Goal: Task Accomplishment & Management: Manage account settings

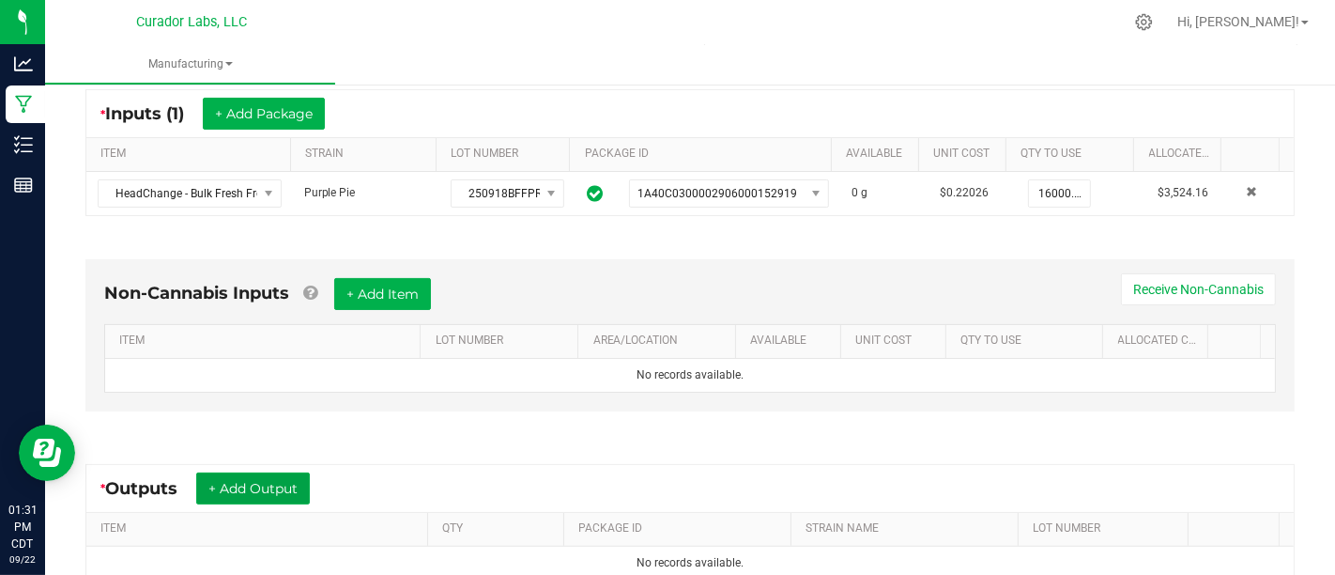
scroll to position [364, 0]
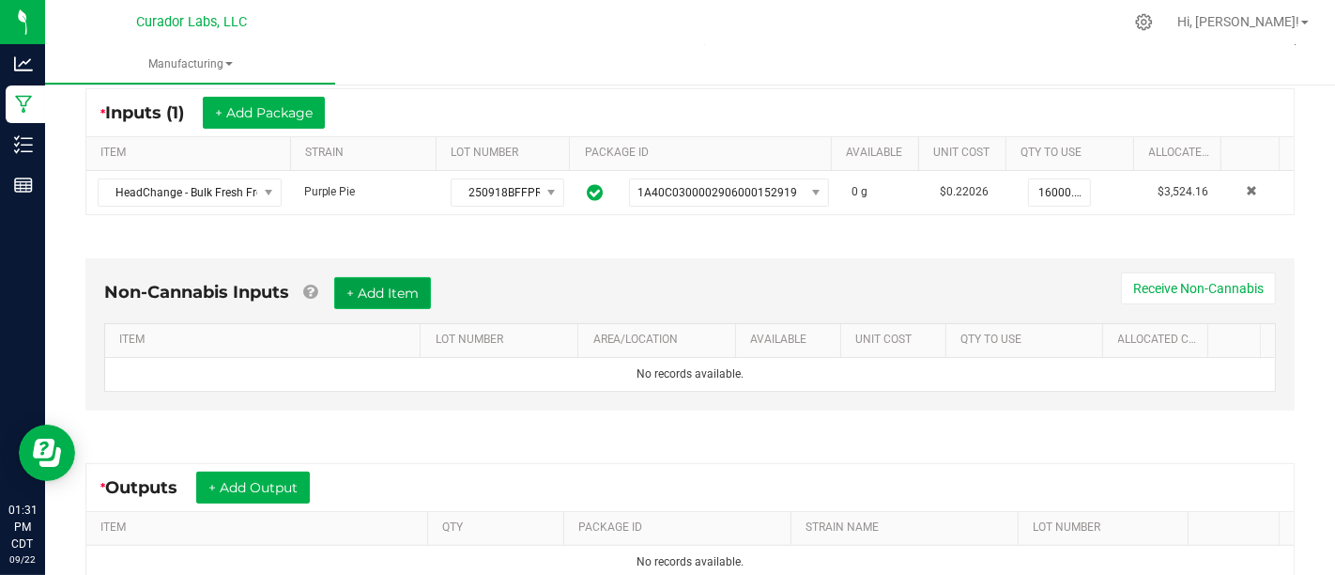
click at [413, 291] on button "+ Add Item" at bounding box center [382, 293] width 97 height 32
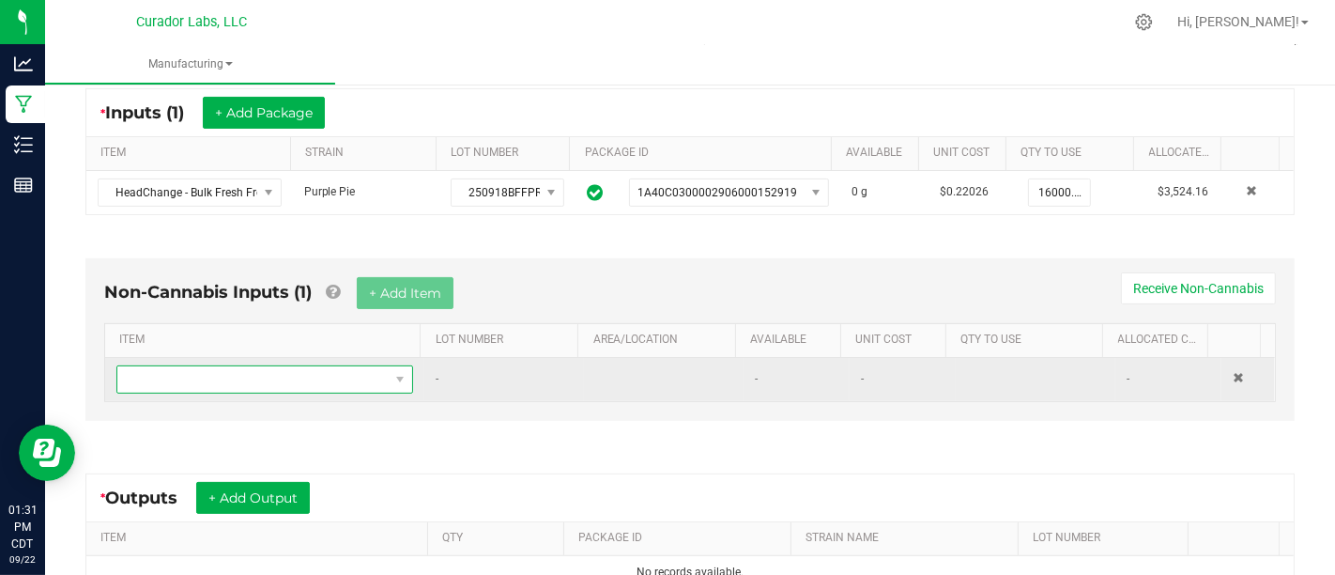
click at [370, 384] on span "NO DATA FOUND" at bounding box center [252, 379] width 271 height 26
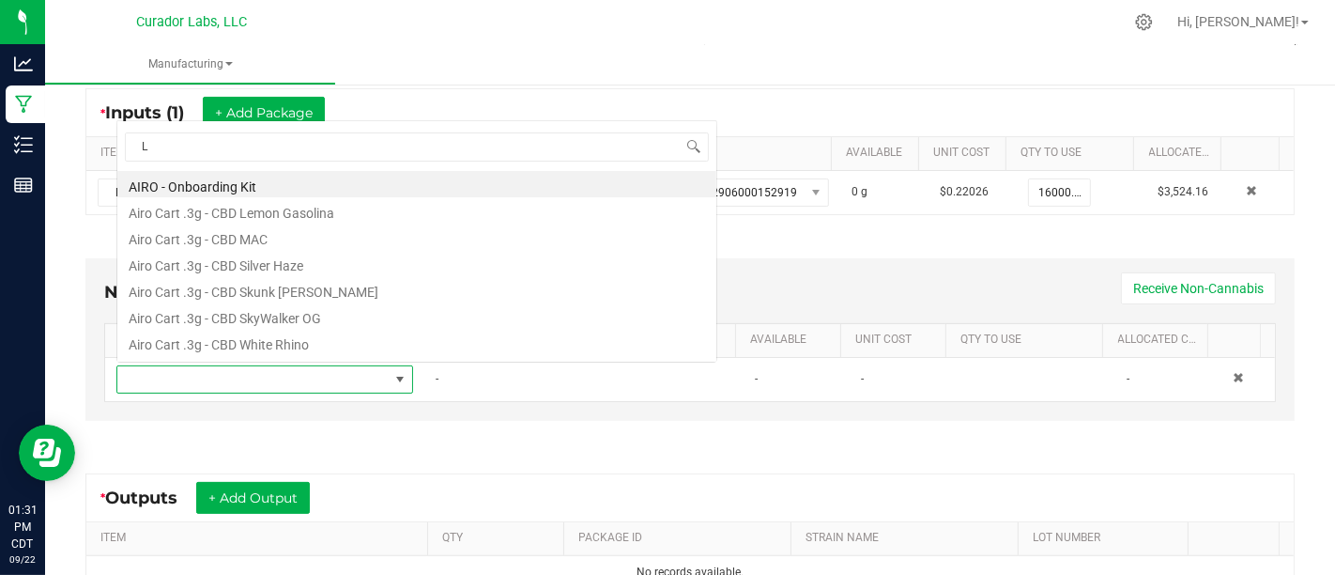
scroll to position [27, 284]
type input "Liner"
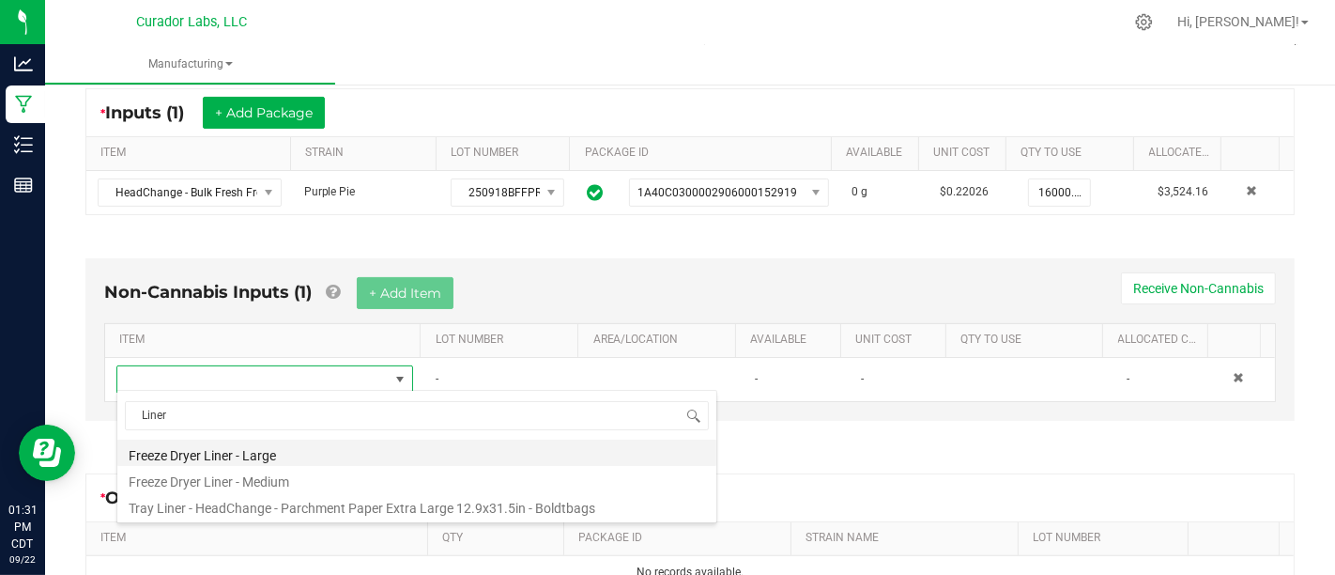
click at [507, 443] on li "Freeze Dryer Liner - Large" at bounding box center [416, 453] width 599 height 26
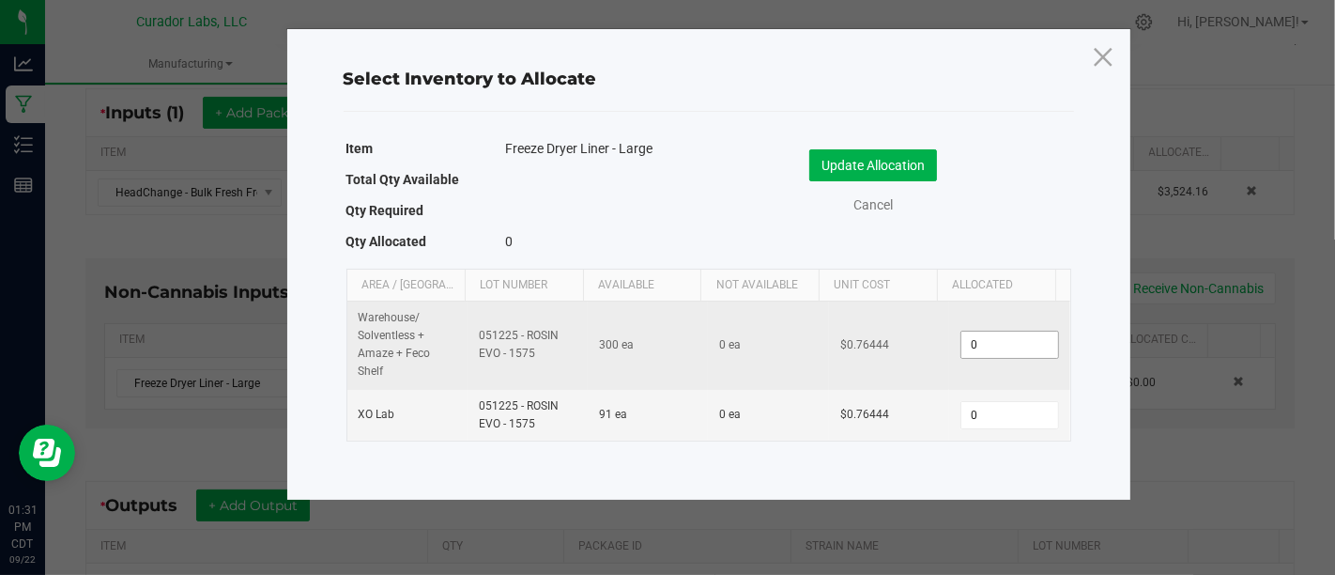
click at [989, 345] on input "0" at bounding box center [1010, 345] width 96 height 26
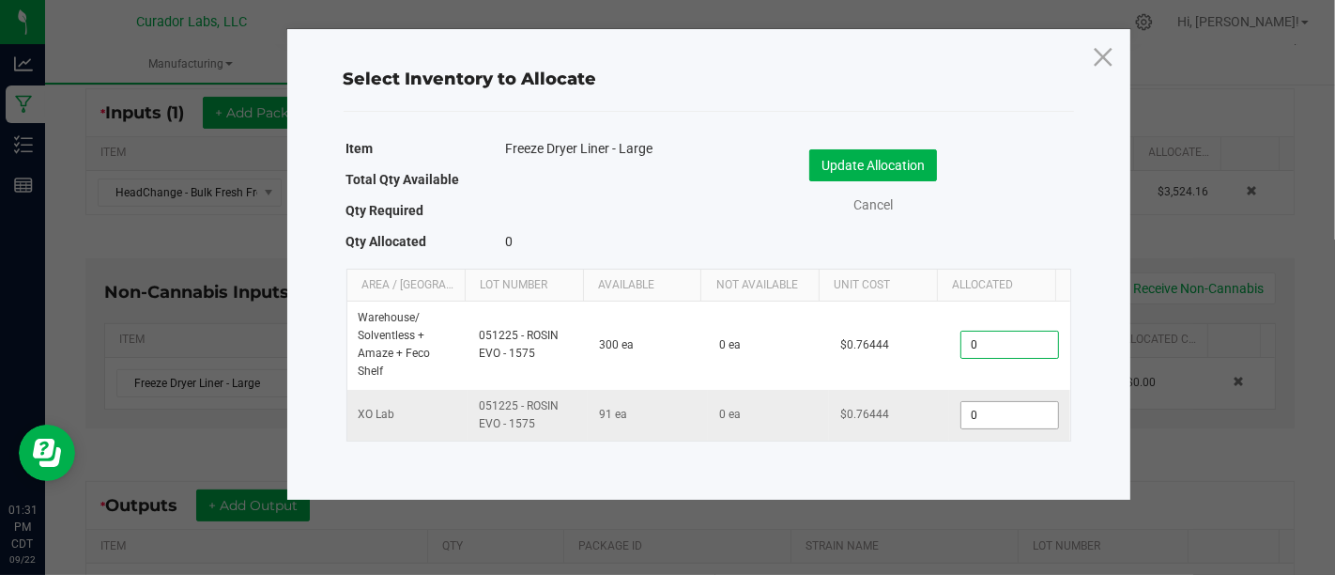
click at [968, 419] on input "0" at bounding box center [1010, 415] width 96 height 26
type input "4"
click at [904, 167] on button "Update Allocation" at bounding box center [874, 165] width 128 height 32
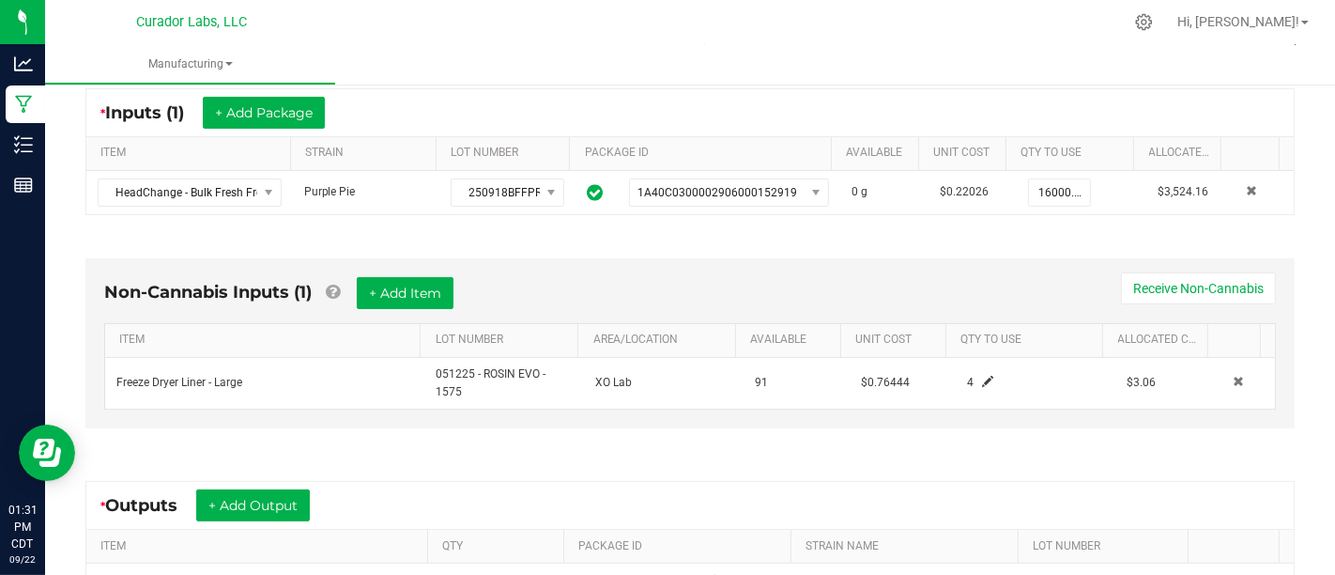
scroll to position [595, 0]
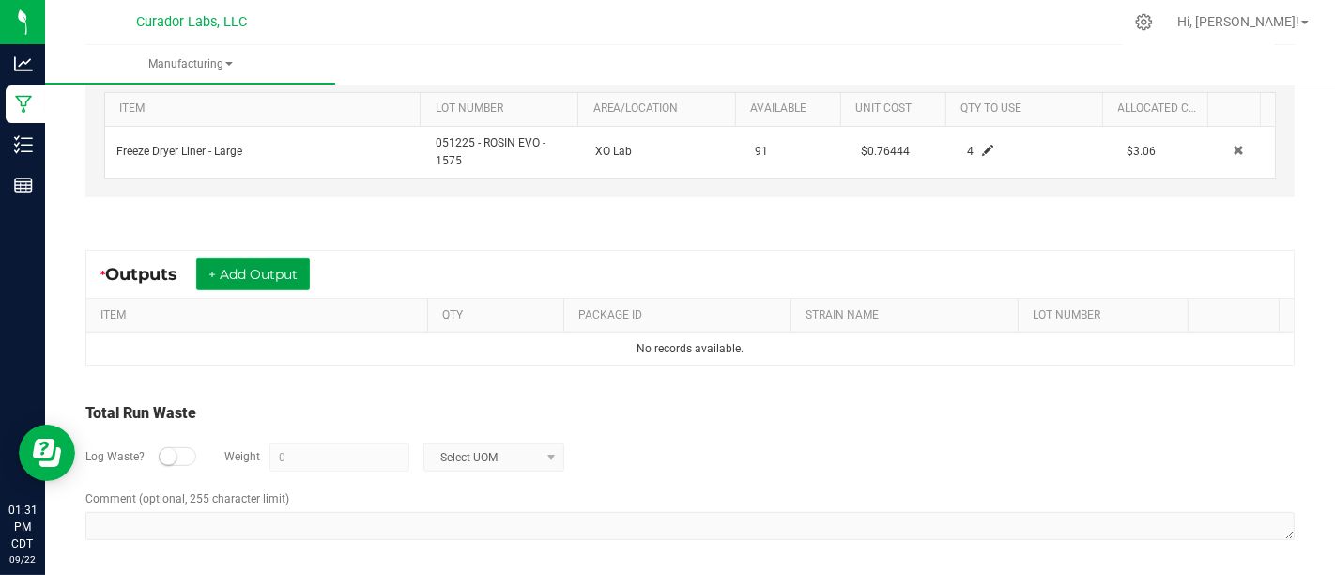
click at [304, 280] on button "+ Add Output" at bounding box center [253, 274] width 114 height 32
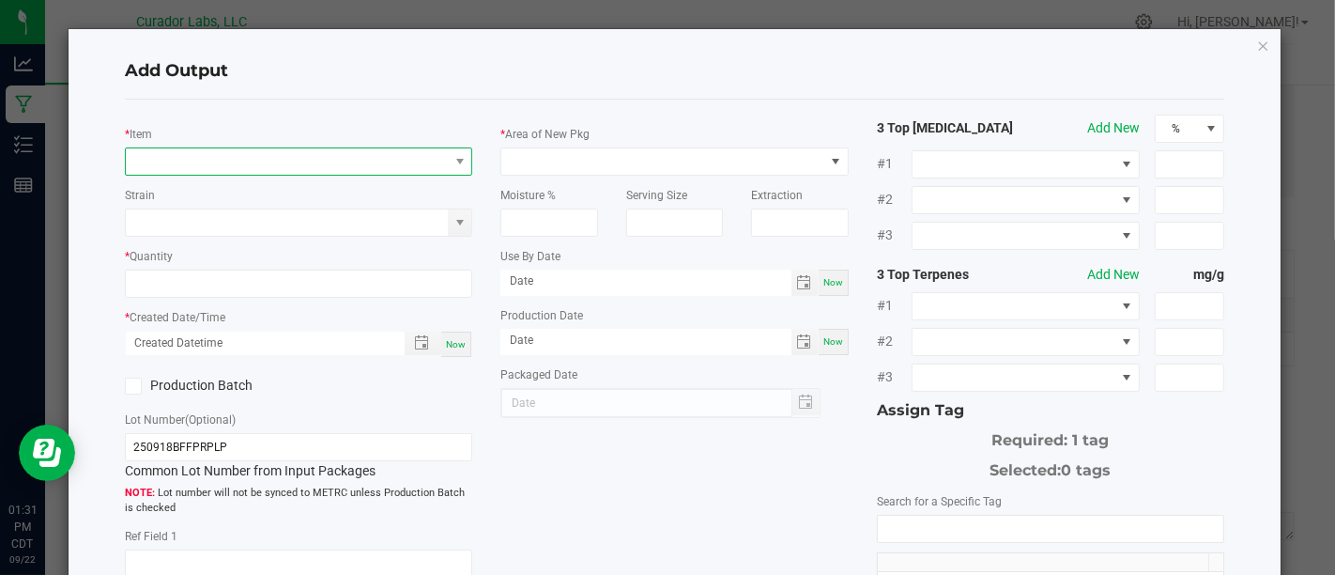
click at [364, 167] on span "NO DATA FOUND" at bounding box center [287, 161] width 322 height 26
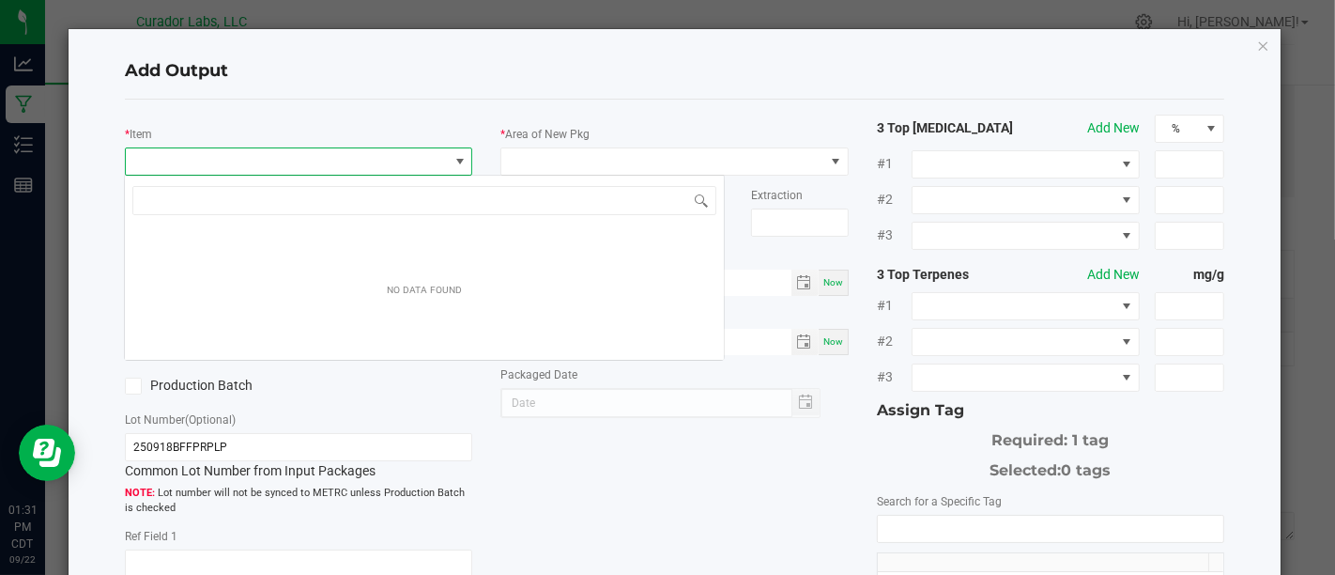
scroll to position [27, 343]
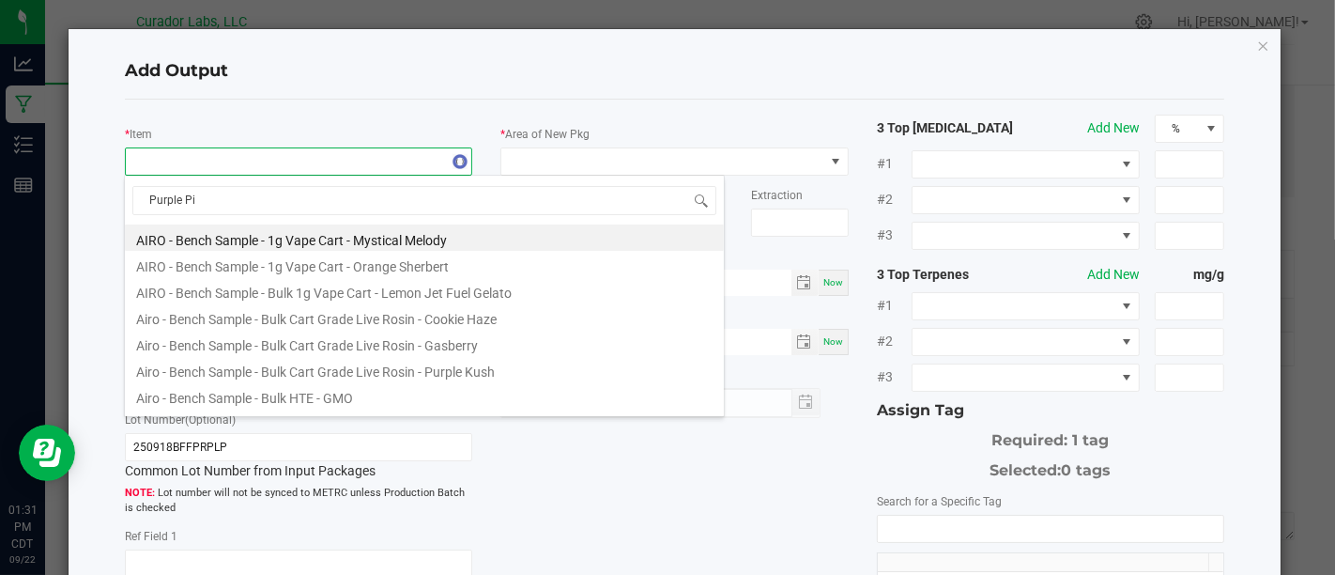
type input "Purple Pie"
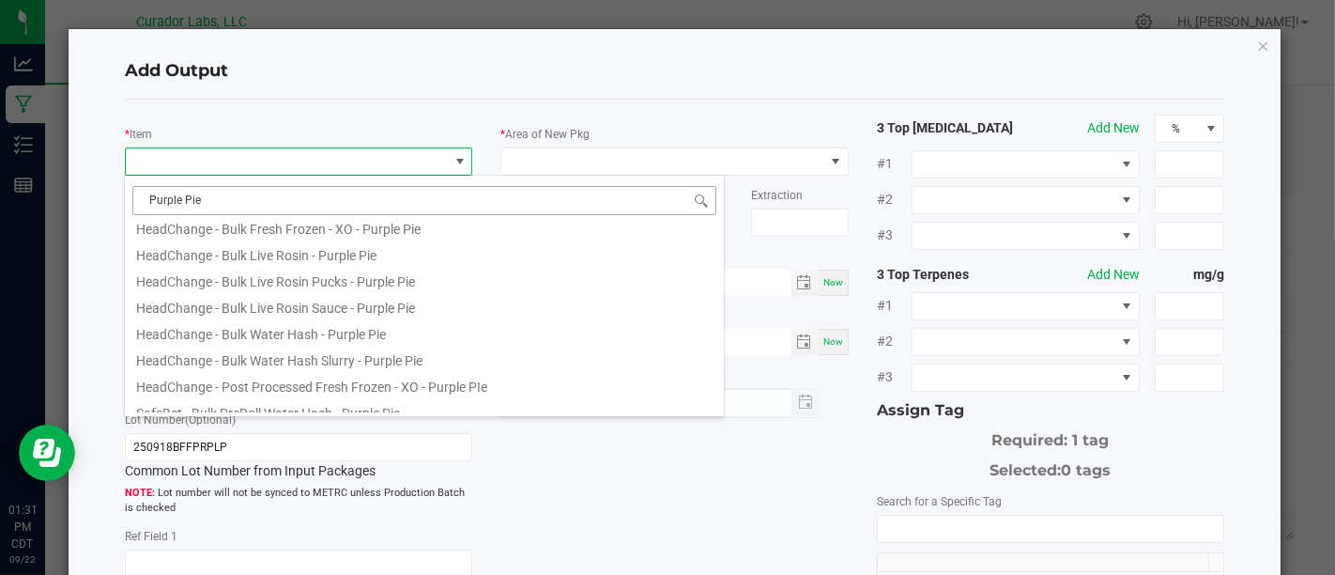
scroll to position [207, 0]
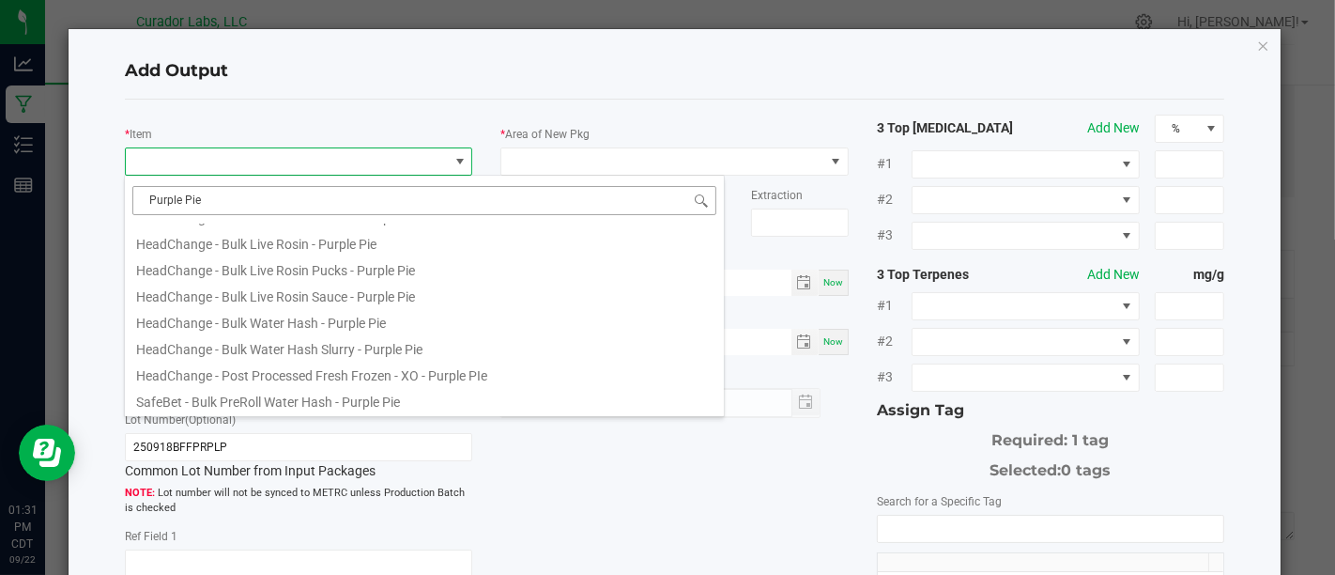
click at [438, 355] on li "HeadChange - Bulk Water Hash Slurry - Purple Pie" at bounding box center [424, 346] width 599 height 26
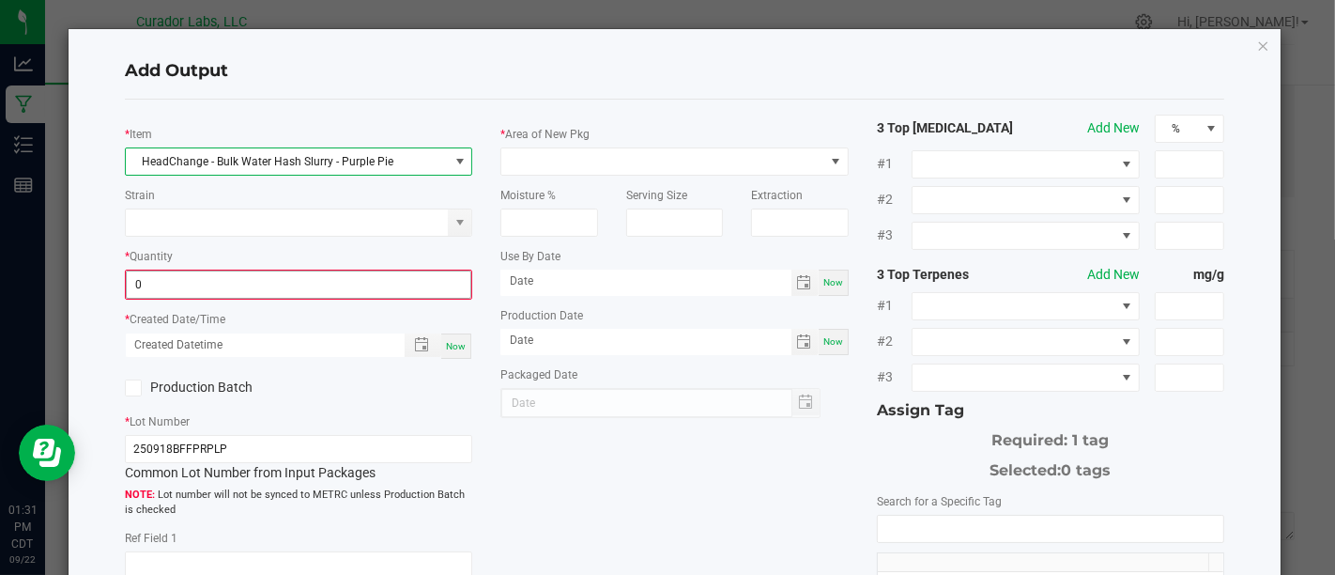
click at [418, 285] on input "0" at bounding box center [299, 284] width 344 height 26
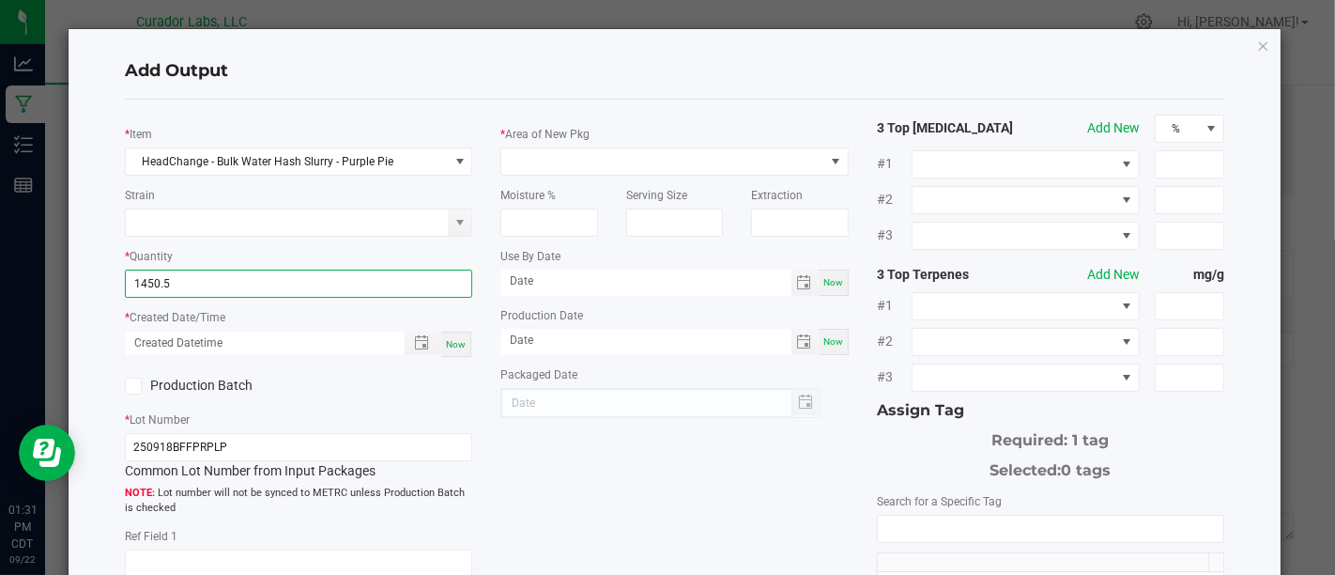
type input "1450.5000 g"
click at [467, 339] on div "Now" at bounding box center [298, 344] width 347 height 27
click at [448, 347] on div "Now" at bounding box center [456, 344] width 30 height 25
type input "[DATE] 1:31 PM"
type input "[DATE]"
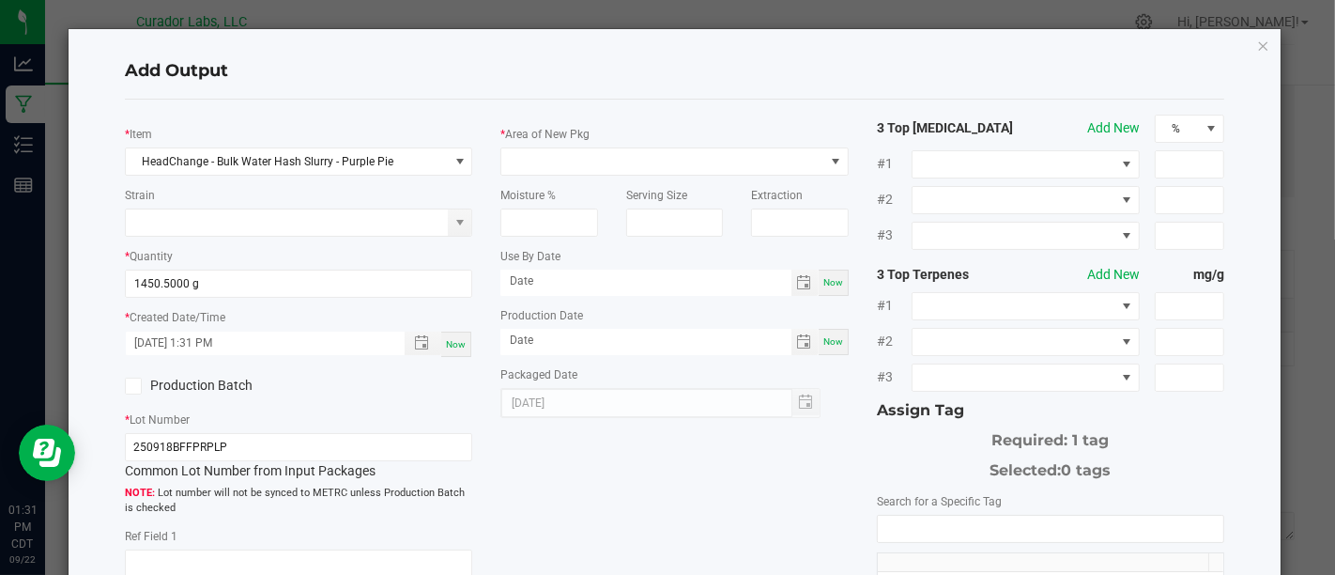
click at [252, 372] on div "Production Batch" at bounding box center [205, 386] width 188 height 28
click at [242, 381] on label "Production Batch" at bounding box center [205, 386] width 160 height 20
click at [0, 0] on input "Production Batch" at bounding box center [0, 0] width 0 height 0
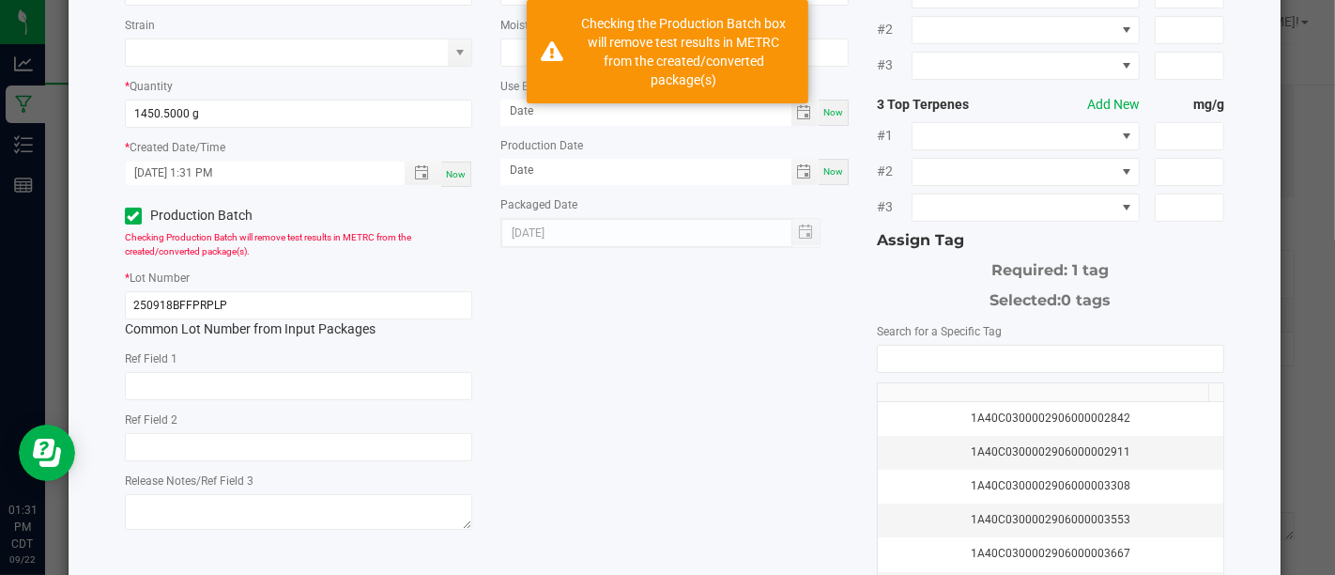
scroll to position [0, 0]
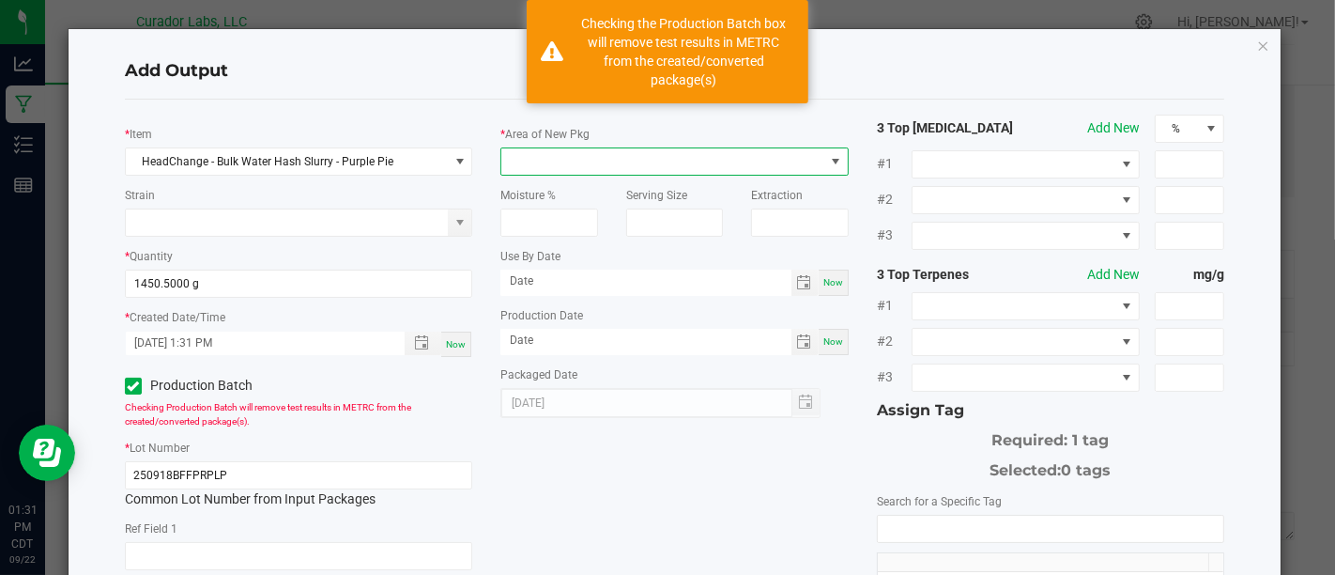
click at [614, 162] on span at bounding box center [663, 161] width 322 height 26
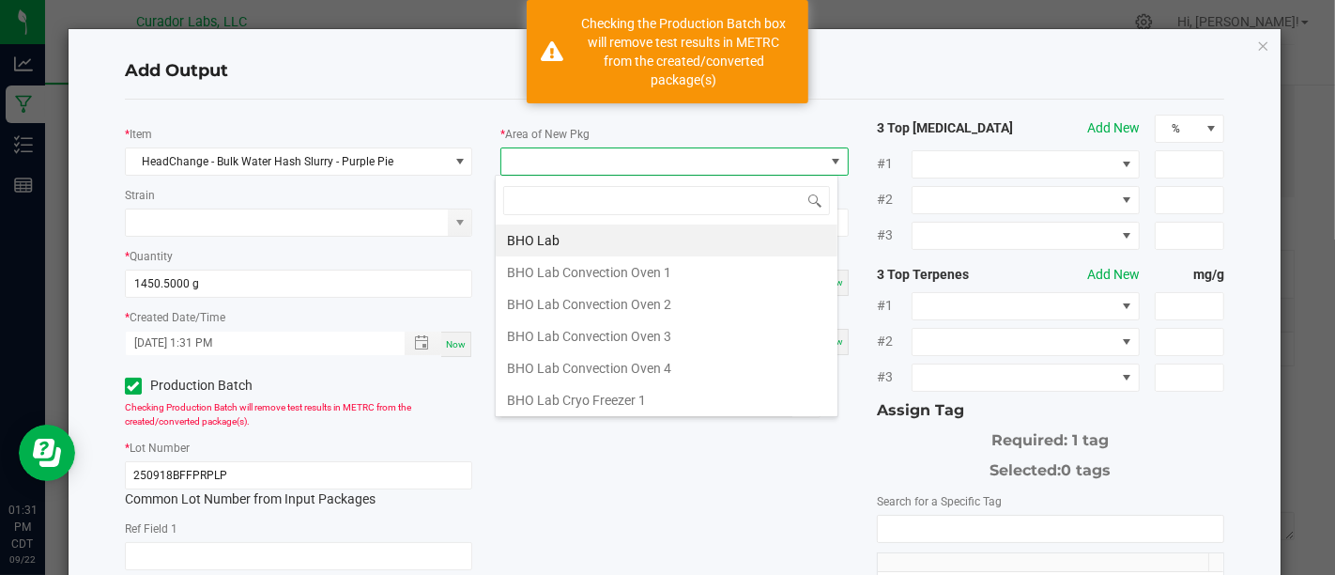
scroll to position [27, 343]
type input "Xo"
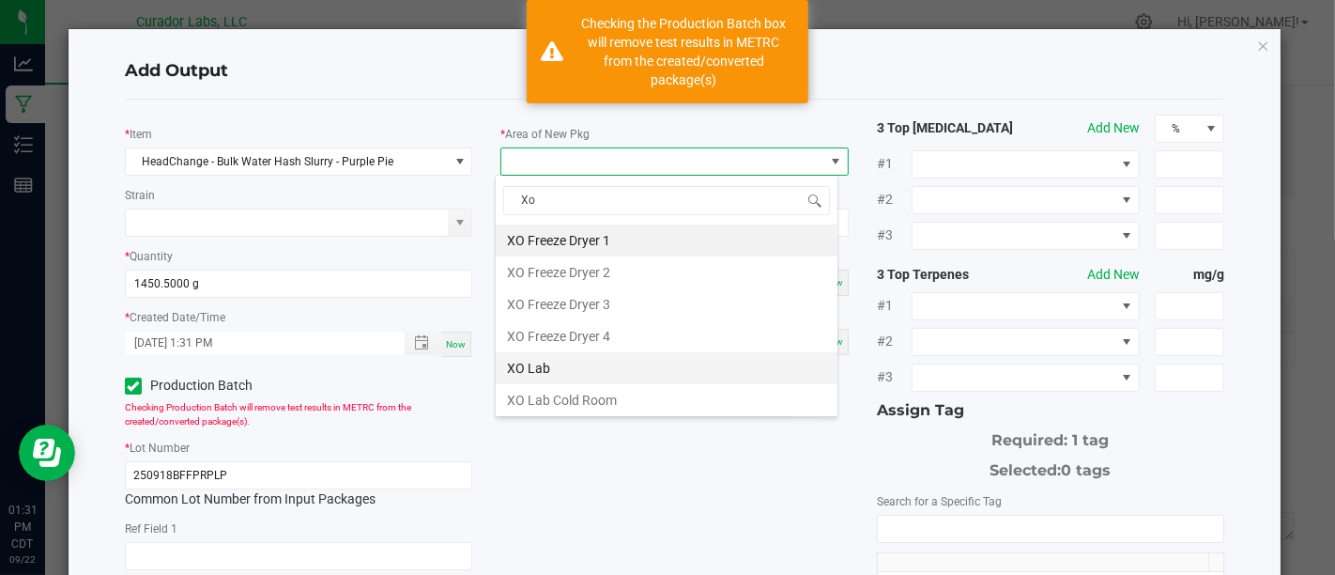
click at [622, 373] on li "XO Lab" at bounding box center [667, 368] width 342 height 32
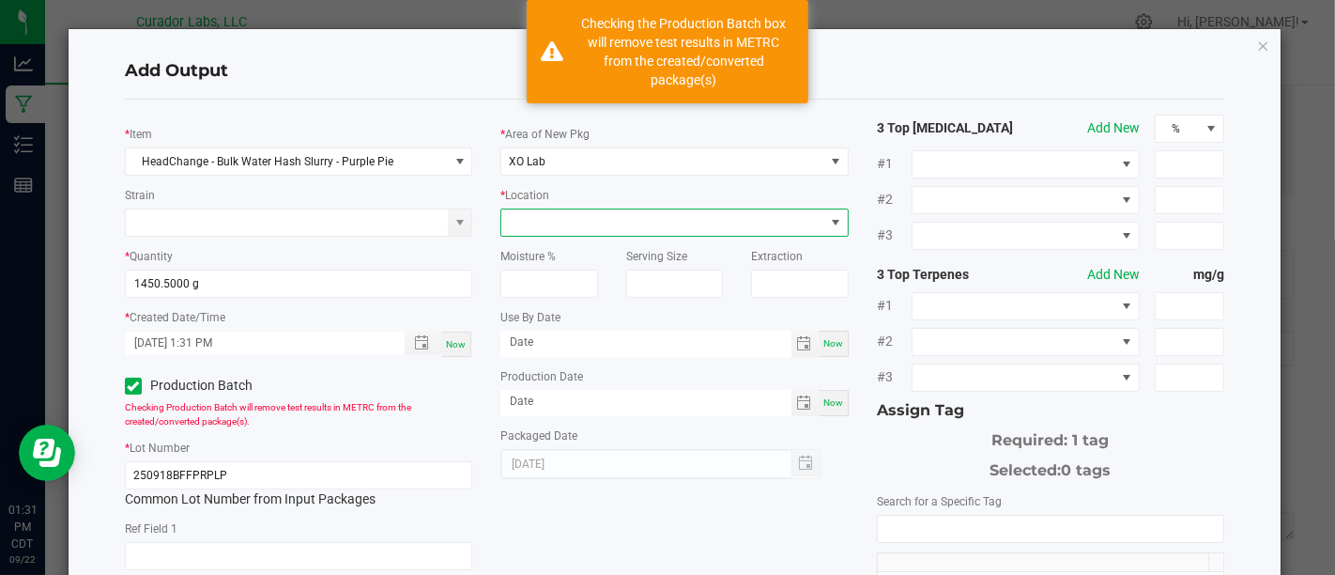
click at [708, 228] on span at bounding box center [663, 222] width 322 height 26
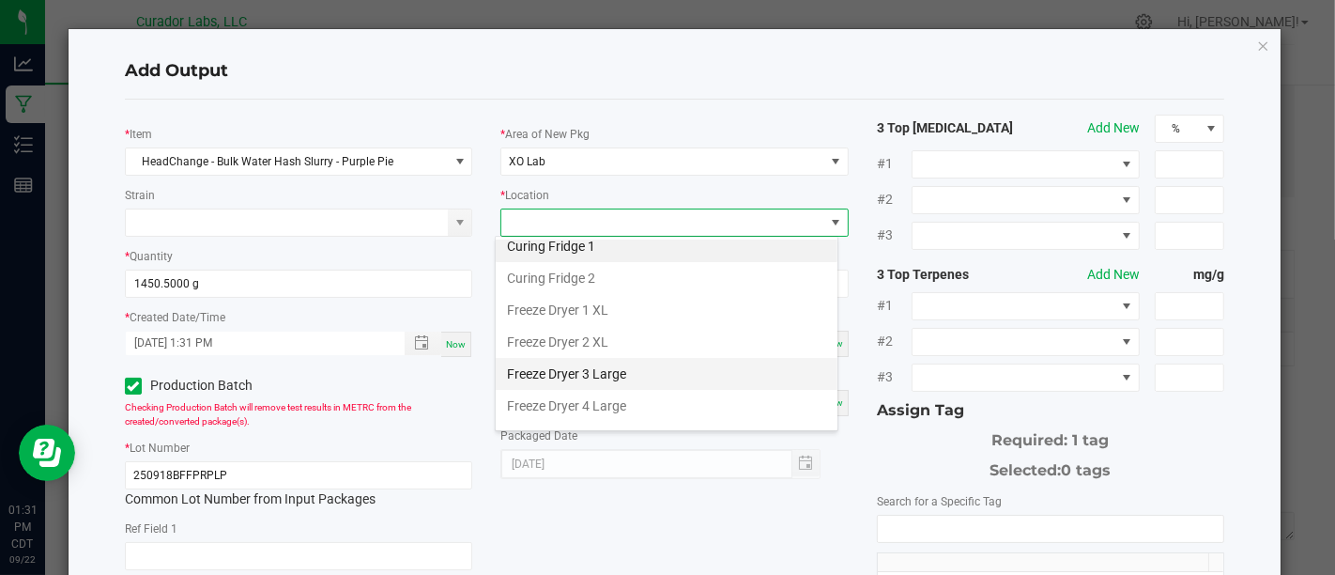
scroll to position [10, 0]
click at [673, 375] on li "Freeze Dryer 3 Large" at bounding box center [667, 373] width 342 height 32
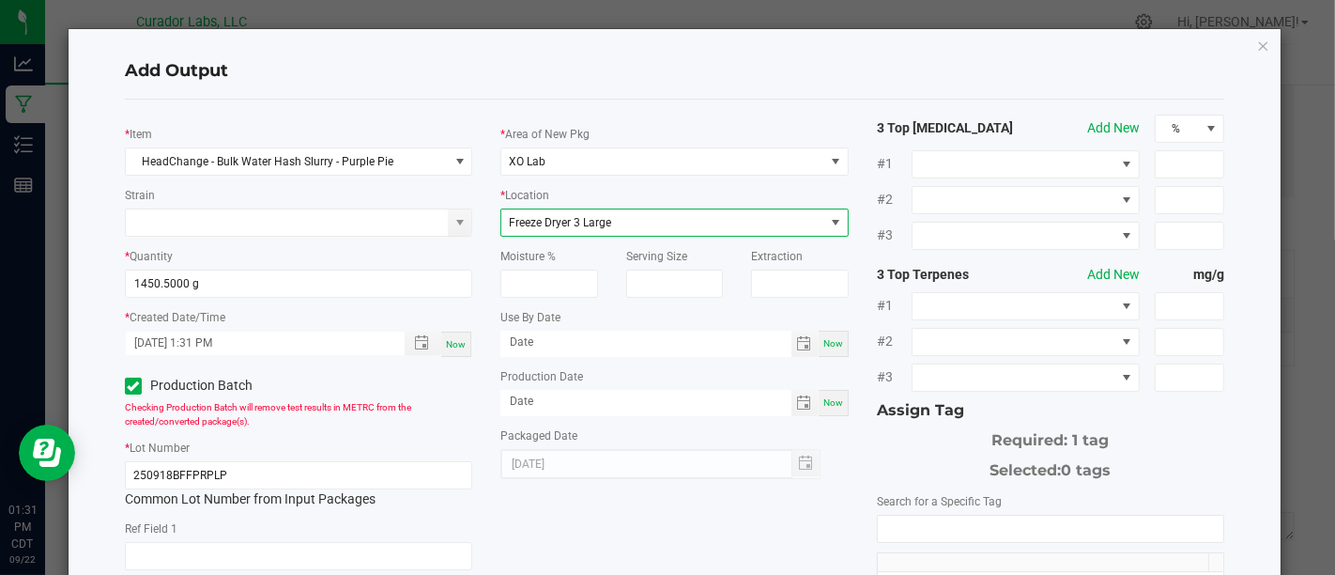
click at [819, 345] on div "Now" at bounding box center [834, 344] width 30 height 26
click at [709, 345] on input "[DATE]" at bounding box center [646, 342] width 291 height 23
type input "[DATE]"
click at [819, 392] on div "Now" at bounding box center [834, 403] width 30 height 26
type input "[DATE]"
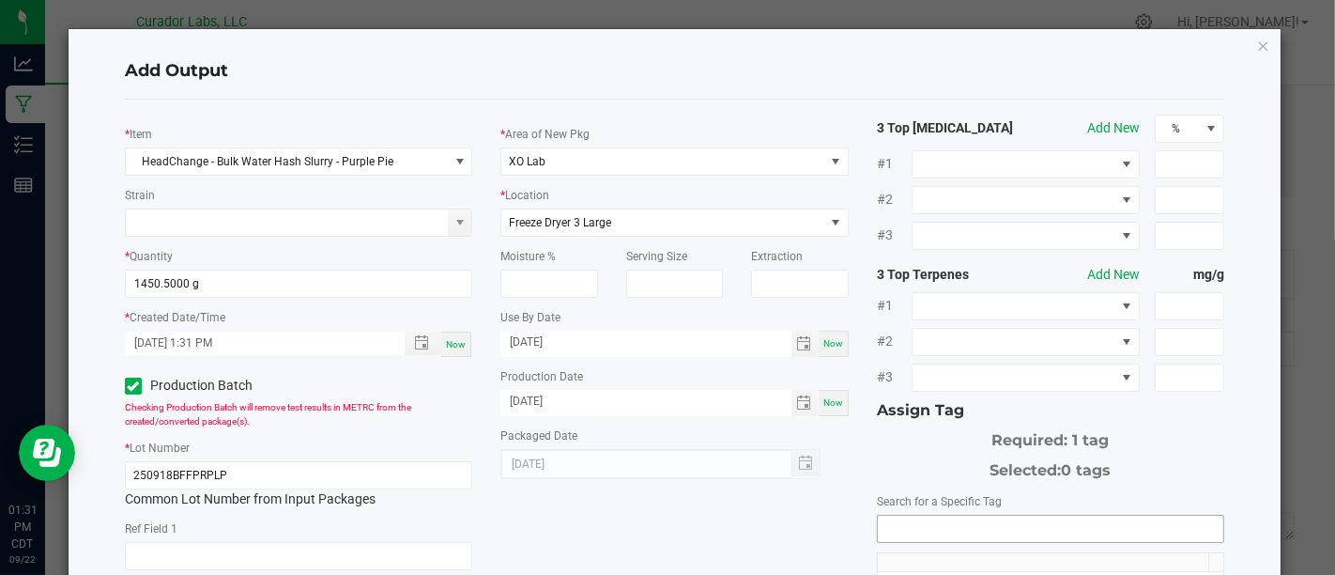
click at [943, 517] on input "NO DATA FOUND" at bounding box center [1051, 529] width 346 height 26
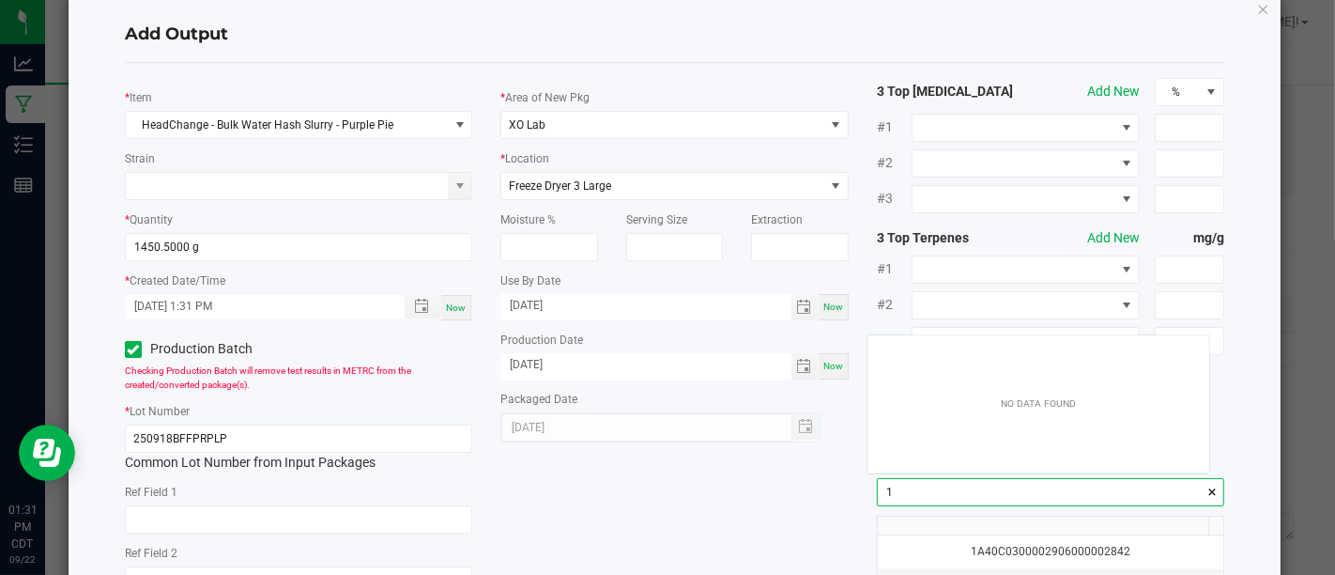
scroll to position [26, 341]
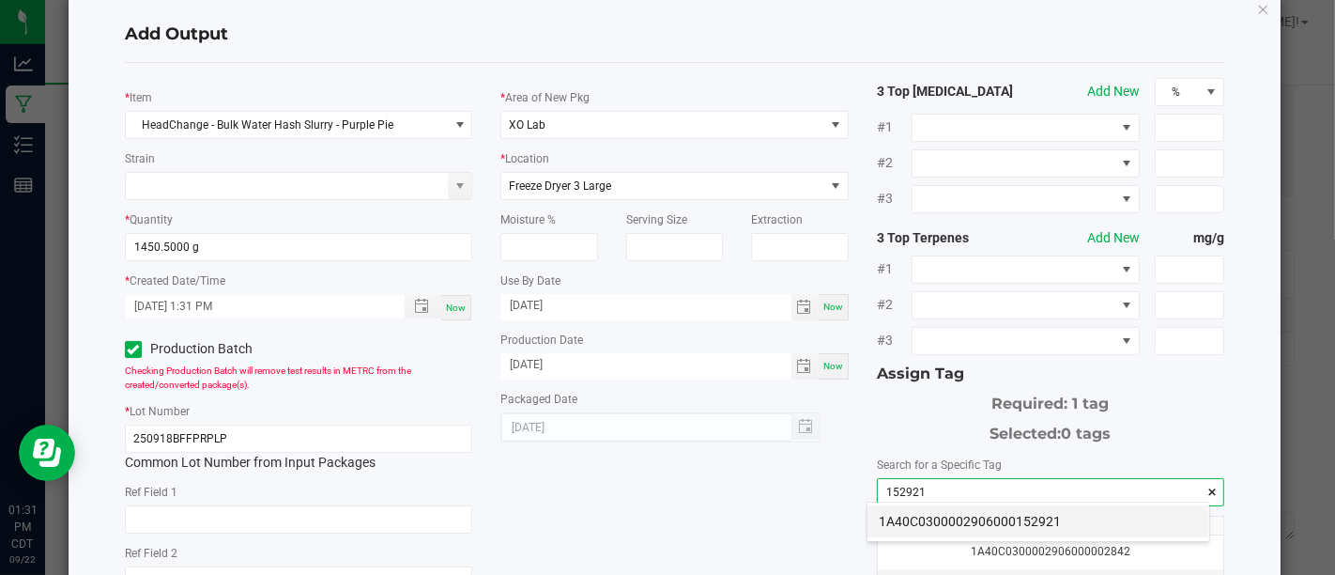
click at [915, 521] on li "1A40C0300002906000152921" at bounding box center [1039, 521] width 342 height 32
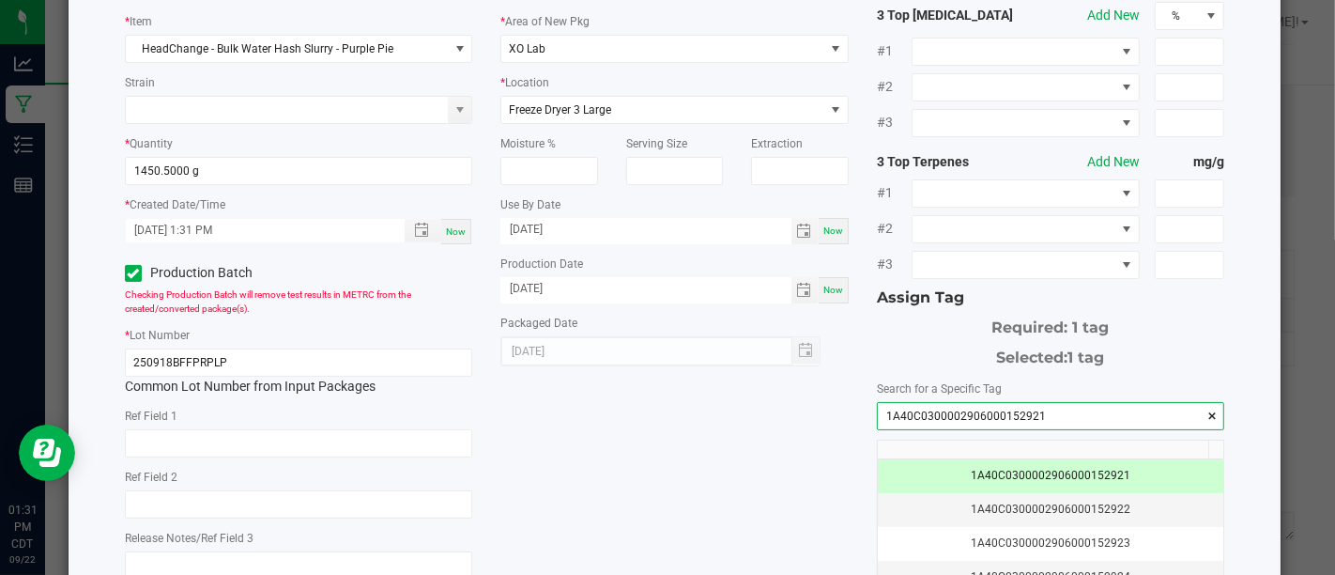
scroll to position [316, 0]
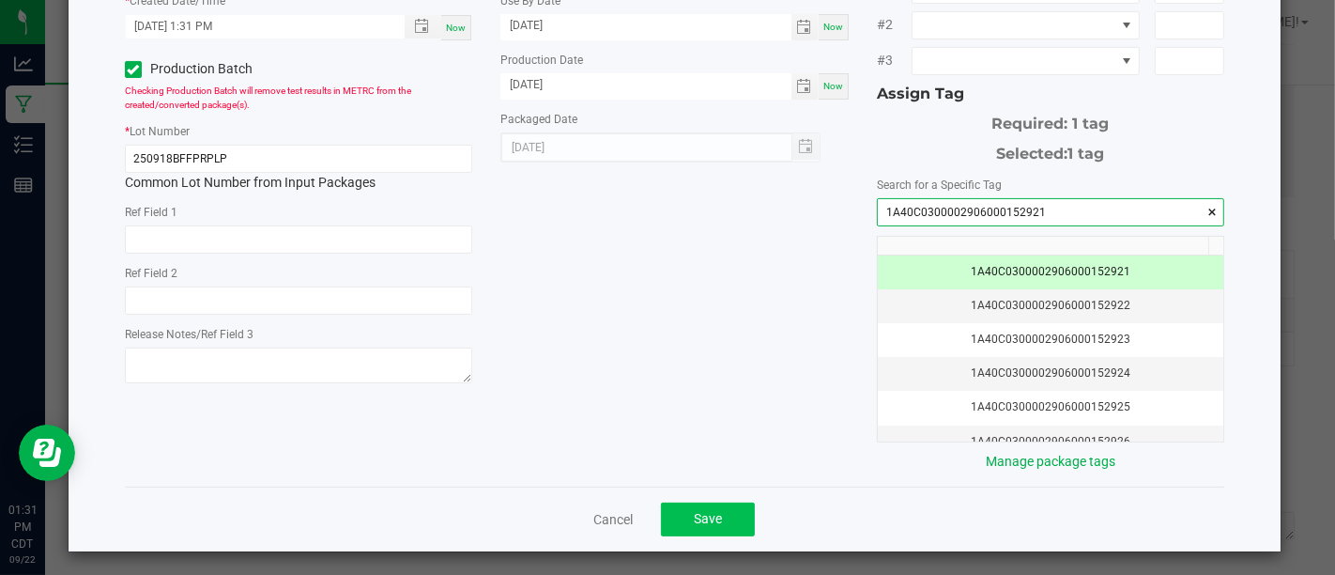
type input "1A40C0300002906000152921"
click at [729, 522] on button "Save" at bounding box center [708, 519] width 94 height 34
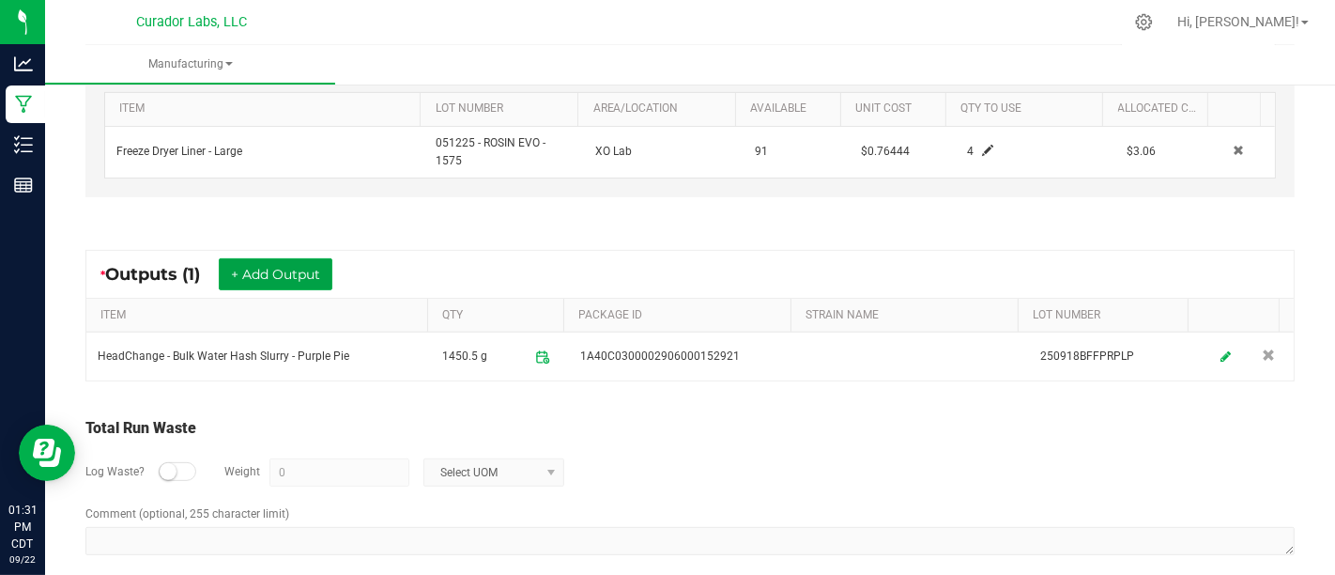
scroll to position [610, 0]
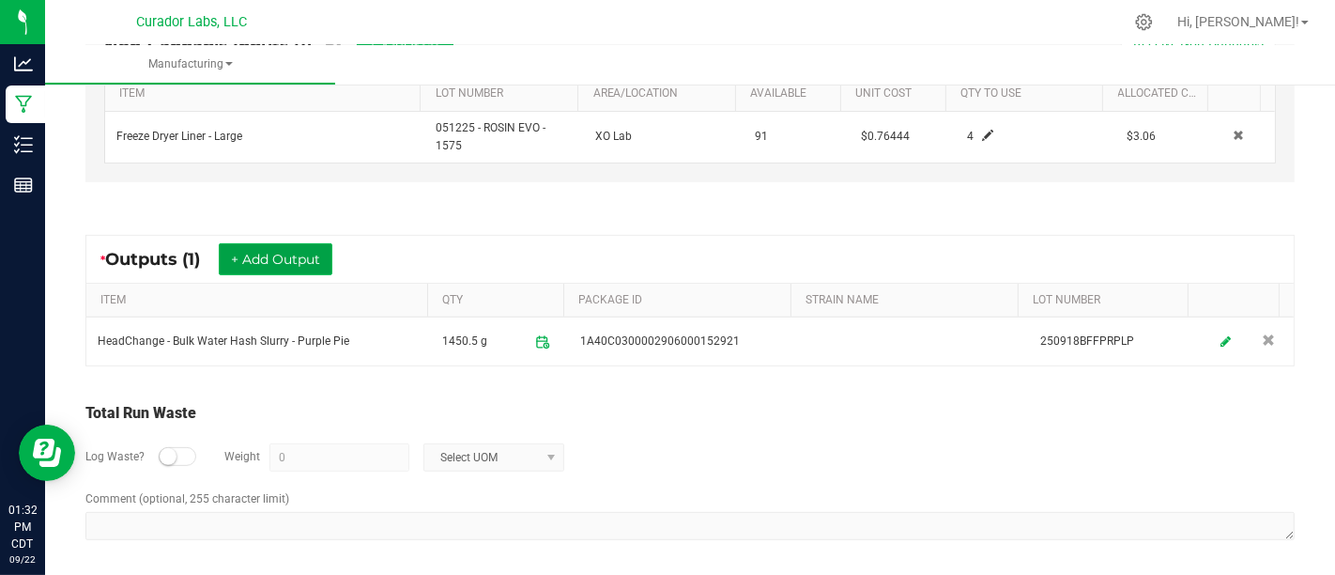
click at [298, 264] on button "+ Add Output" at bounding box center [276, 259] width 114 height 32
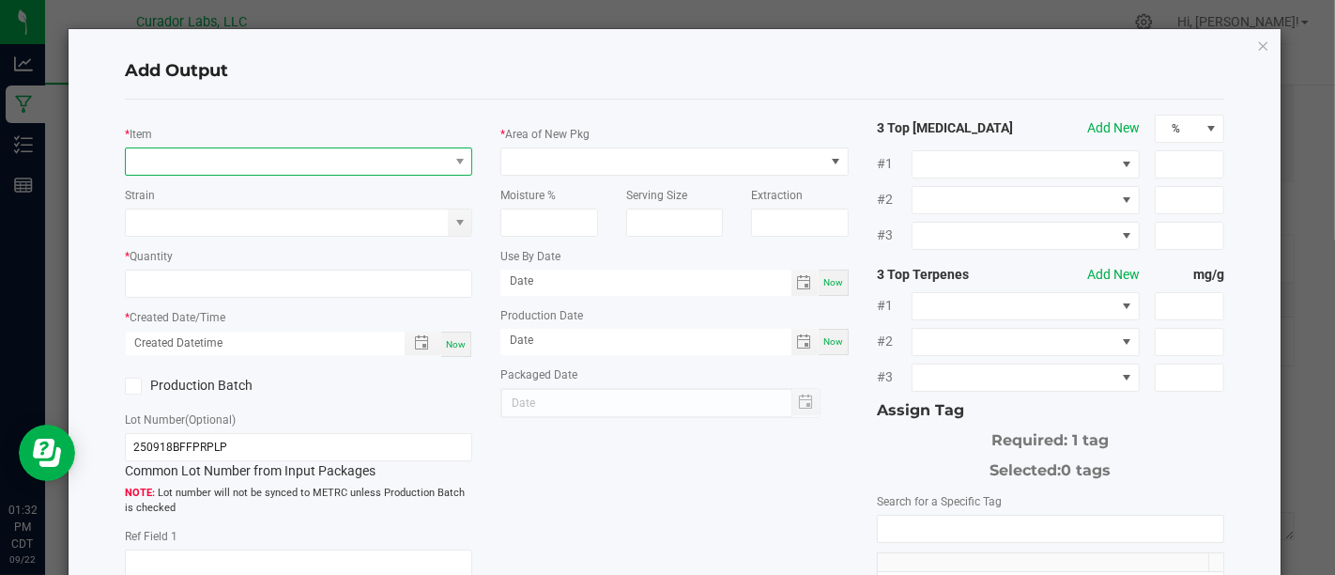
click at [326, 155] on span "NO DATA FOUND" at bounding box center [287, 161] width 322 height 26
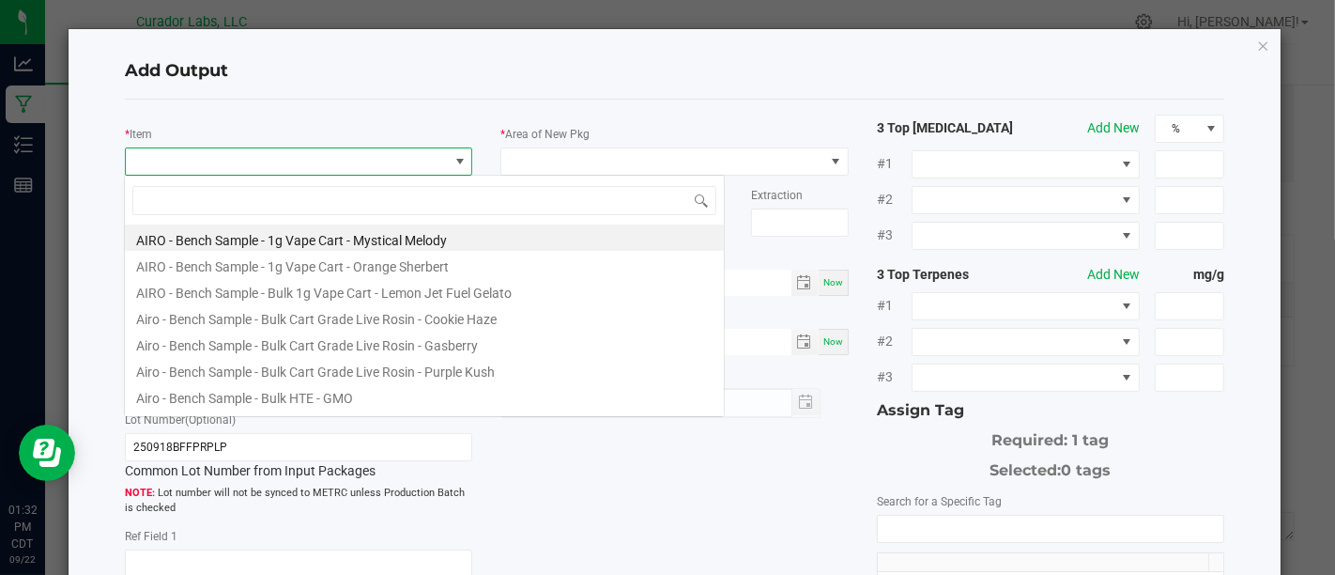
scroll to position [27, 343]
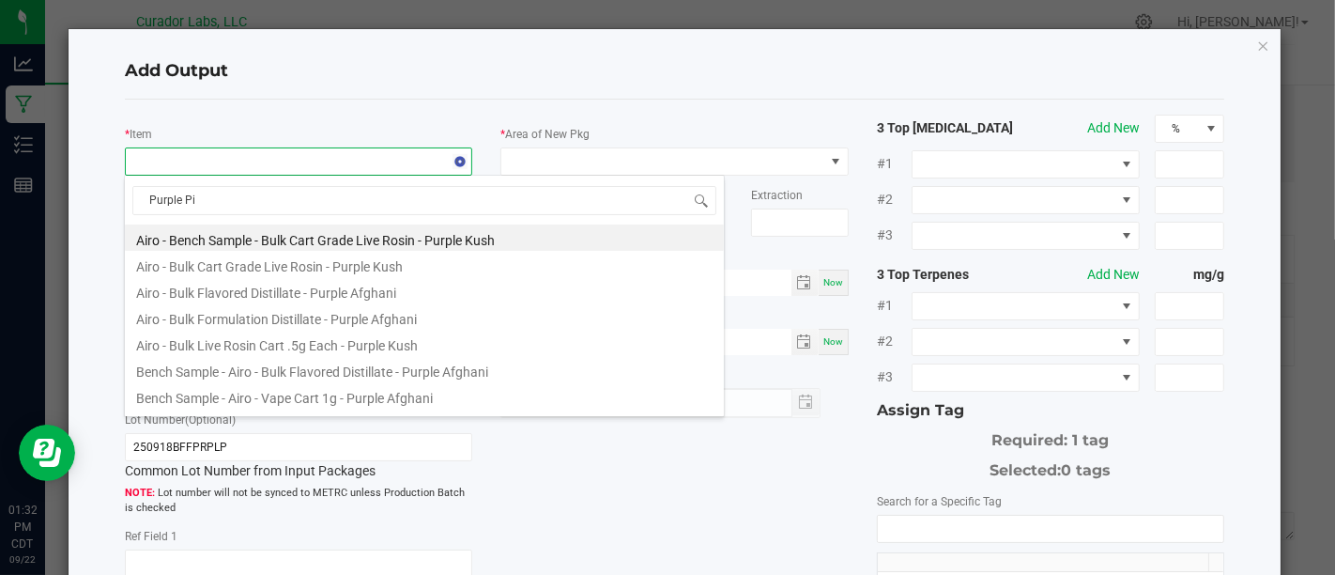
type input "Purple Pie"
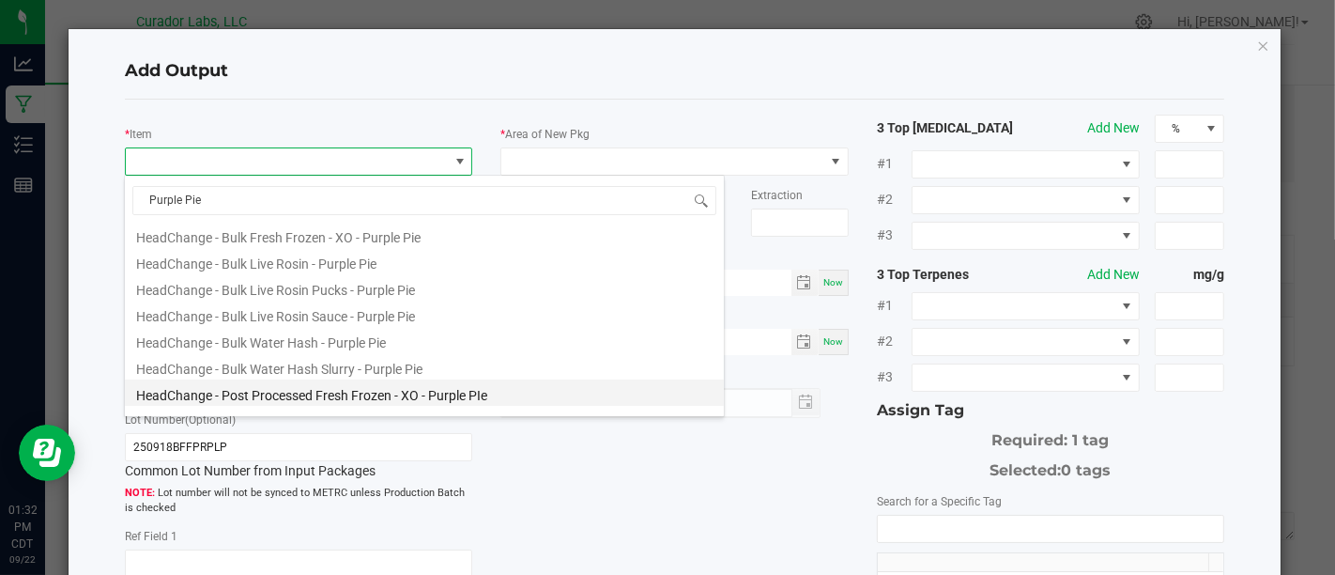
scroll to position [207, 0]
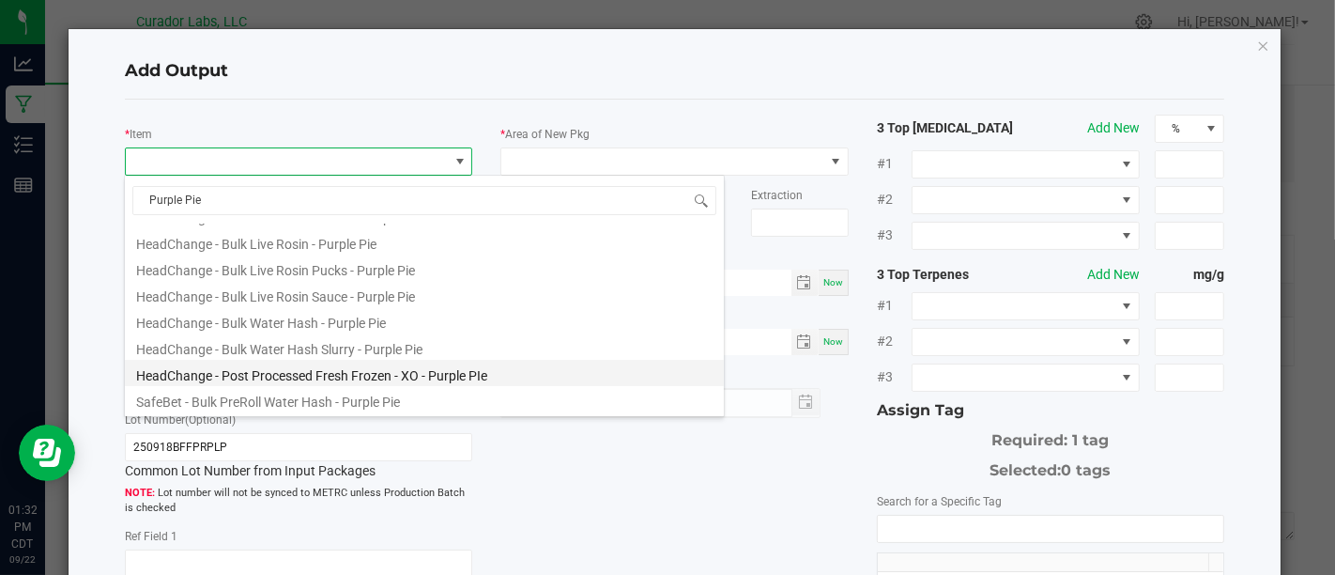
click at [486, 369] on li "HeadChange - Post Processed Fresh Frozen - XO - Purple PIe" at bounding box center [424, 373] width 599 height 26
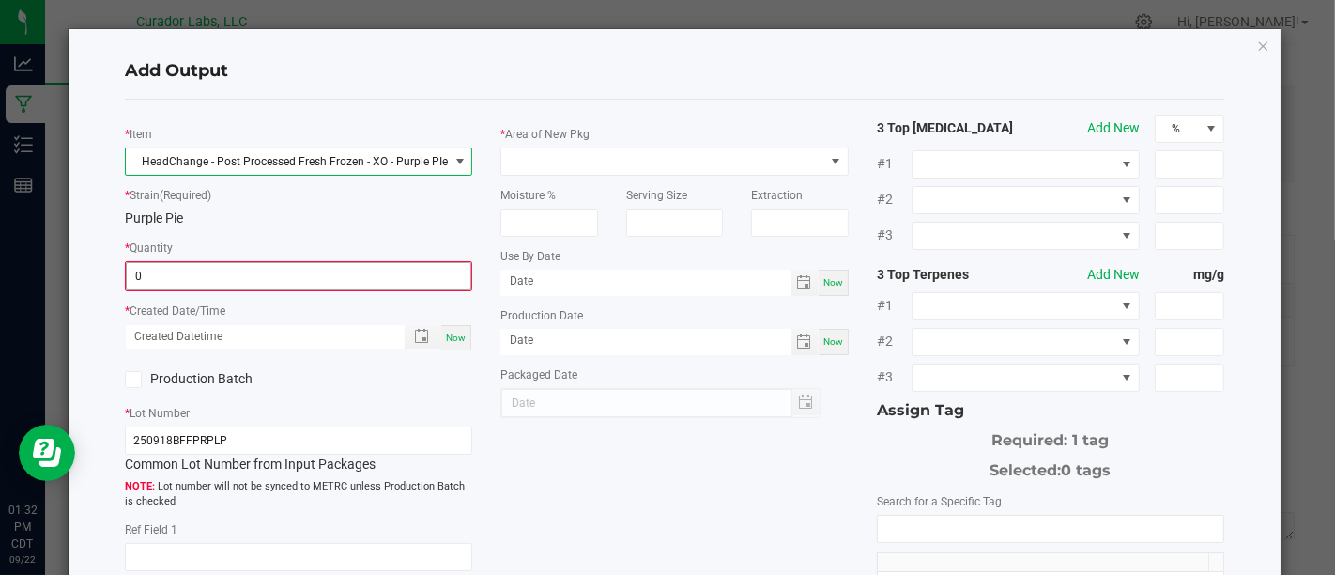
click at [402, 281] on input "0" at bounding box center [299, 276] width 344 height 26
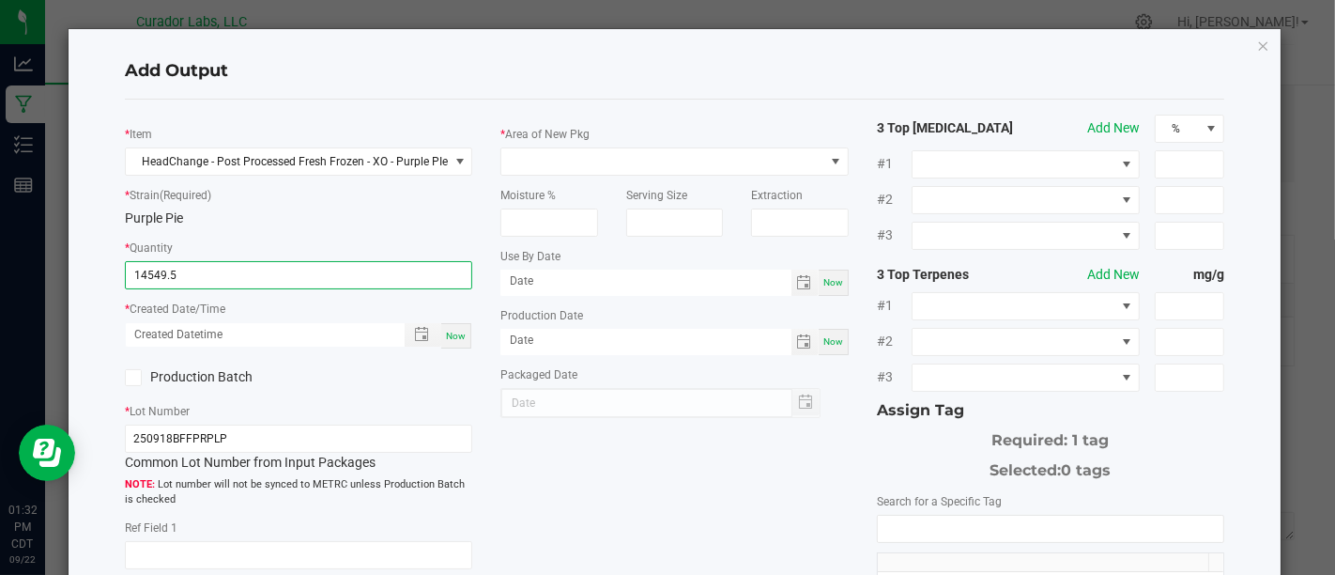
type input "14549.5000 g"
click at [455, 339] on span "Now" at bounding box center [456, 336] width 20 height 10
type input "[DATE] 1:32 PM"
type input "[DATE]"
click at [198, 370] on label "Production Batch" at bounding box center [205, 377] width 160 height 20
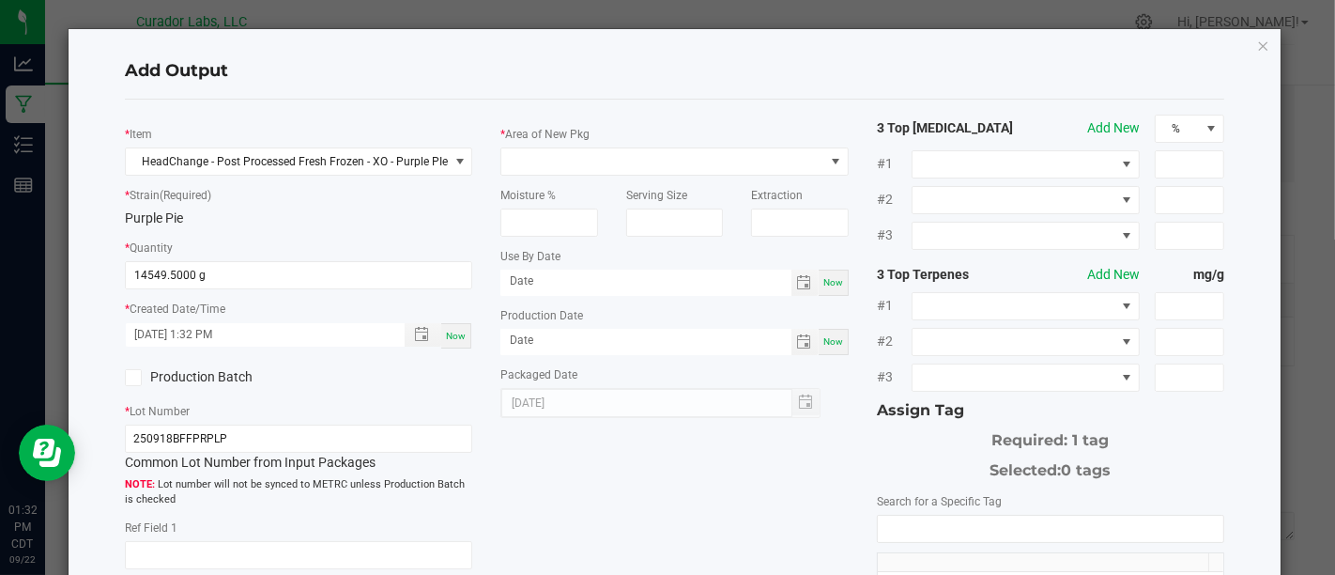
click at [0, 0] on input "Production Batch" at bounding box center [0, 0] width 0 height 0
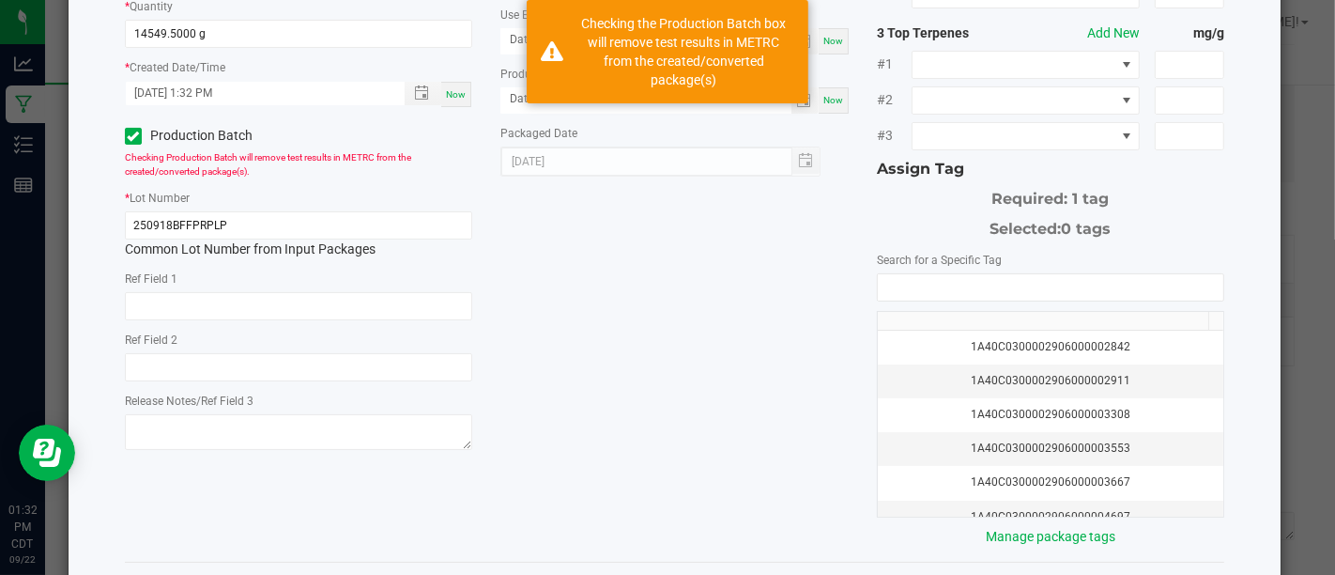
scroll to position [0, 0]
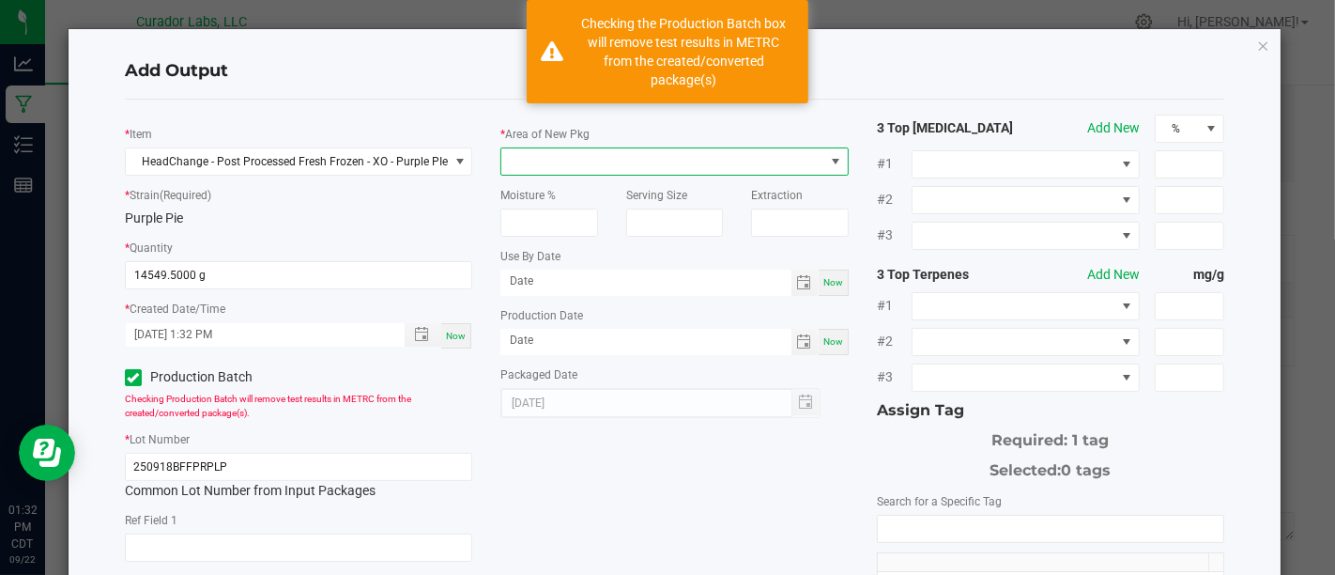
click at [633, 172] on span at bounding box center [663, 161] width 322 height 26
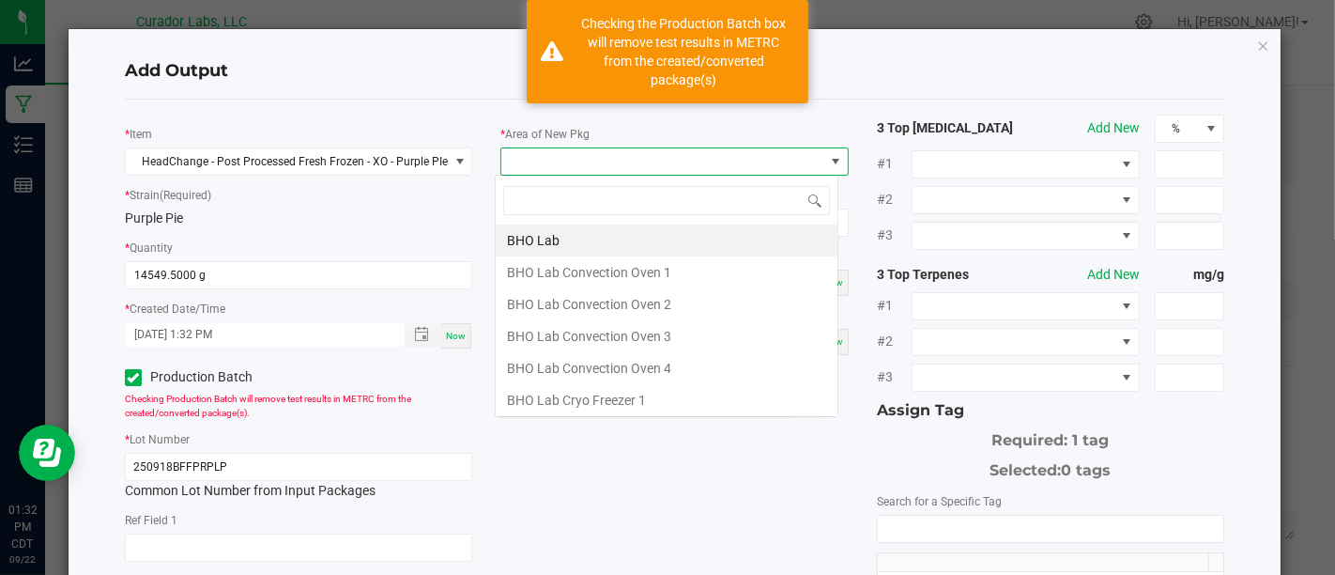
scroll to position [27, 343]
type input "Doc"
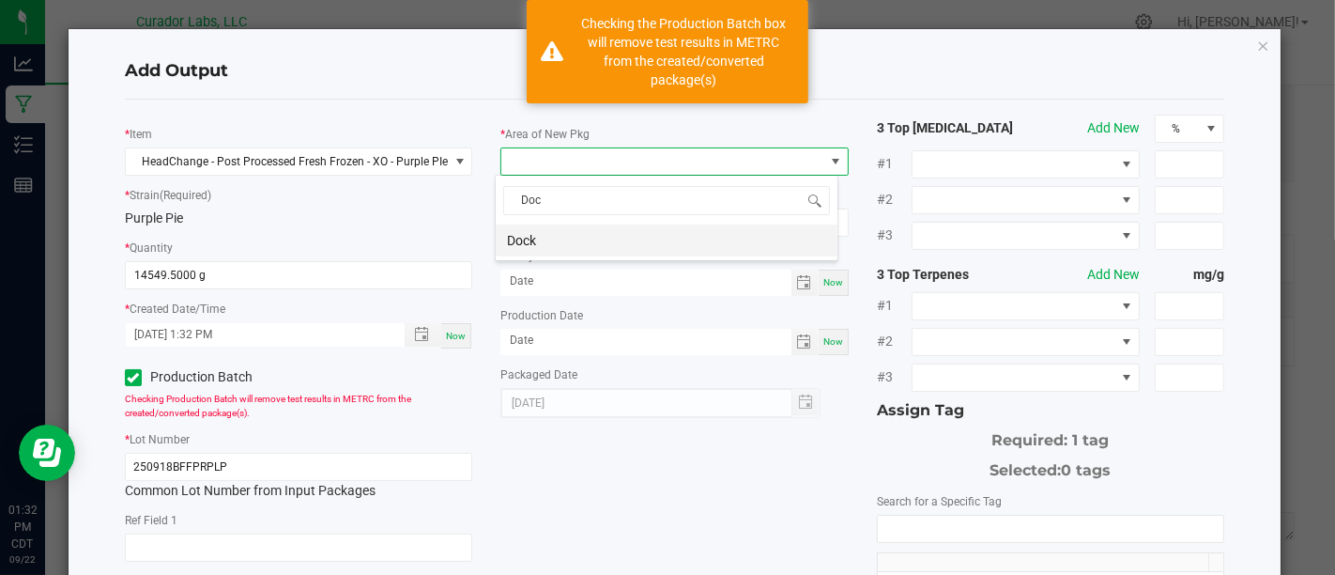
click at [647, 245] on li "Dock" at bounding box center [667, 240] width 342 height 32
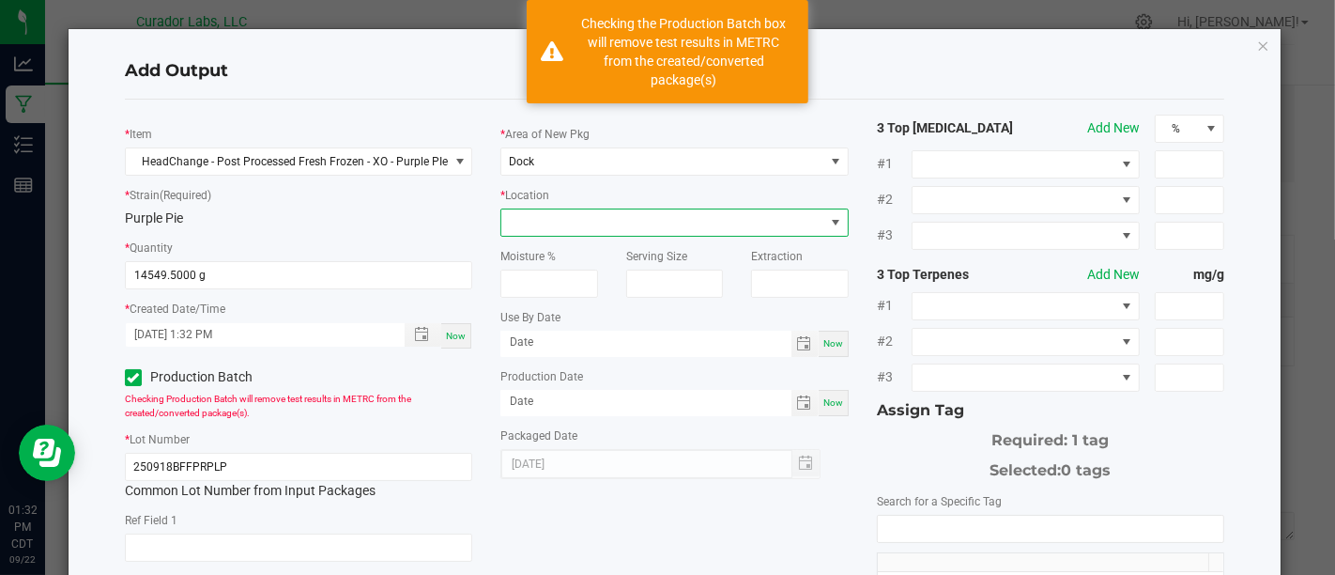
click at [666, 211] on span at bounding box center [663, 222] width 322 height 26
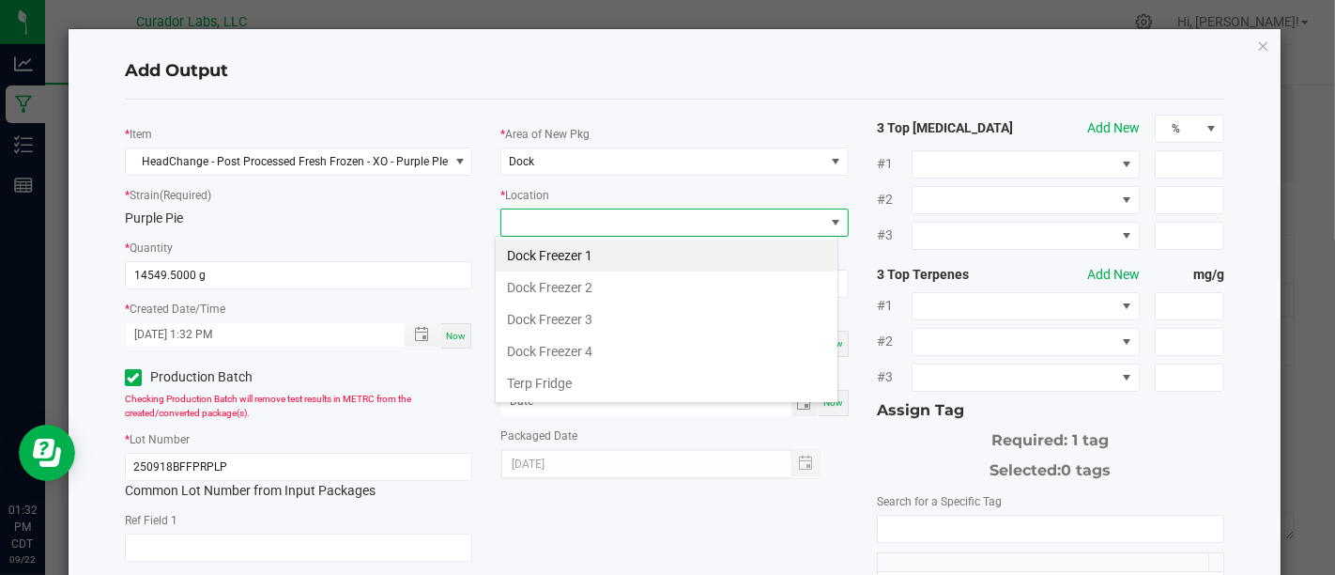
click at [701, 213] on span at bounding box center [663, 222] width 322 height 26
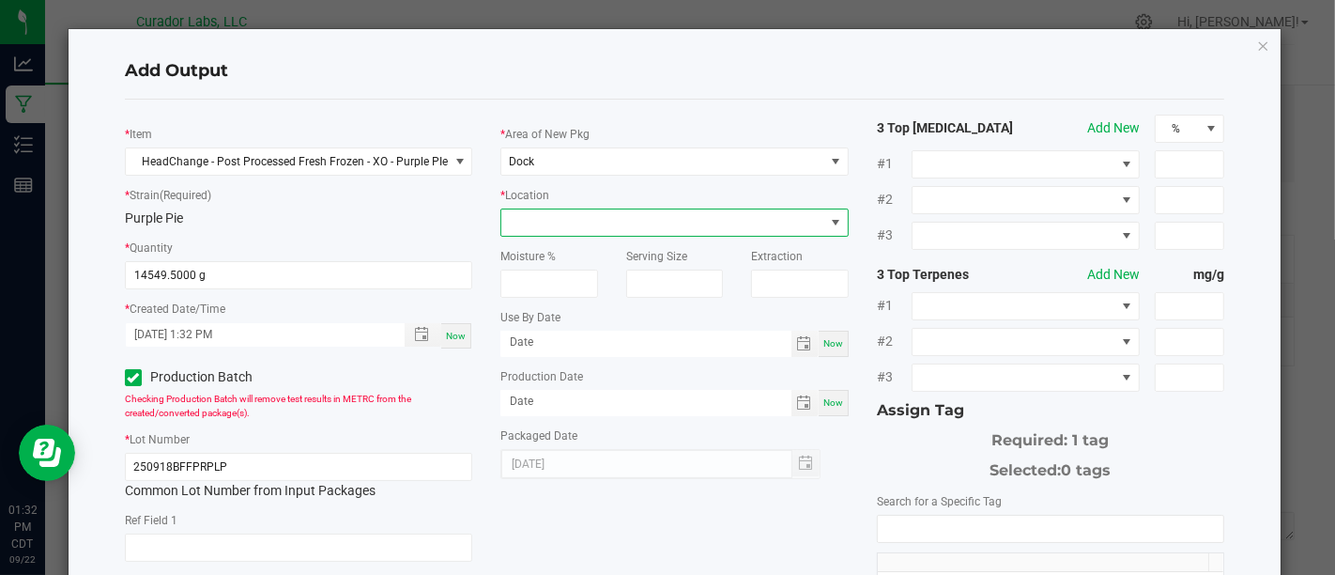
click at [703, 216] on span at bounding box center [663, 222] width 322 height 26
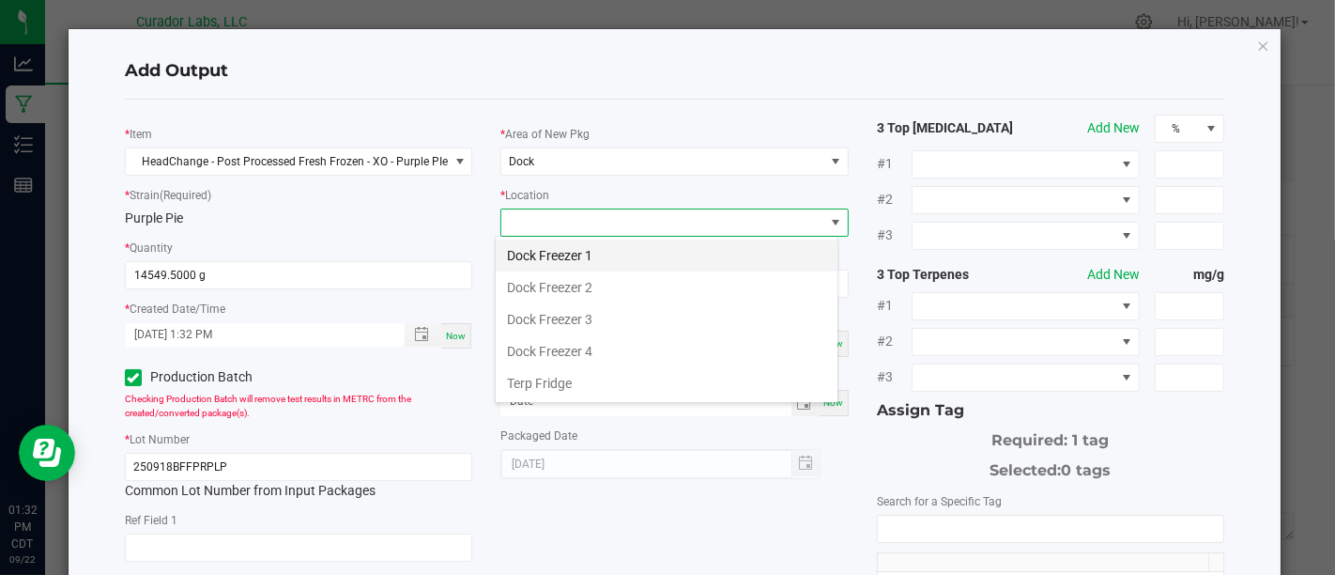
click at [700, 255] on li "Dock Freezer 1" at bounding box center [667, 255] width 342 height 32
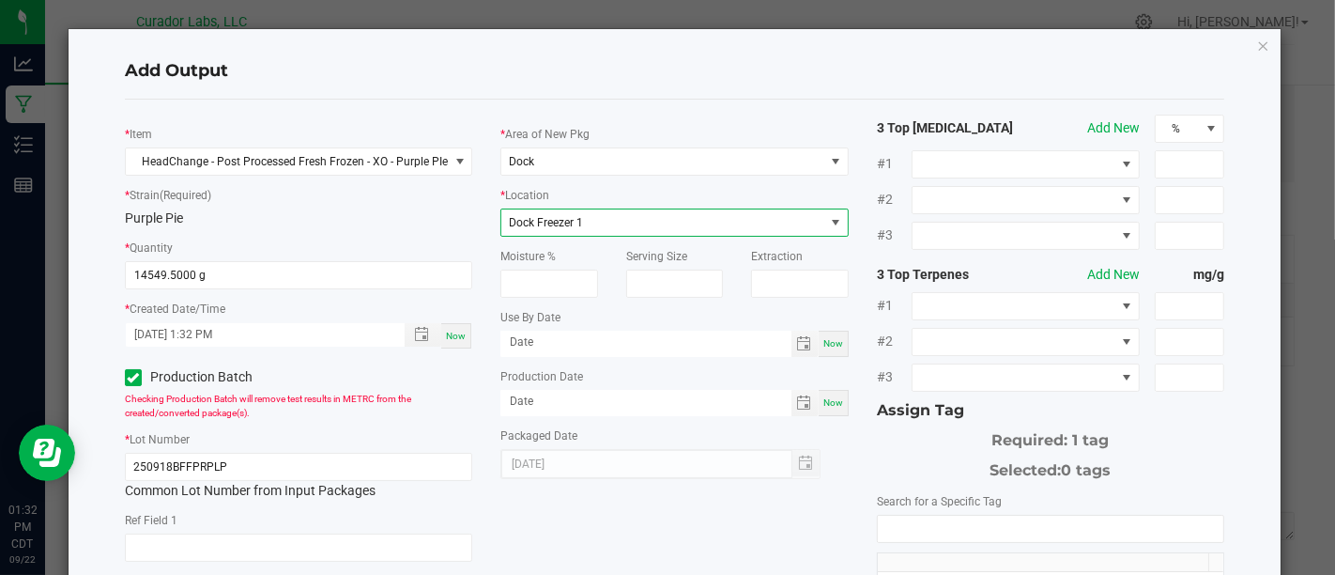
click at [824, 345] on span "Now" at bounding box center [834, 343] width 20 height 10
click at [736, 348] on input "[DATE]" at bounding box center [646, 342] width 291 height 23
type input "[DATE]"
click at [827, 397] on span "Now" at bounding box center [834, 402] width 20 height 10
type input "[DATE]"
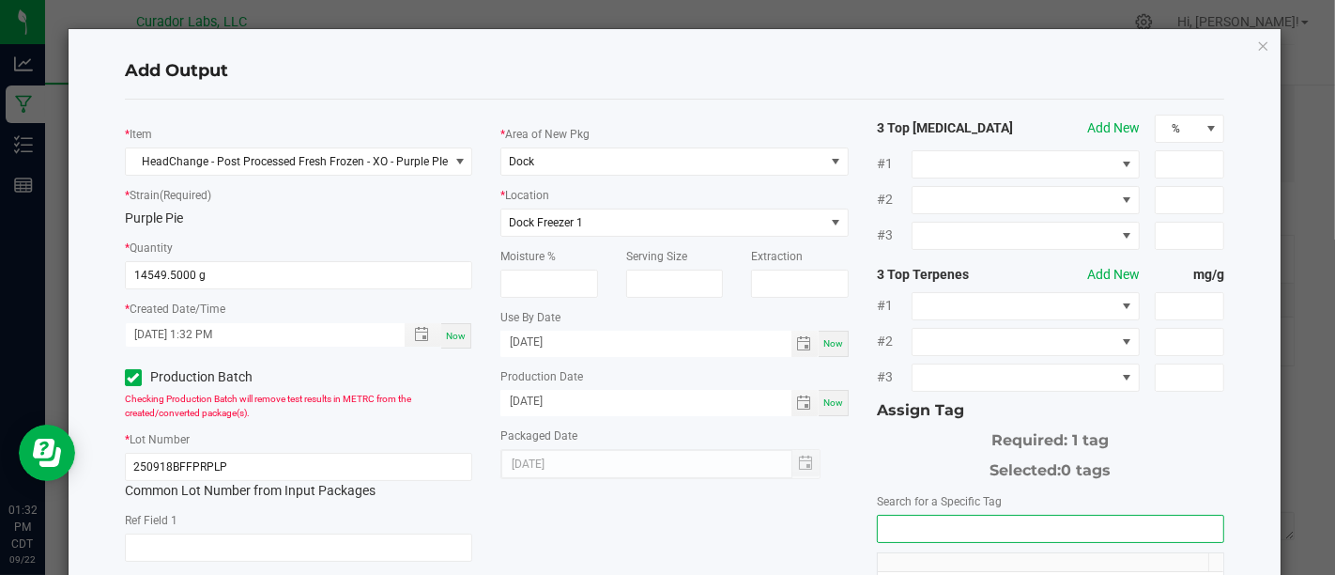
click at [917, 526] on input "NO DATA FOUND" at bounding box center [1051, 529] width 346 height 26
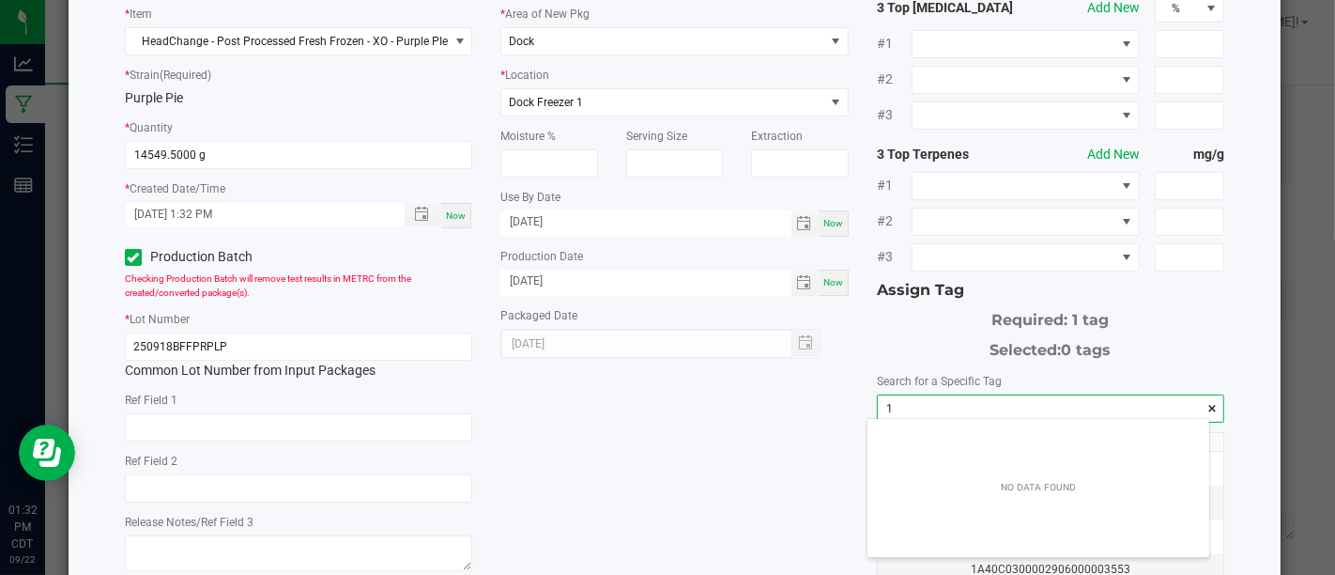
scroll to position [26, 341]
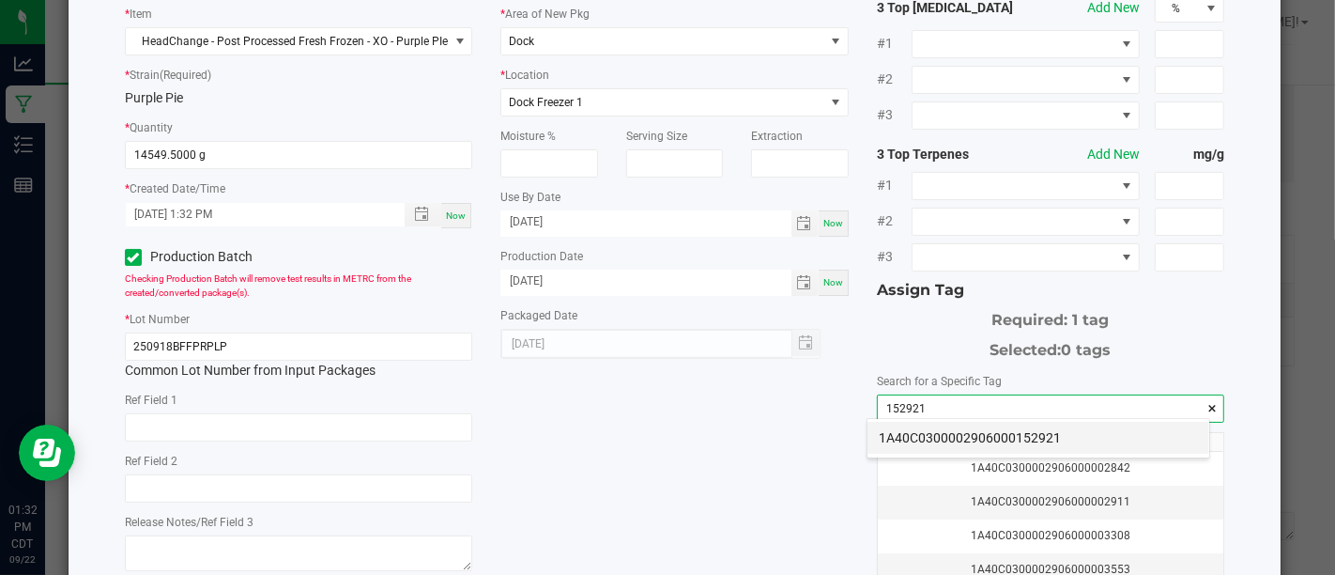
click at [886, 432] on li "1A40C0300002906000152921" at bounding box center [1039, 438] width 342 height 32
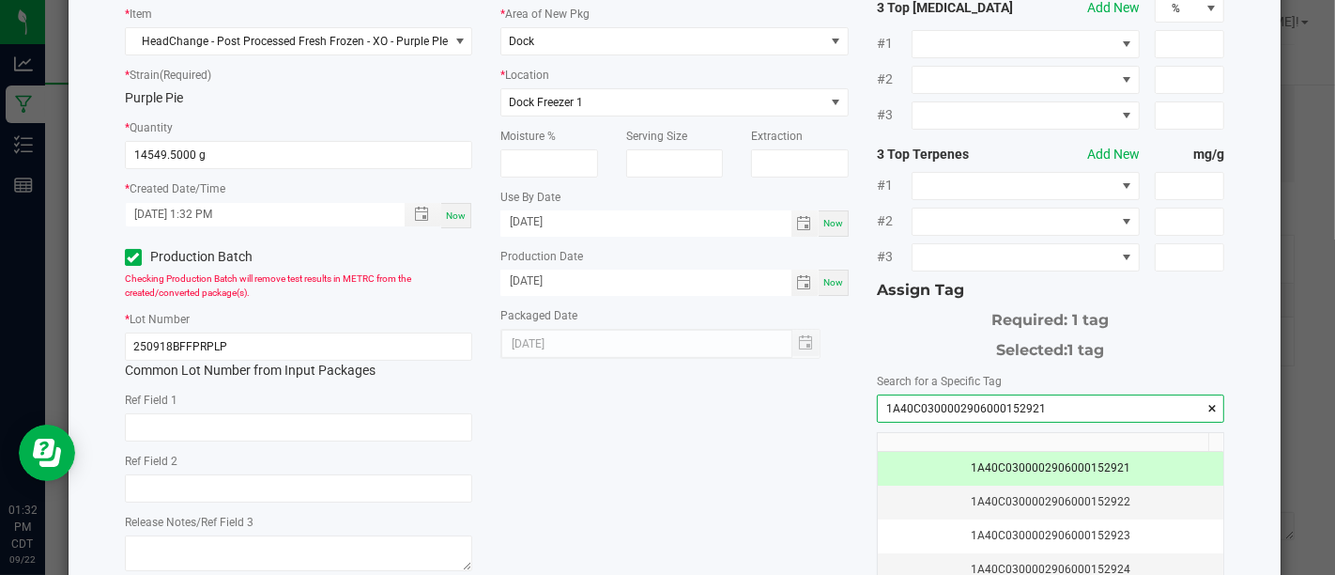
scroll to position [316, 0]
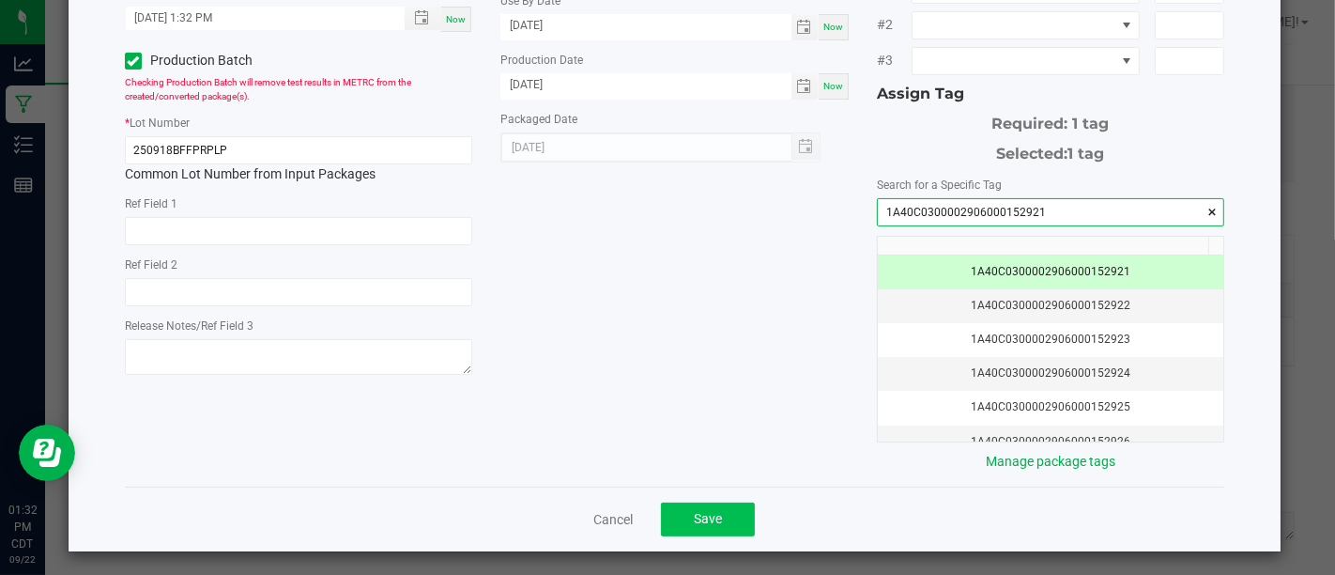
type input "1A40C0300002906000152921"
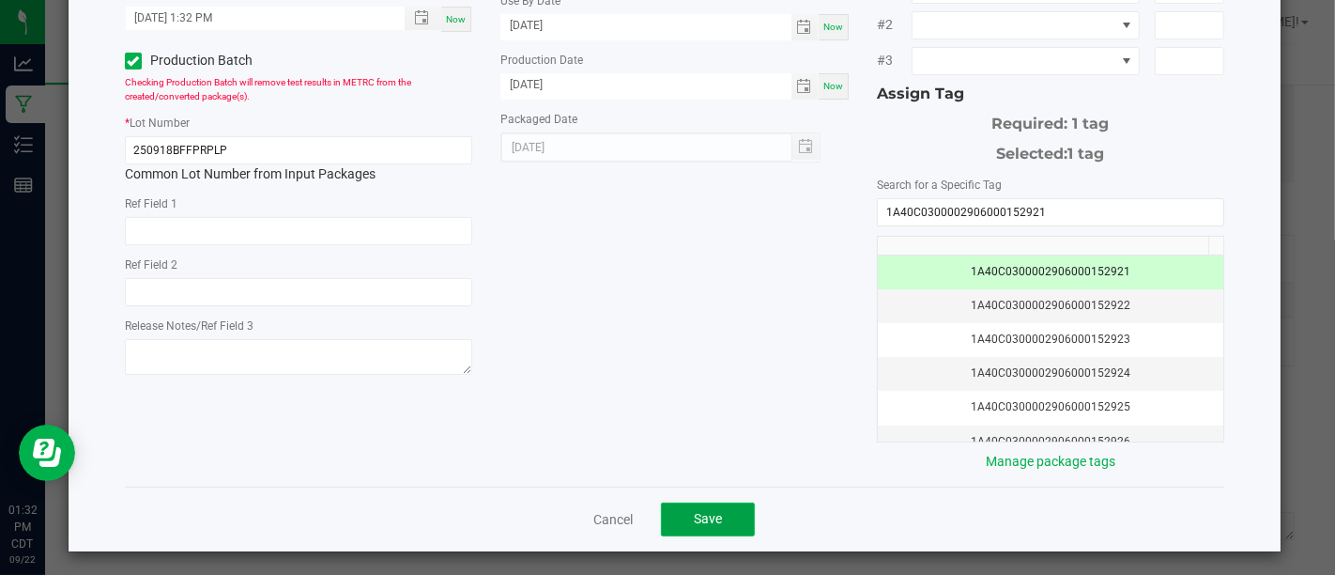
click at [705, 519] on span "Save" at bounding box center [708, 518] width 28 height 15
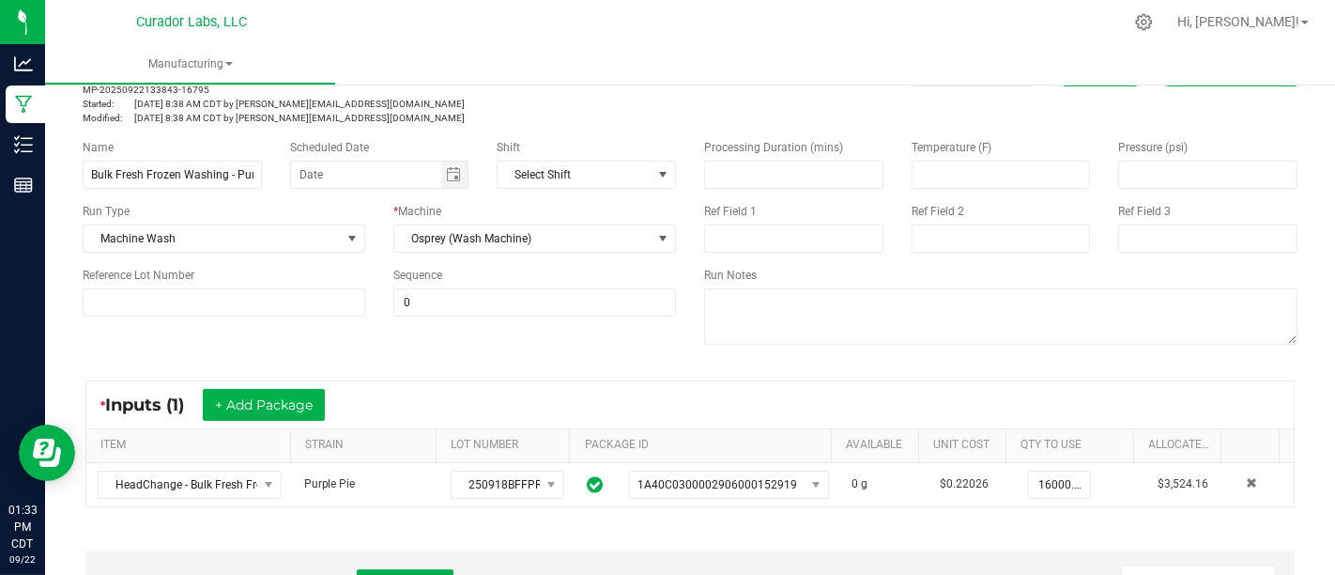
scroll to position [0, 0]
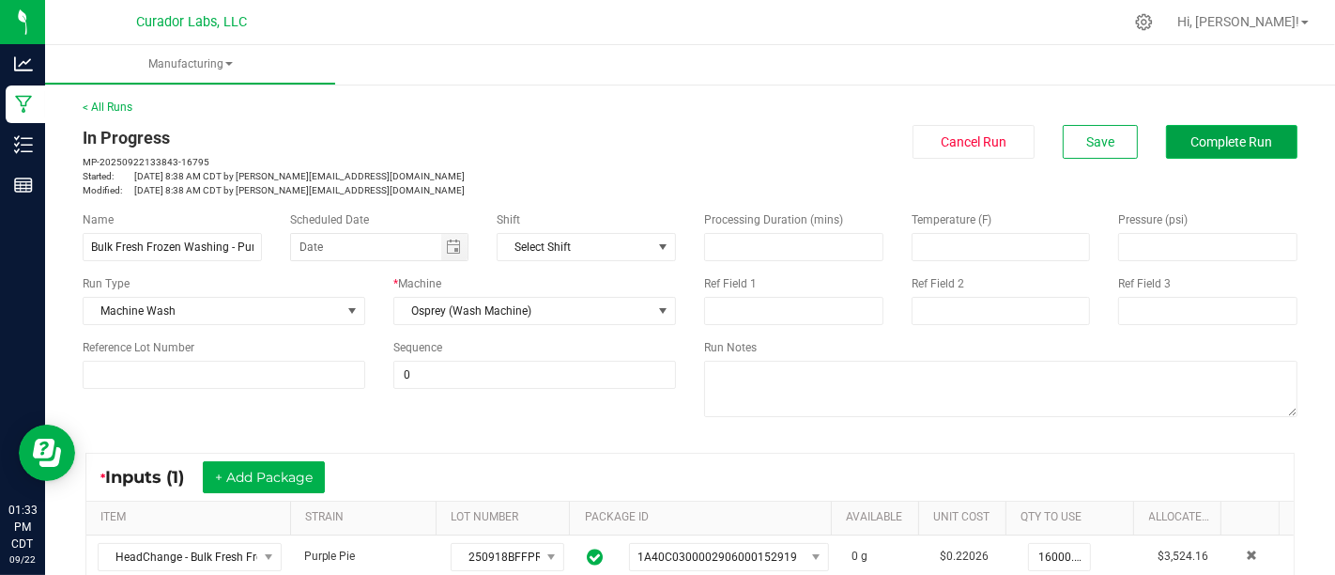
click at [1217, 137] on span "Complete Run" at bounding box center [1233, 141] width 82 height 15
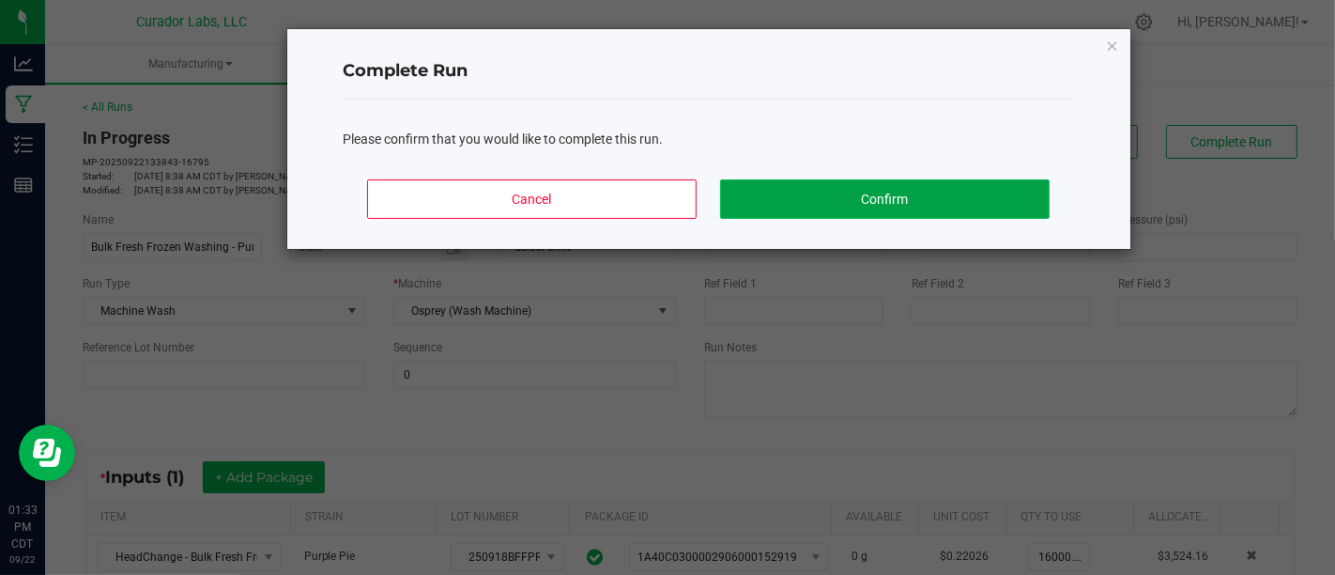
click at [1005, 207] on button "Confirm" at bounding box center [884, 198] width 329 height 39
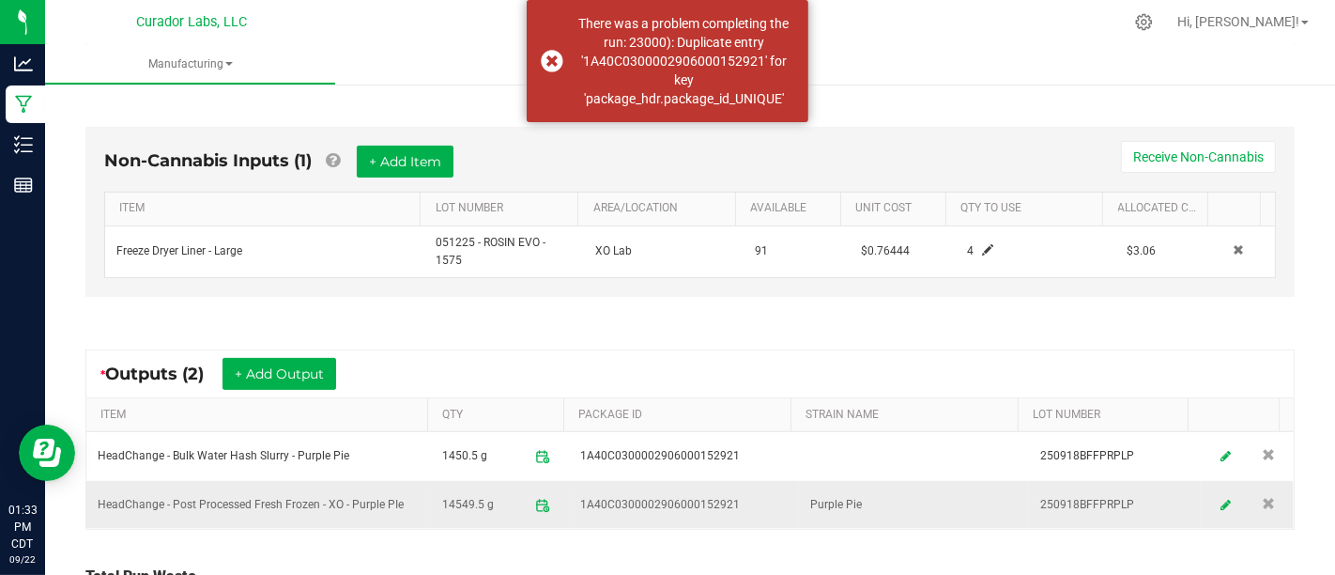
click at [707, 501] on span "1A40C0300002906000152921" at bounding box center [660, 505] width 160 height 18
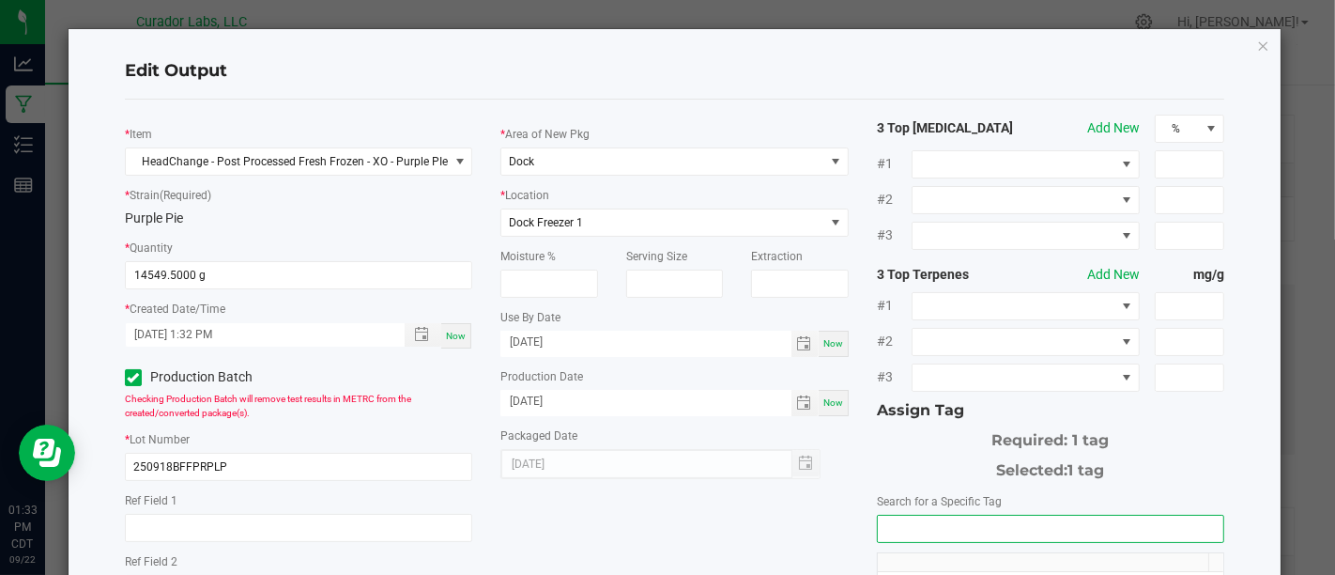
click at [942, 518] on input "NO DATA FOUND" at bounding box center [1051, 529] width 346 height 26
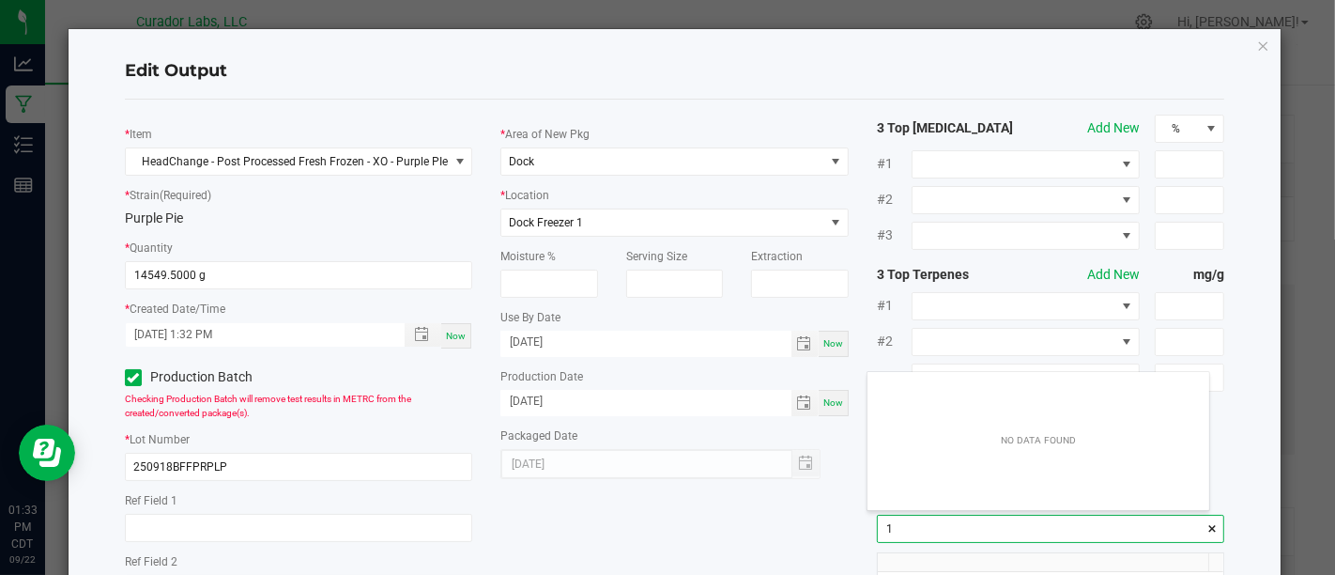
scroll to position [26, 341]
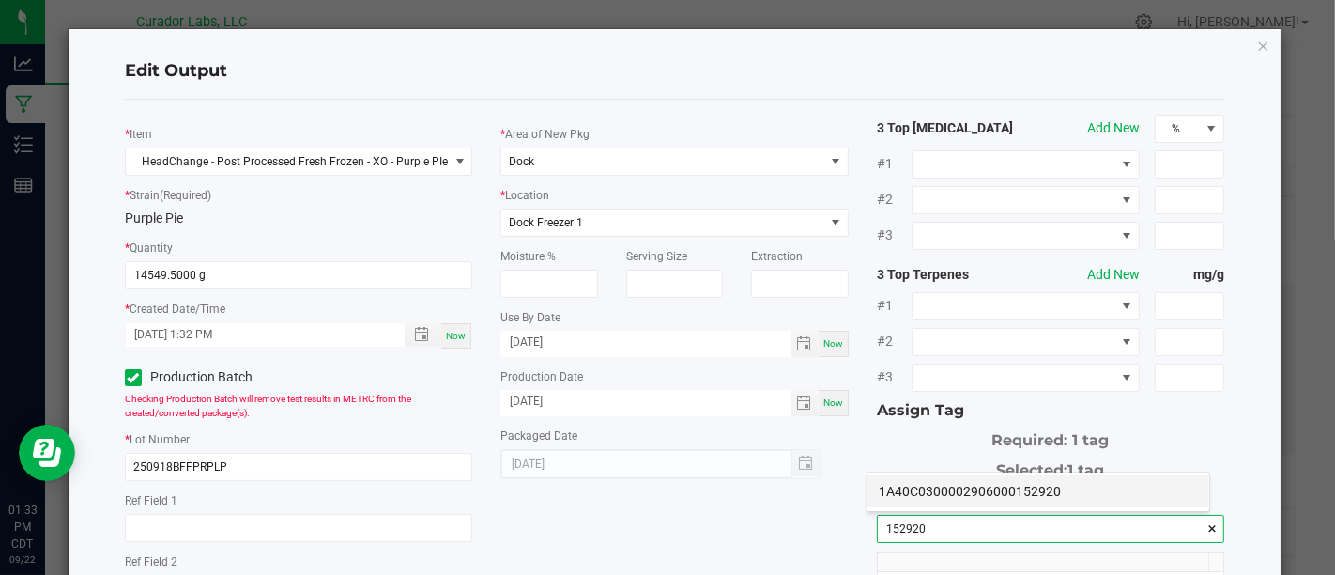
click at [992, 498] on li "1A40C0300002906000152920" at bounding box center [1039, 491] width 342 height 32
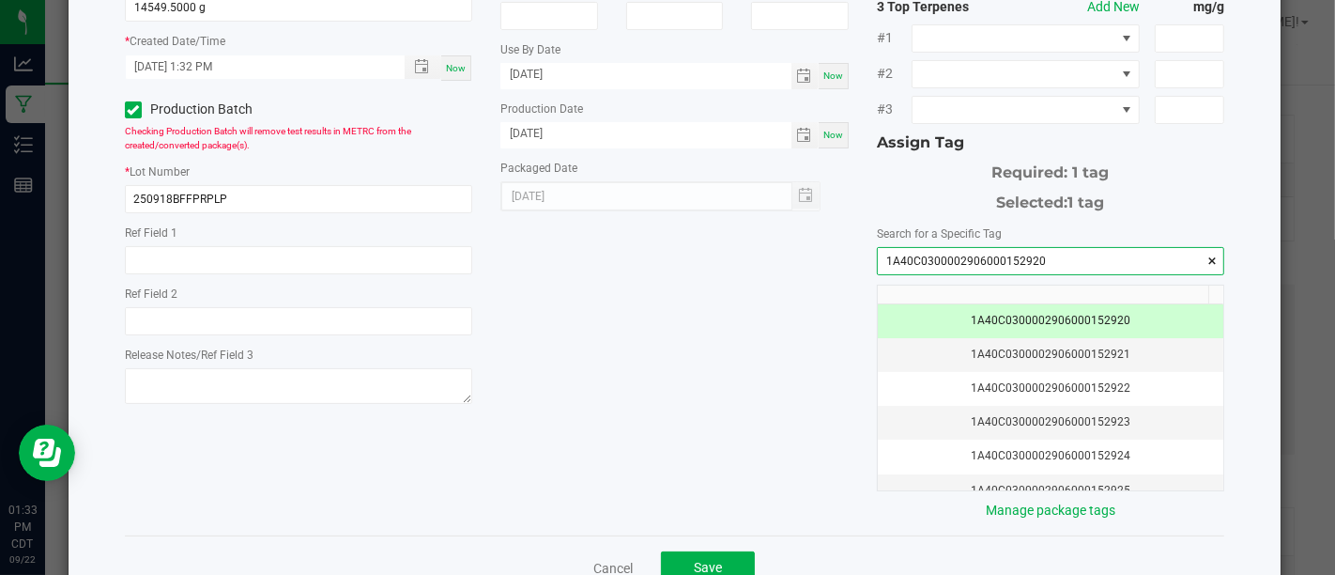
scroll to position [316, 0]
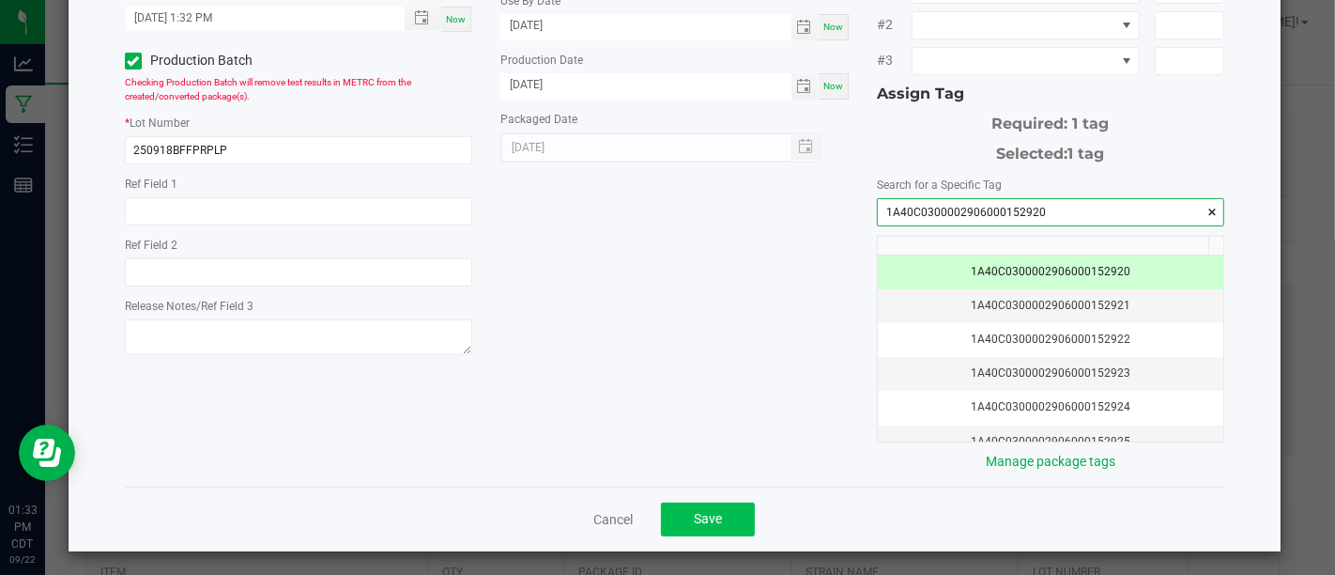
type input "1A40C0300002906000152920"
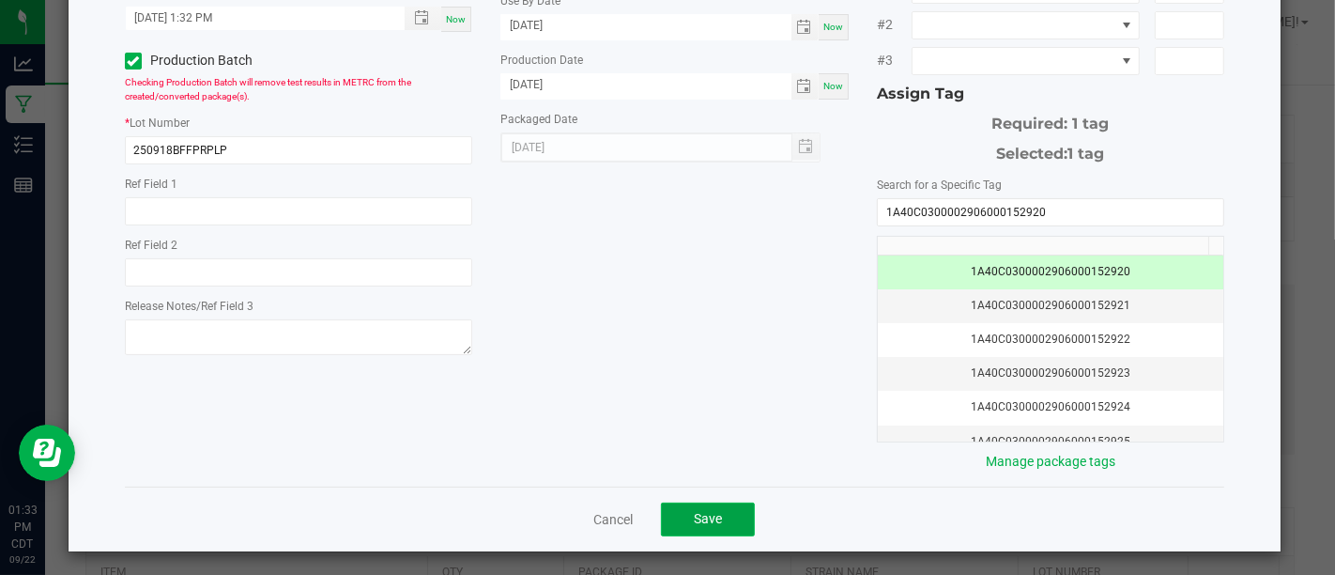
click at [694, 516] on span "Save" at bounding box center [708, 518] width 28 height 15
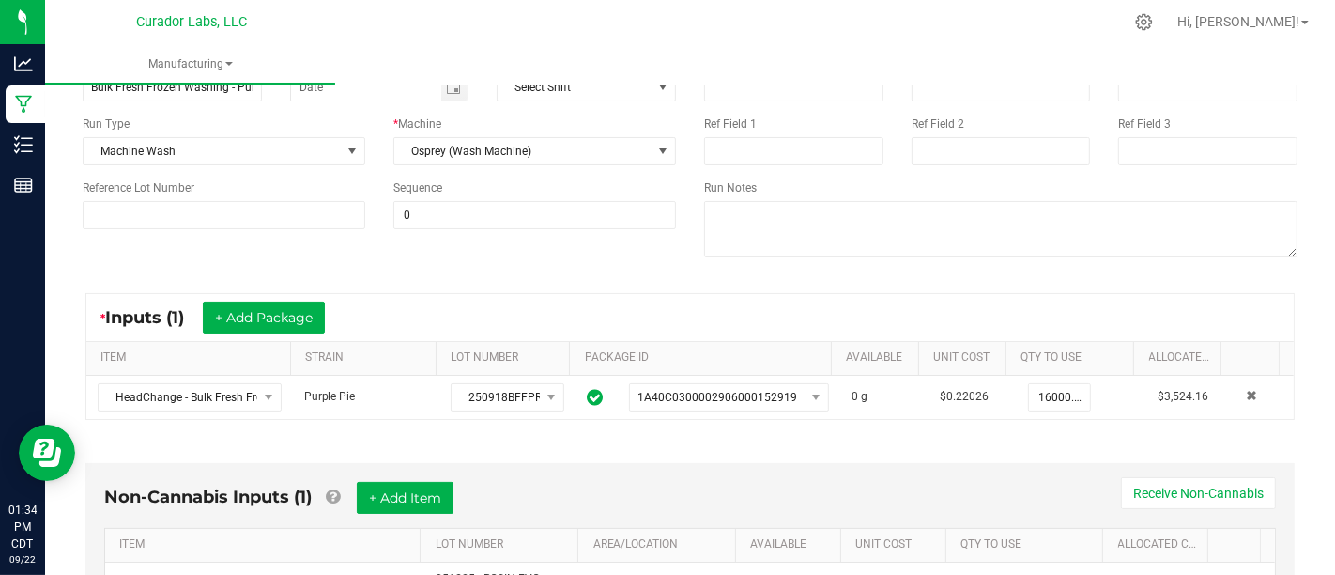
scroll to position [31, 0]
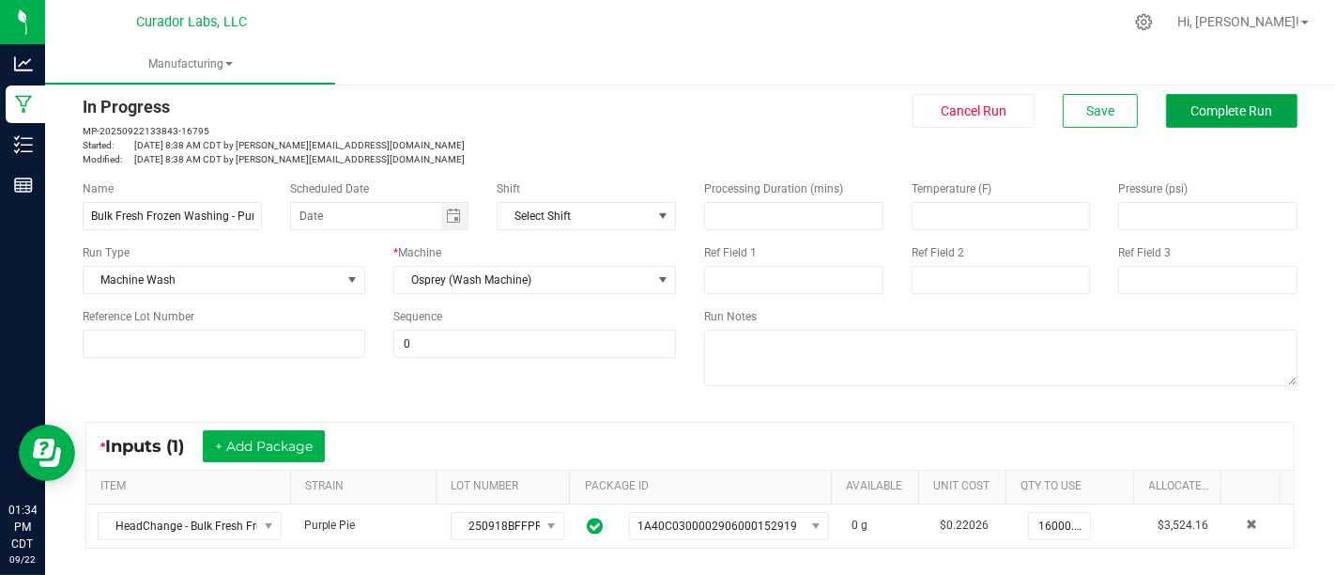
click at [1201, 105] on span "Complete Run" at bounding box center [1233, 110] width 82 height 15
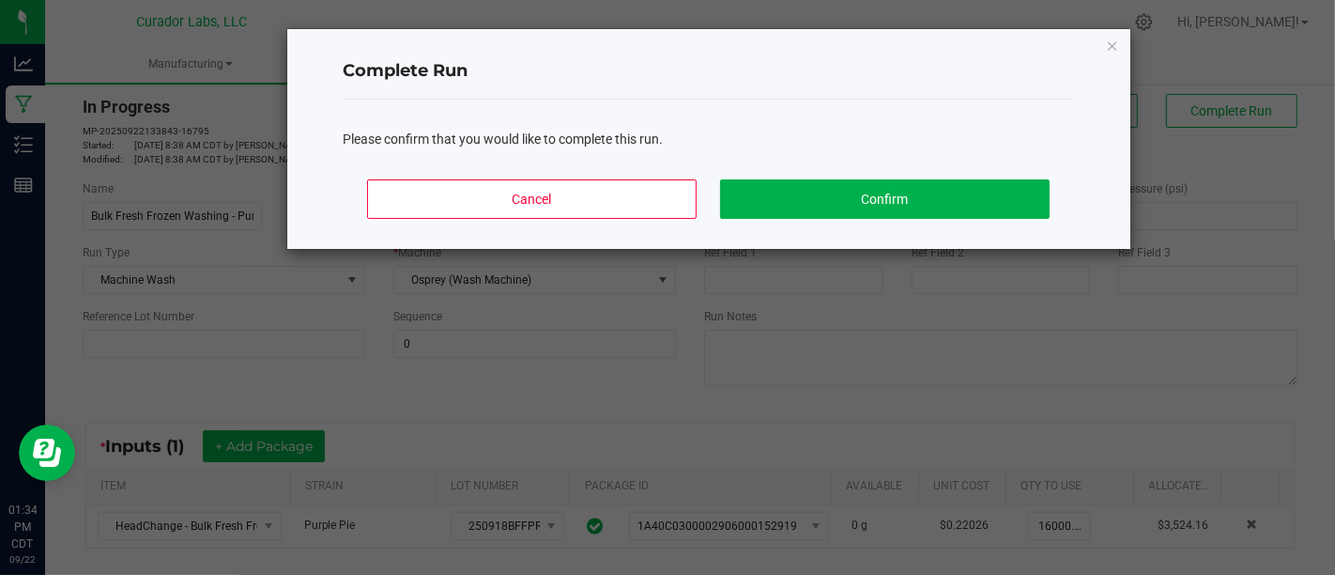
click at [964, 224] on div "Cancel Confirm" at bounding box center [709, 206] width 731 height 85
click at [965, 215] on button "Confirm" at bounding box center [884, 198] width 329 height 39
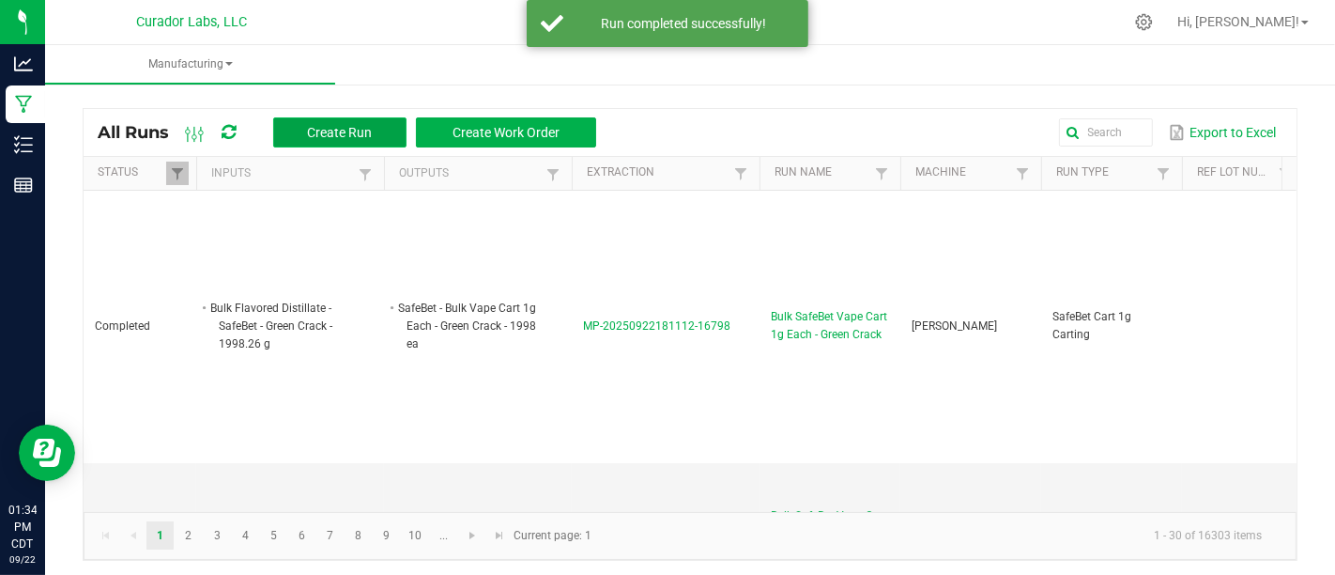
click at [335, 125] on span "Create Run" at bounding box center [339, 132] width 65 height 15
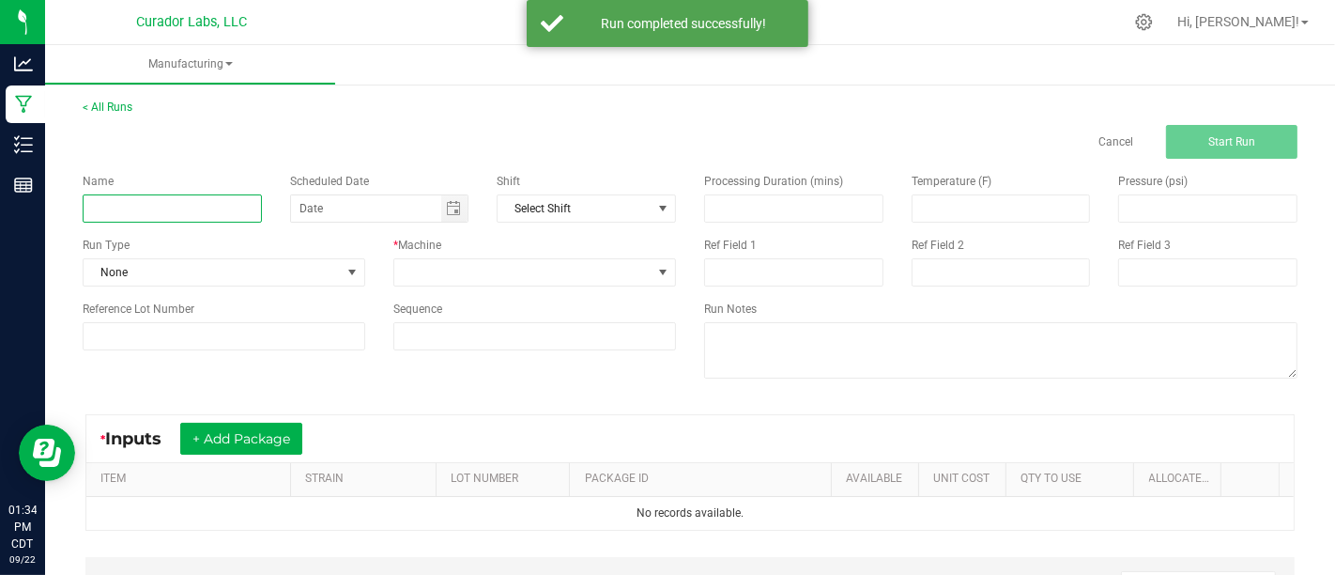
click at [233, 202] on input at bounding box center [172, 208] width 179 height 28
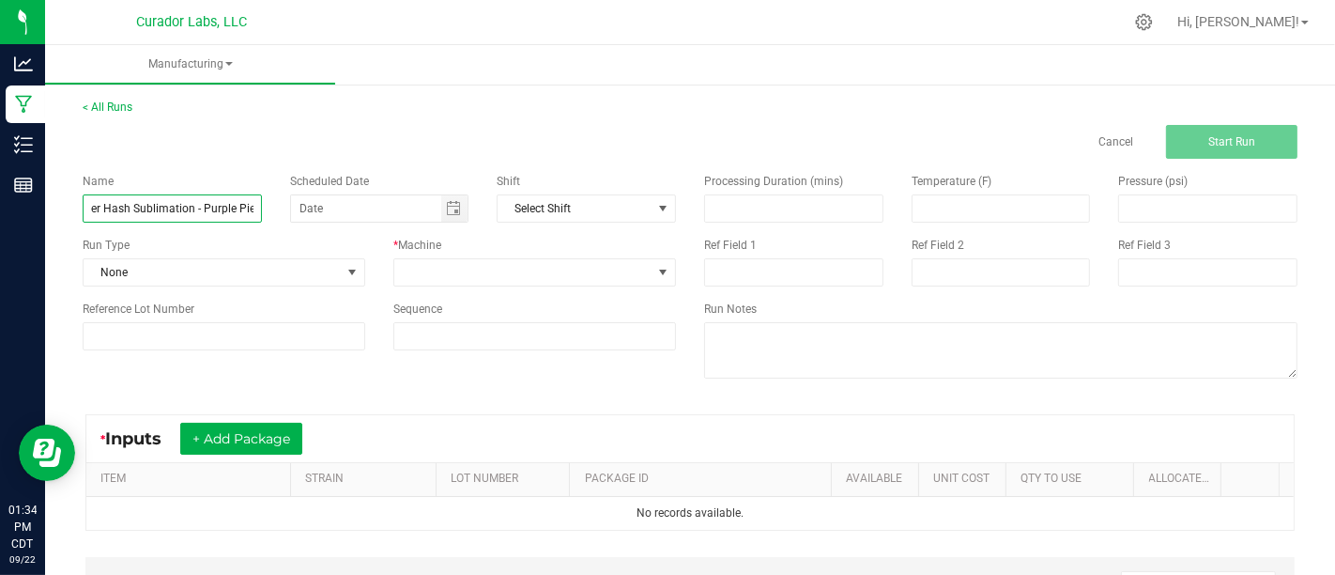
scroll to position [0, 48]
type input "Bulk Water Hash Sublimation - Purple Pie"
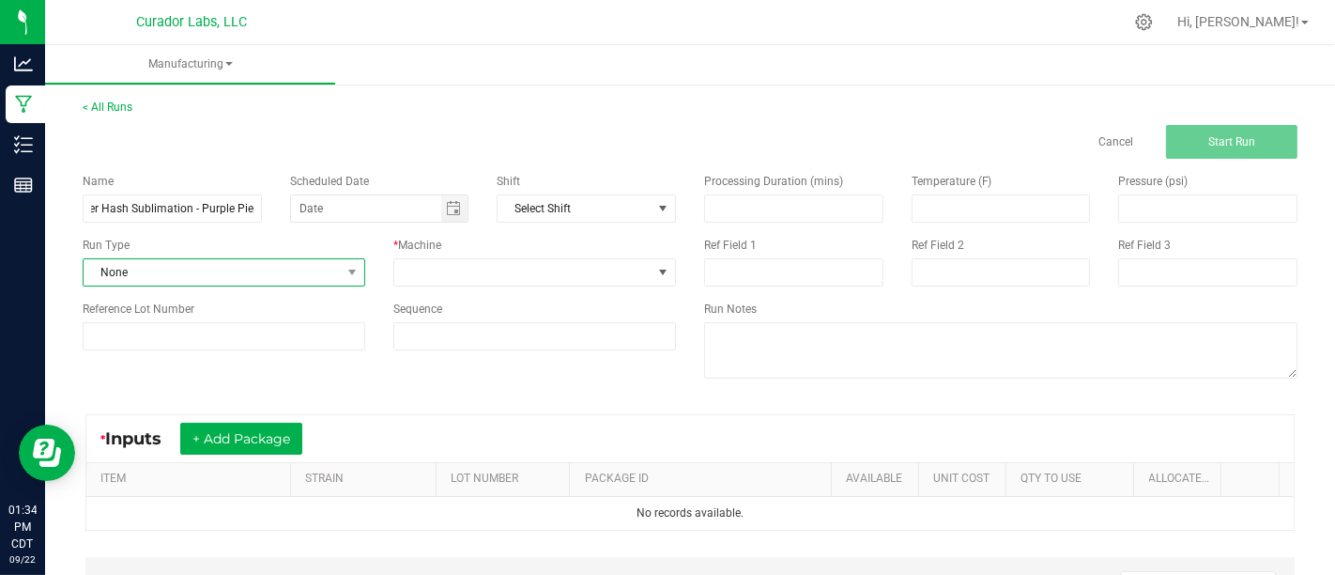
click at [303, 258] on span "None" at bounding box center [224, 272] width 283 height 28
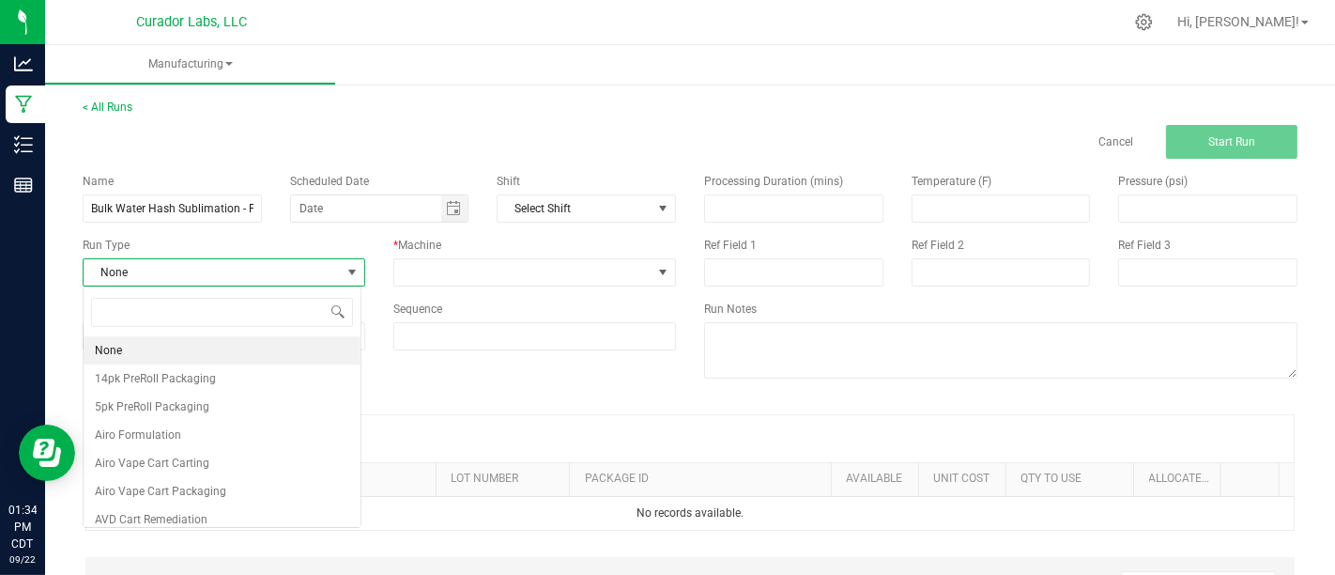
scroll to position [27, 278]
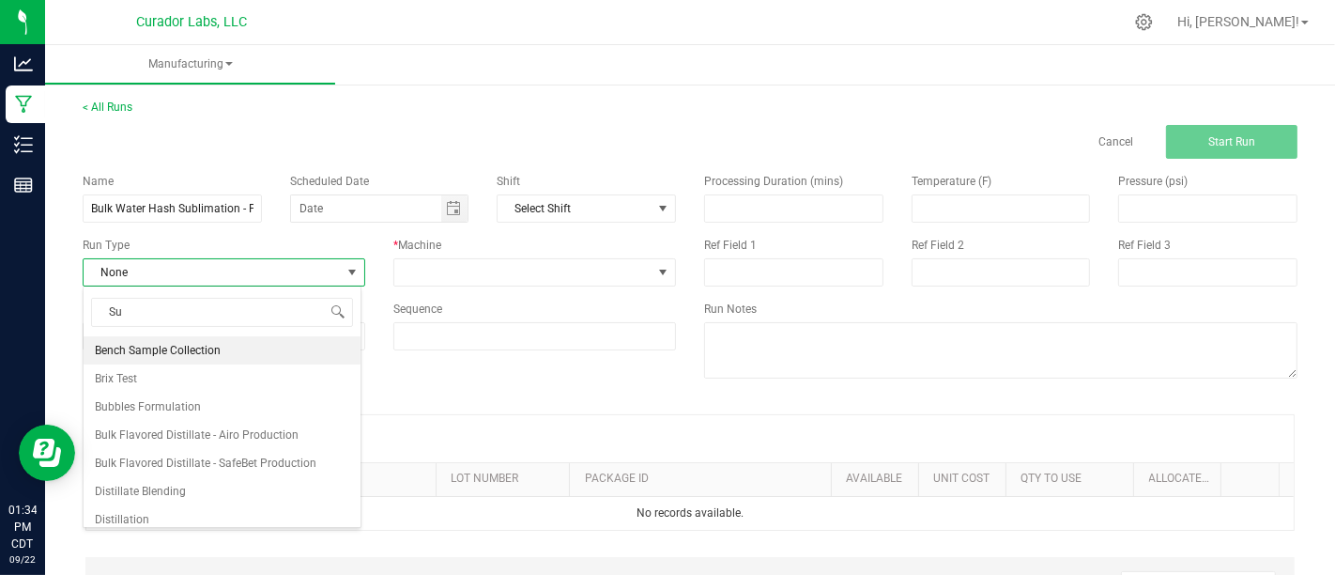
type input "Sub"
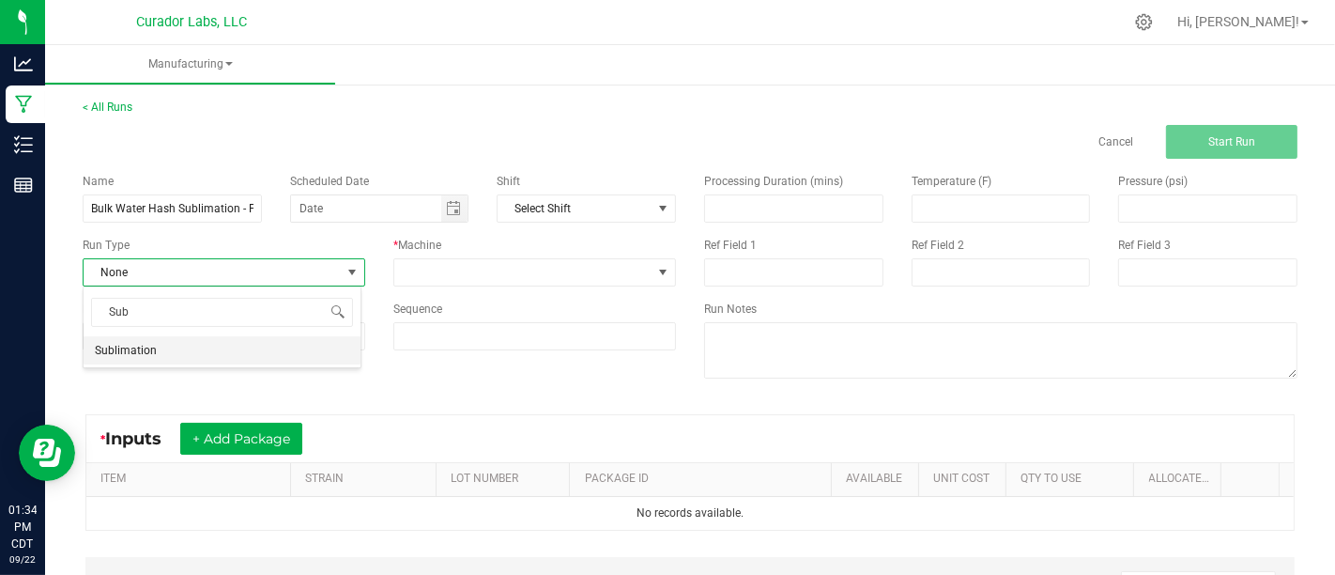
click at [294, 347] on li "Sublimation" at bounding box center [222, 350] width 277 height 28
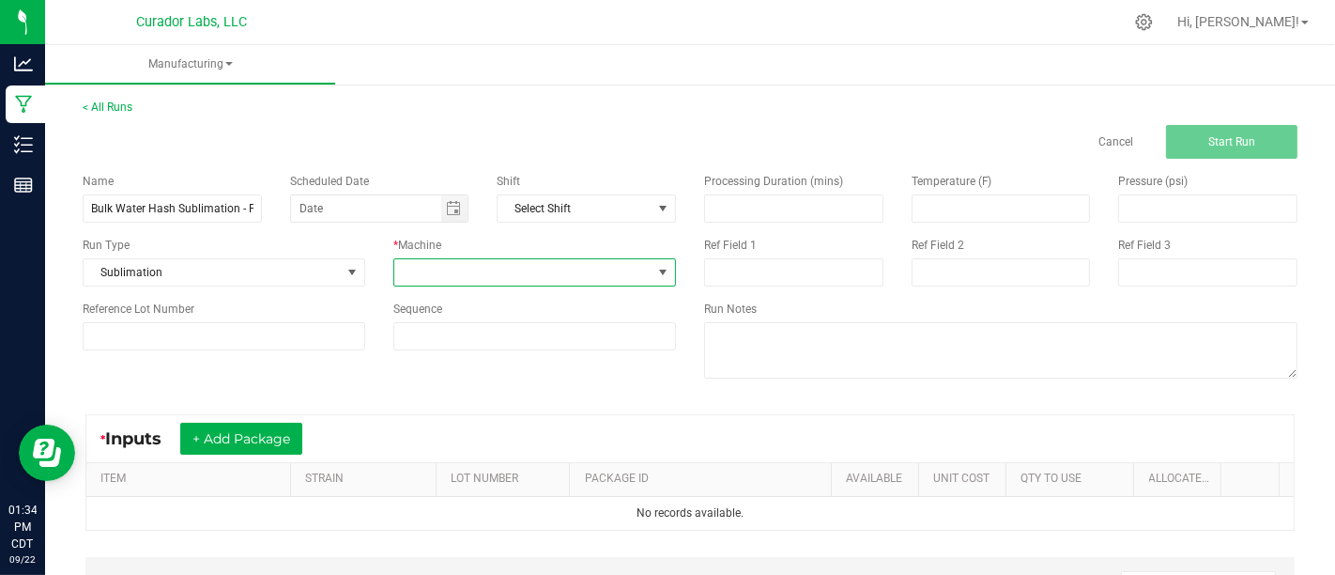
click at [483, 280] on span at bounding box center [522, 272] width 257 height 26
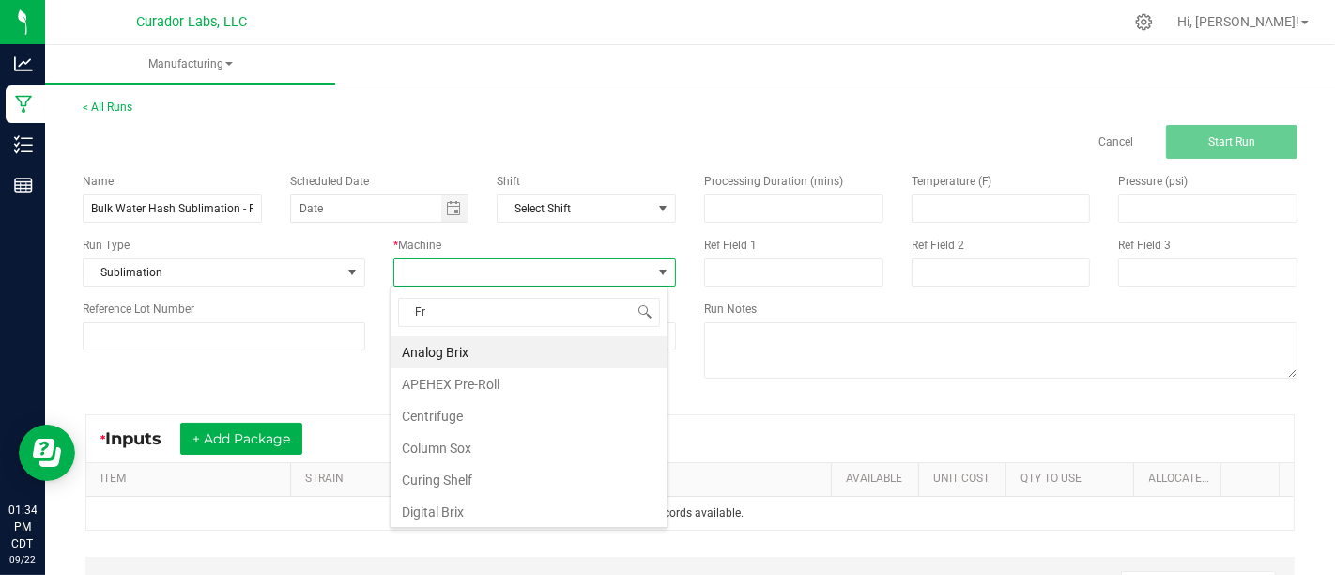
type input "Fre"
click at [502, 354] on li "Freeze Dryer" at bounding box center [529, 352] width 277 height 32
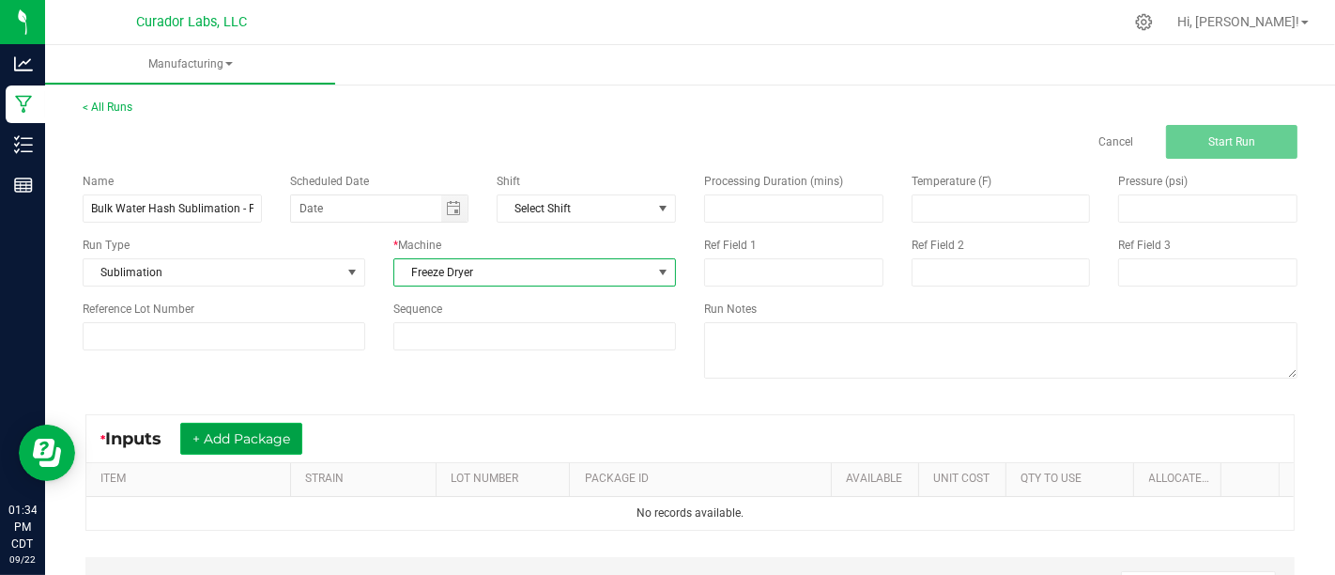
click at [274, 427] on button "+ Add Package" at bounding box center [241, 439] width 122 height 32
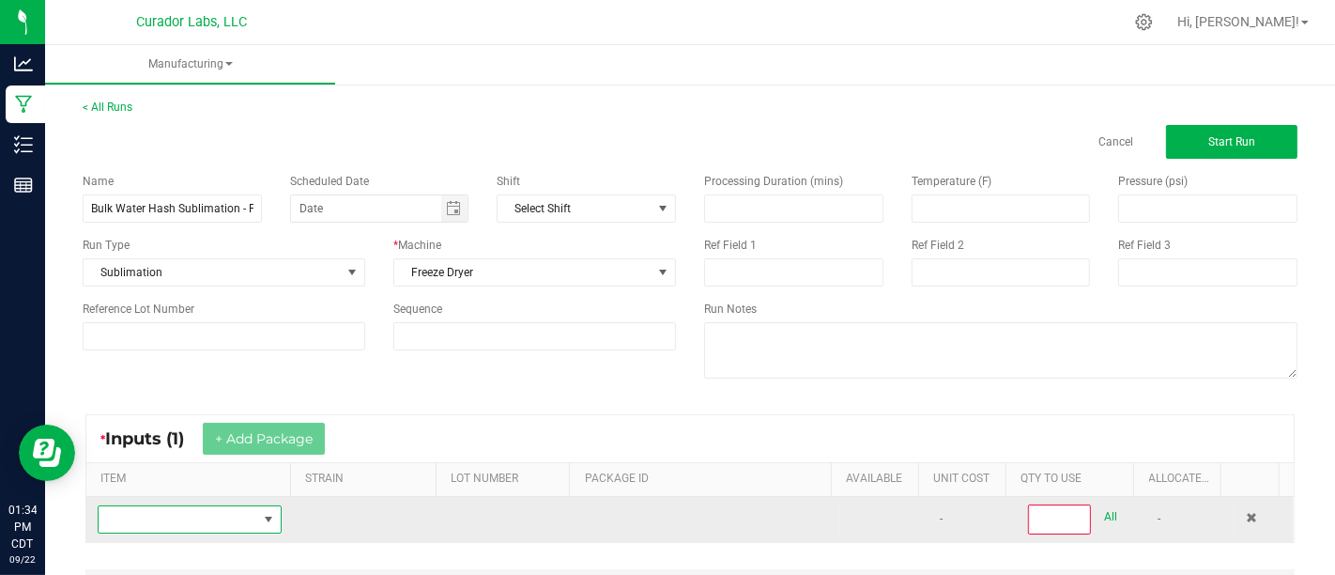
click at [256, 508] on span "NO DATA FOUND" at bounding box center [267, 519] width 23 height 26
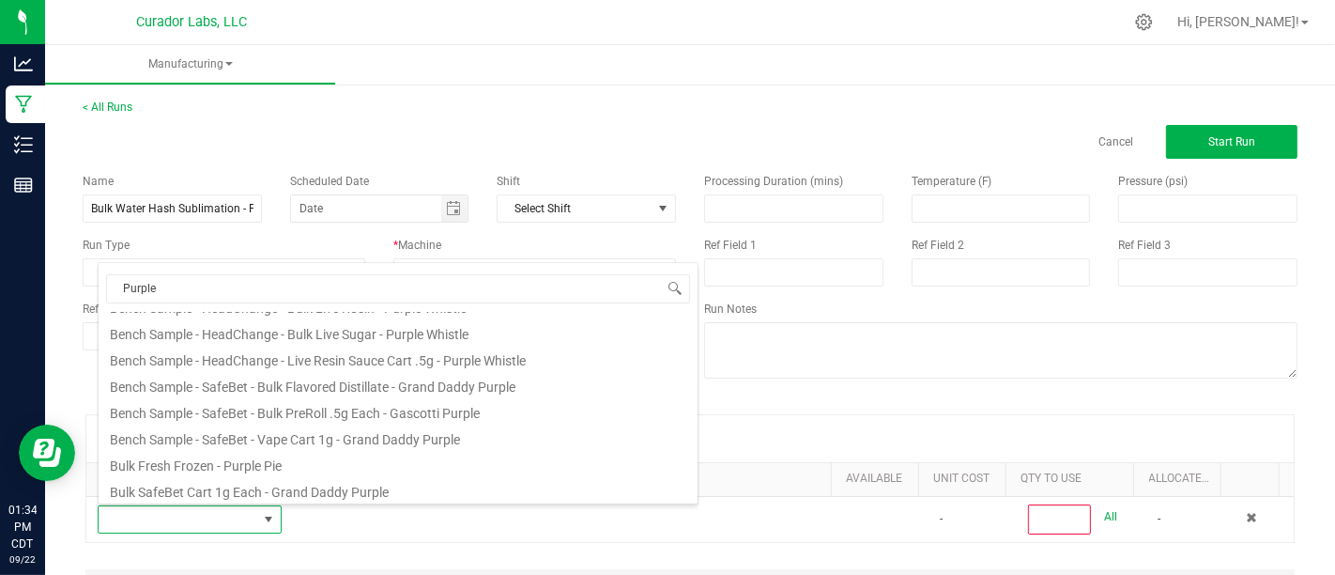
scroll to position [406, 0]
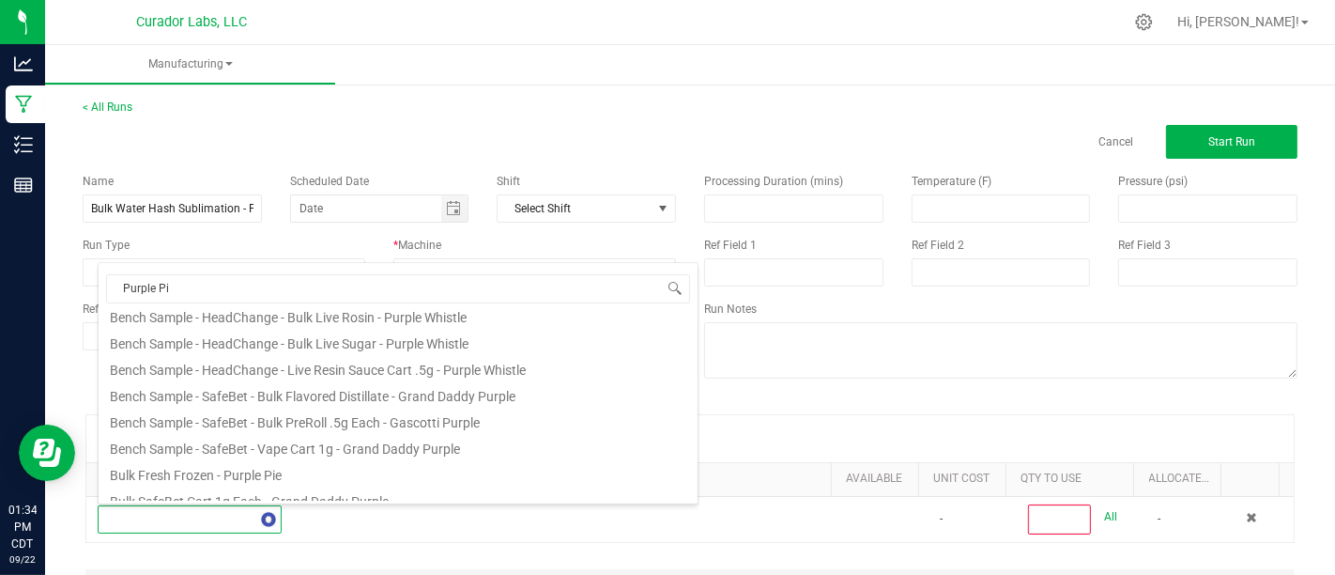
type input "Purple Pie"
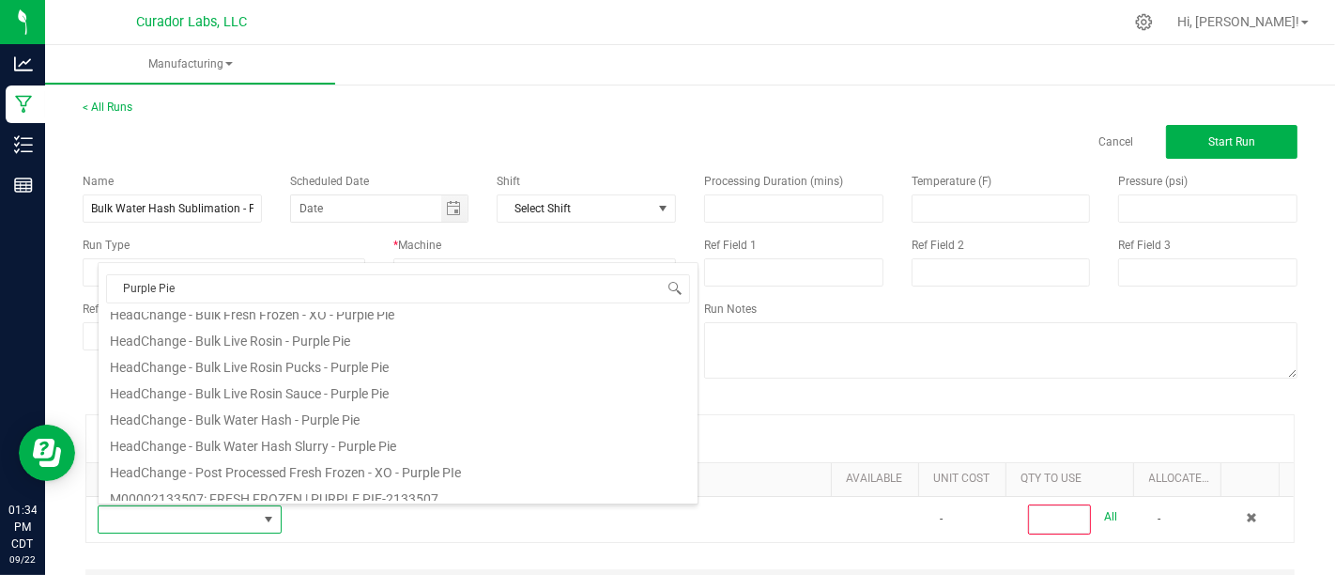
scroll to position [201, 0]
click at [486, 440] on li "HeadChange - Bulk Water Hash Slurry - Purple Pie" at bounding box center [398, 440] width 599 height 26
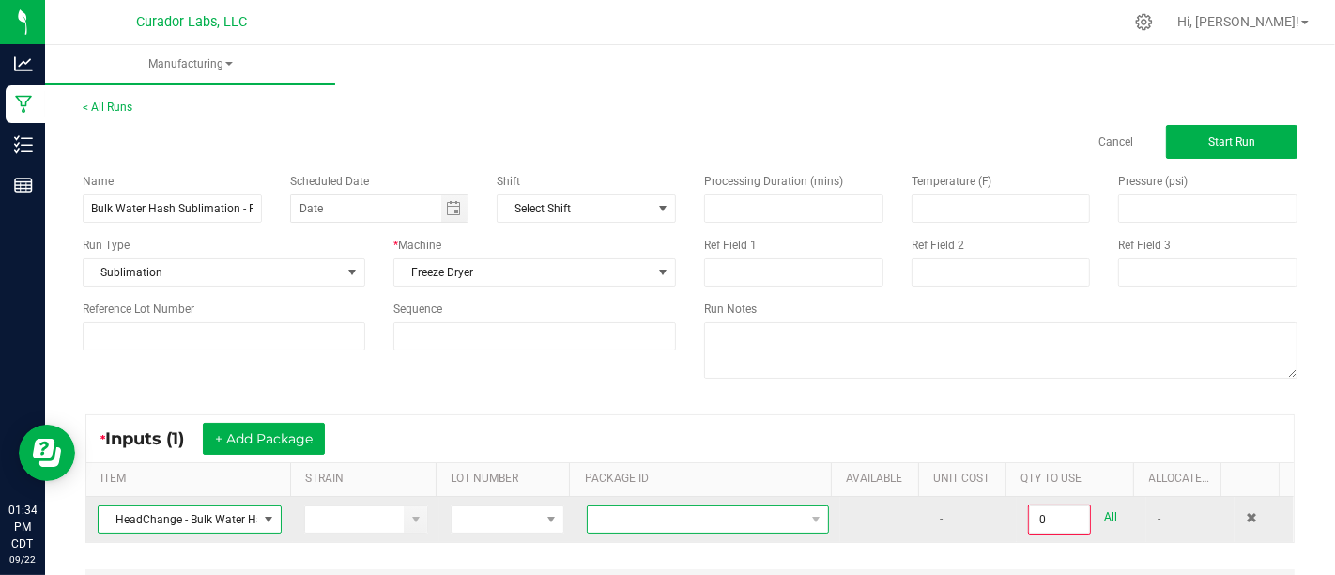
click at [700, 508] on span at bounding box center [696, 519] width 217 height 26
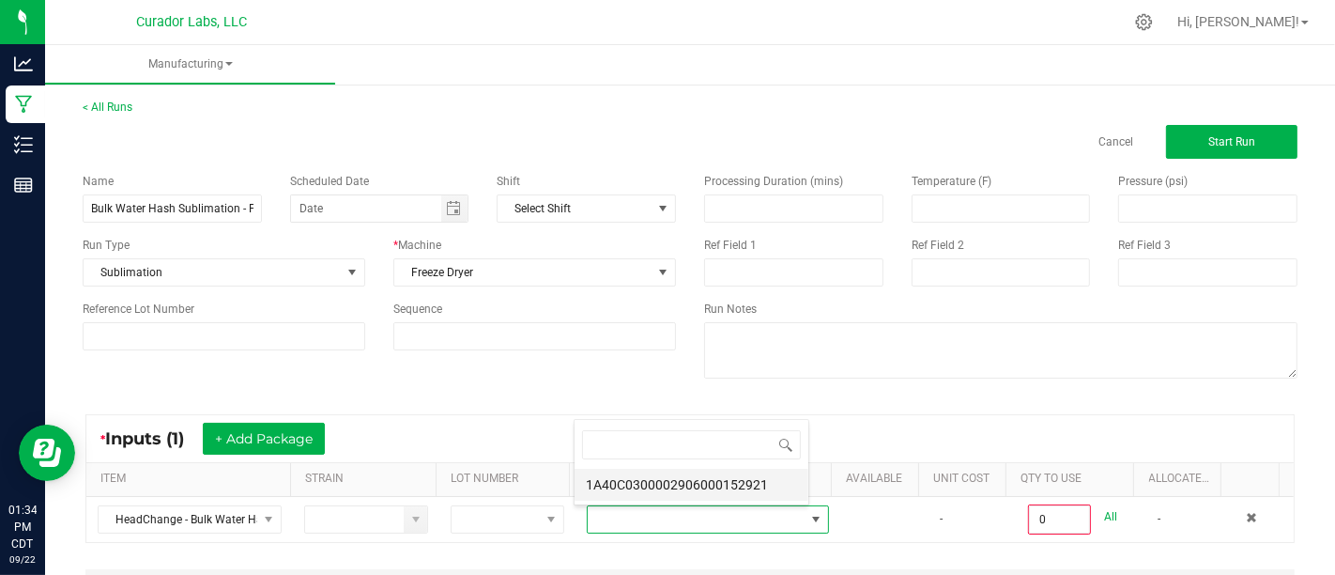
click at [722, 485] on li "1A40C0300002906000152921" at bounding box center [692, 485] width 234 height 32
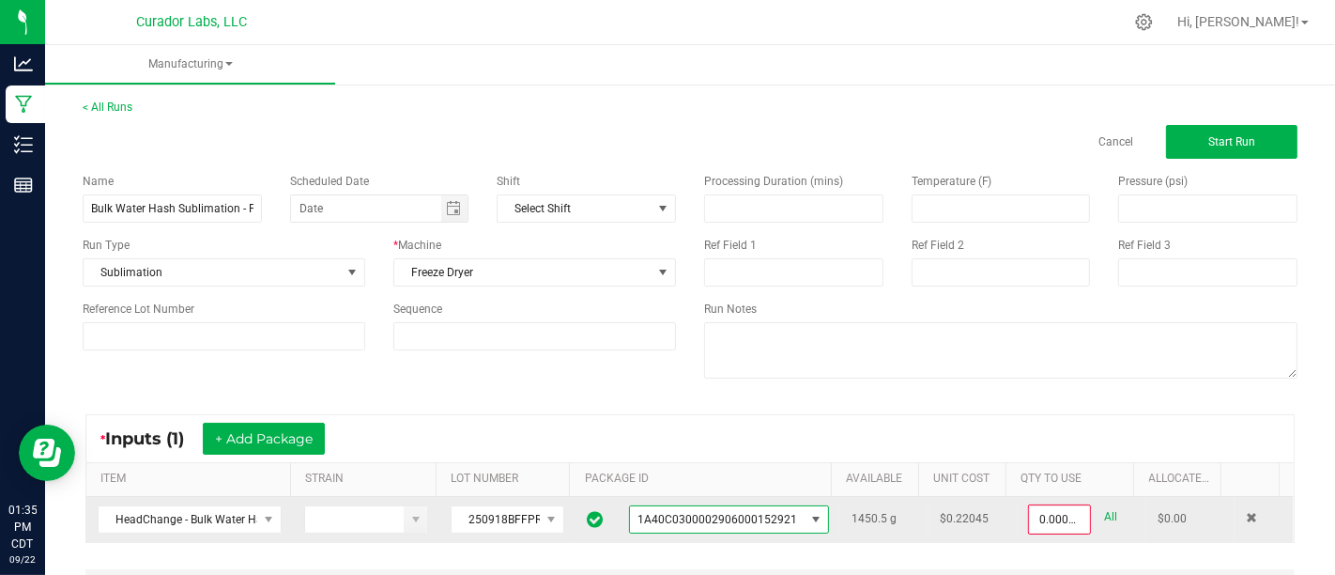
click at [1104, 516] on link "All" at bounding box center [1110, 516] width 13 height 25
type input "1450.5000 g"
click at [1181, 162] on div "Processing Duration (mins) Temperature (F) Pressure (psi) Ref Field 1 Ref Field…" at bounding box center [1001, 278] width 622 height 239
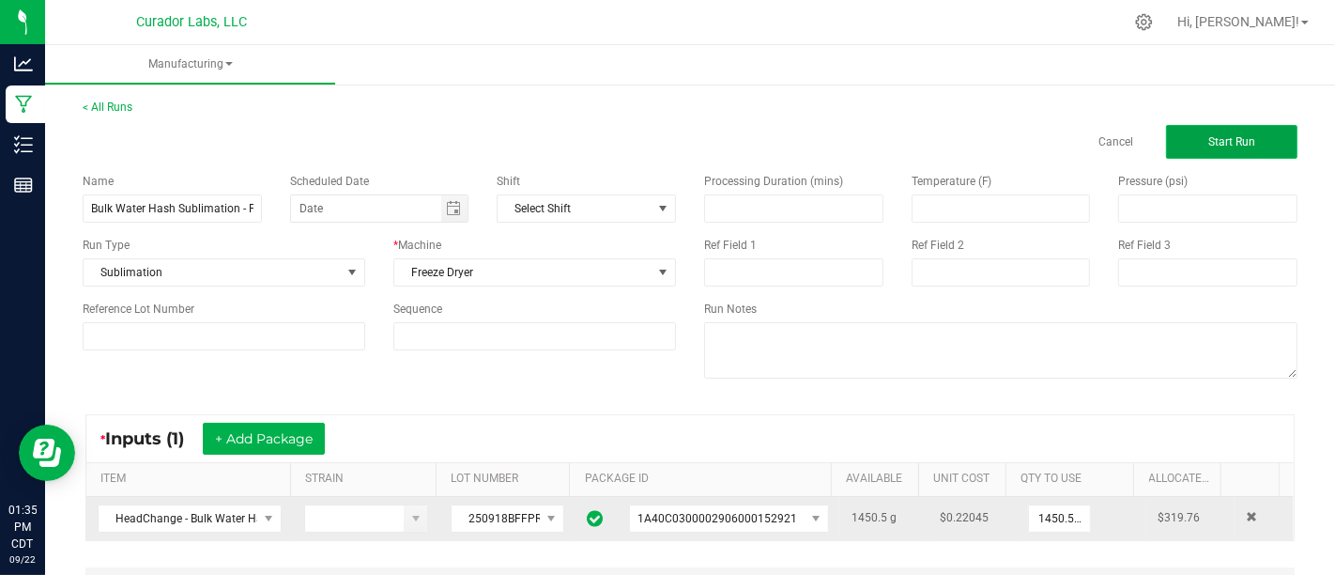
click at [1185, 153] on button "Start Run" at bounding box center [1231, 142] width 131 height 34
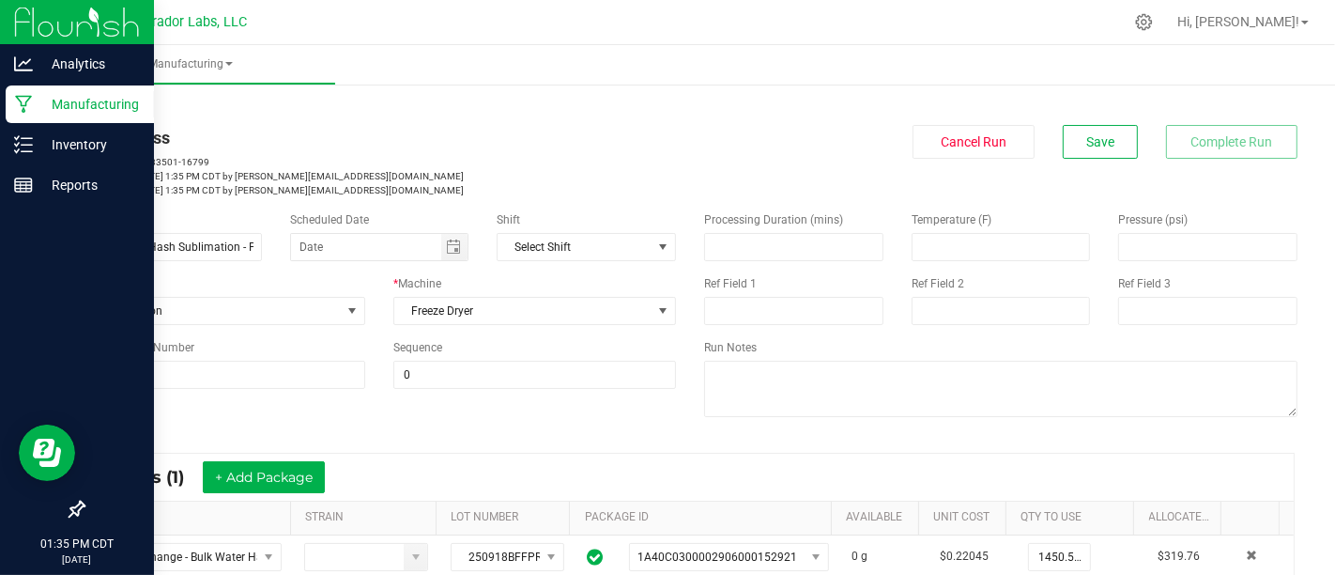
click at [16, 112] on icon at bounding box center [24, 104] width 18 height 19
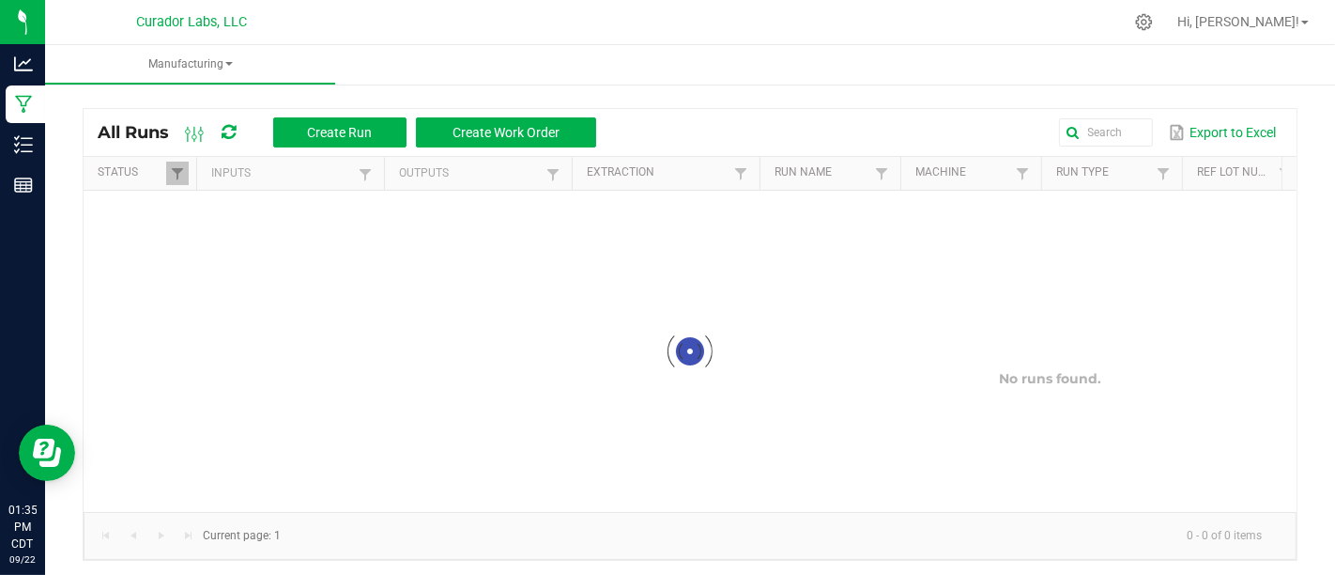
click at [325, 115] on div "All Runs Create Run Create Work Order Export to Excel" at bounding box center [690, 132] width 1213 height 47
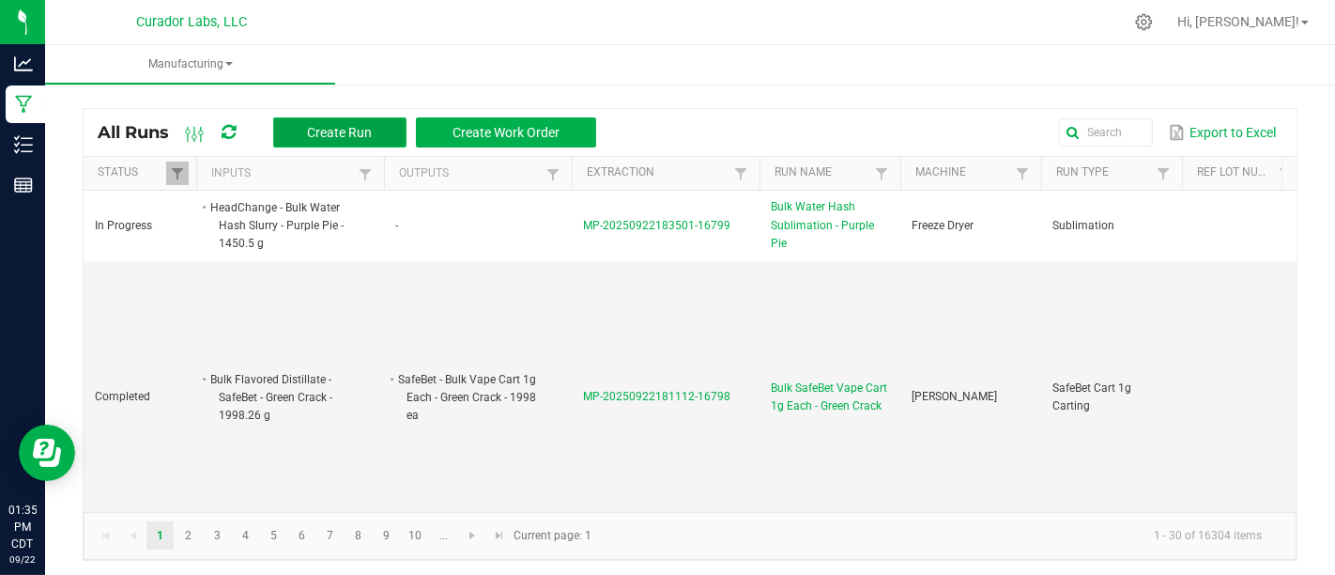
click at [326, 131] on span "Create Run" at bounding box center [339, 132] width 65 height 15
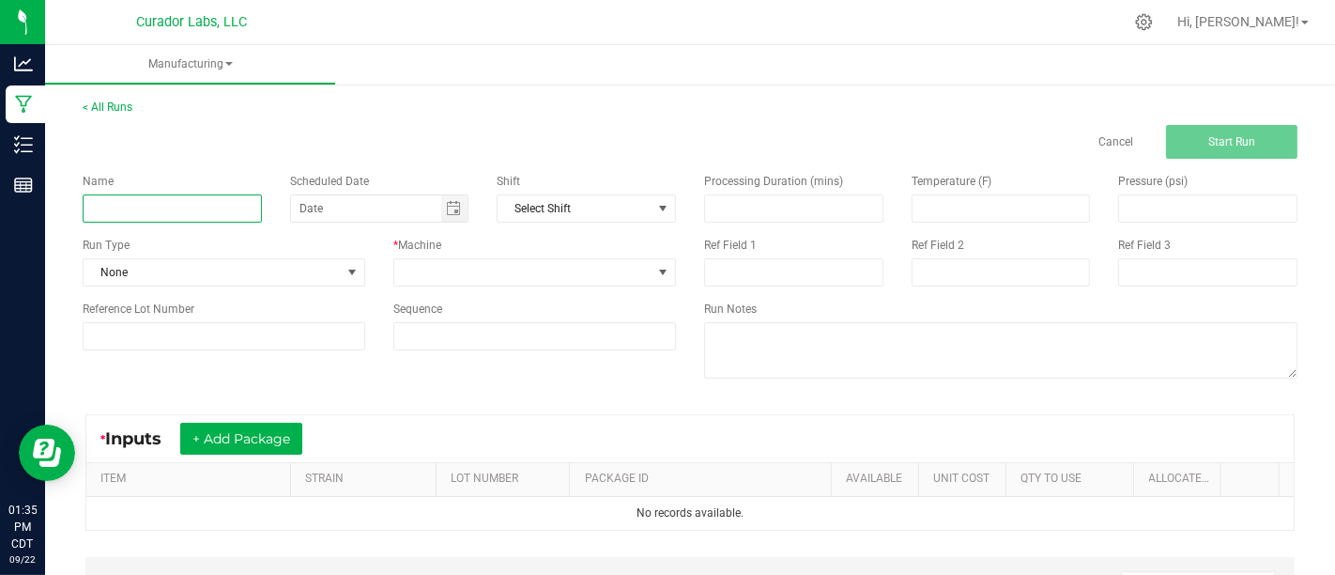
click at [245, 211] on input at bounding box center [172, 208] width 179 height 28
click at [214, 210] on input "Bulk Post Processed" at bounding box center [172, 208] width 179 height 28
type input "Bulk Post Processed Fresh Frozen Drying - Purple Pie"
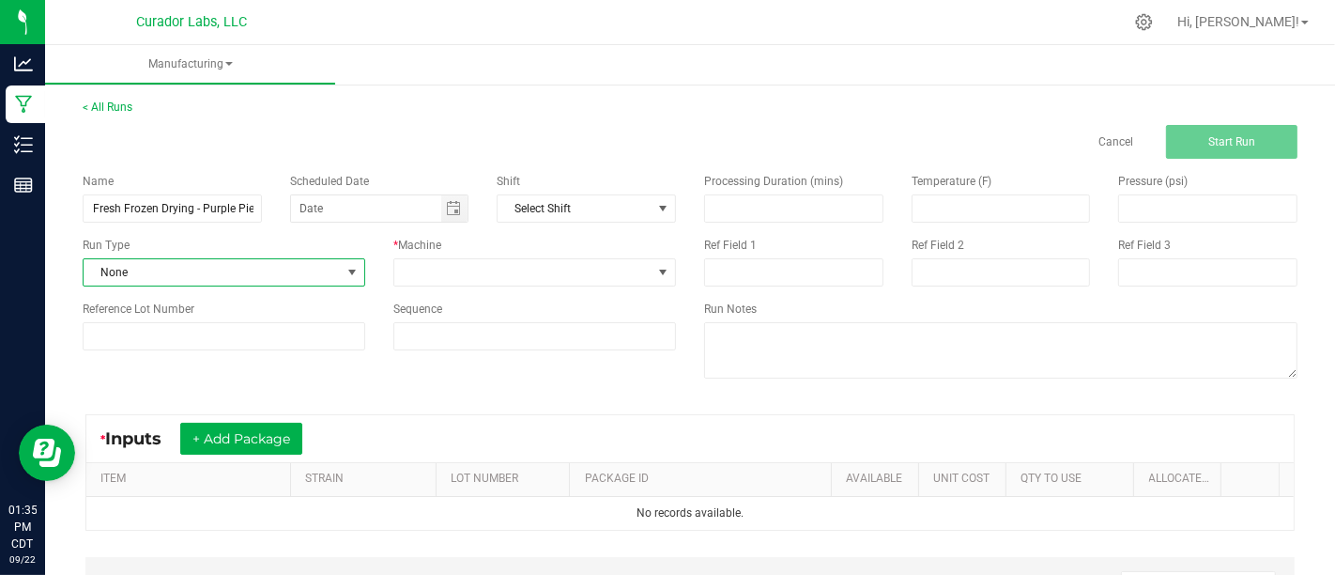
click at [279, 273] on span "None" at bounding box center [212, 272] width 257 height 26
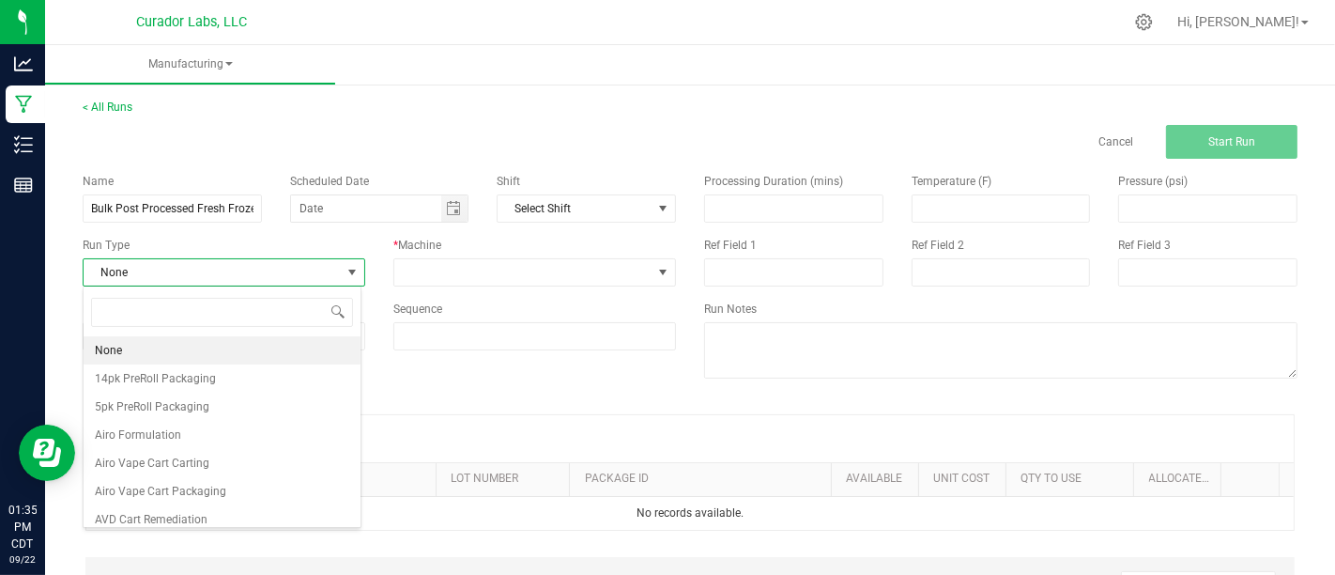
scroll to position [27, 278]
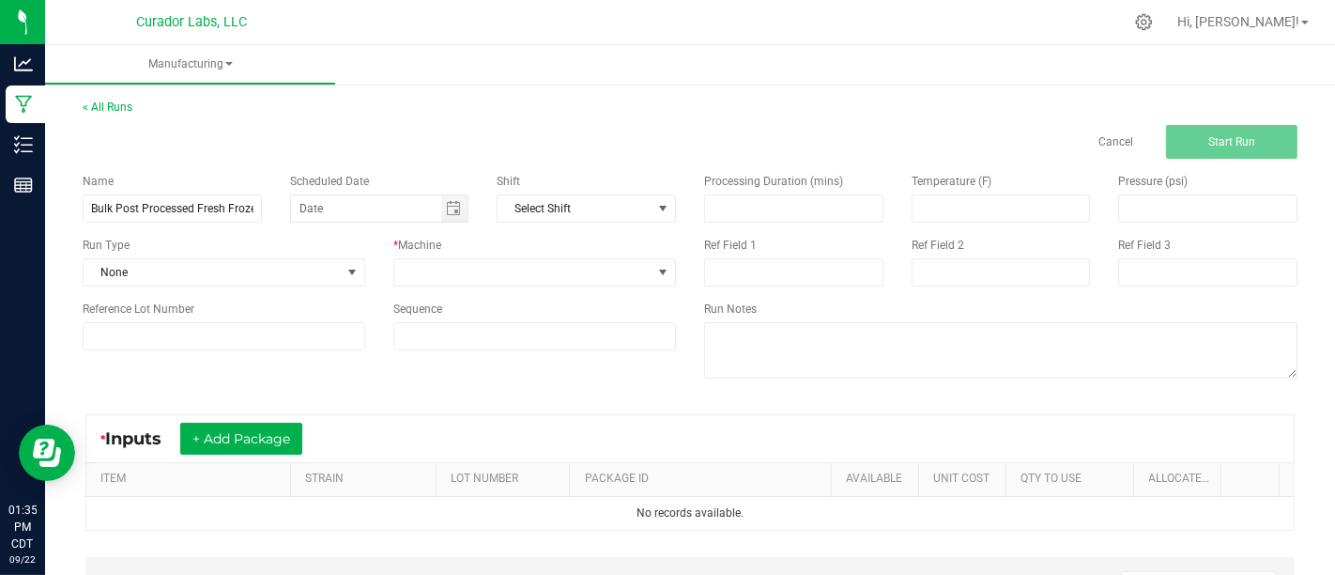
click at [426, 287] on div "Name Bulk Post Processed Fresh Frozen Drying - Purple Pie Scheduled Date Shift …" at bounding box center [380, 262] width 622 height 206
click at [431, 285] on span at bounding box center [522, 272] width 257 height 26
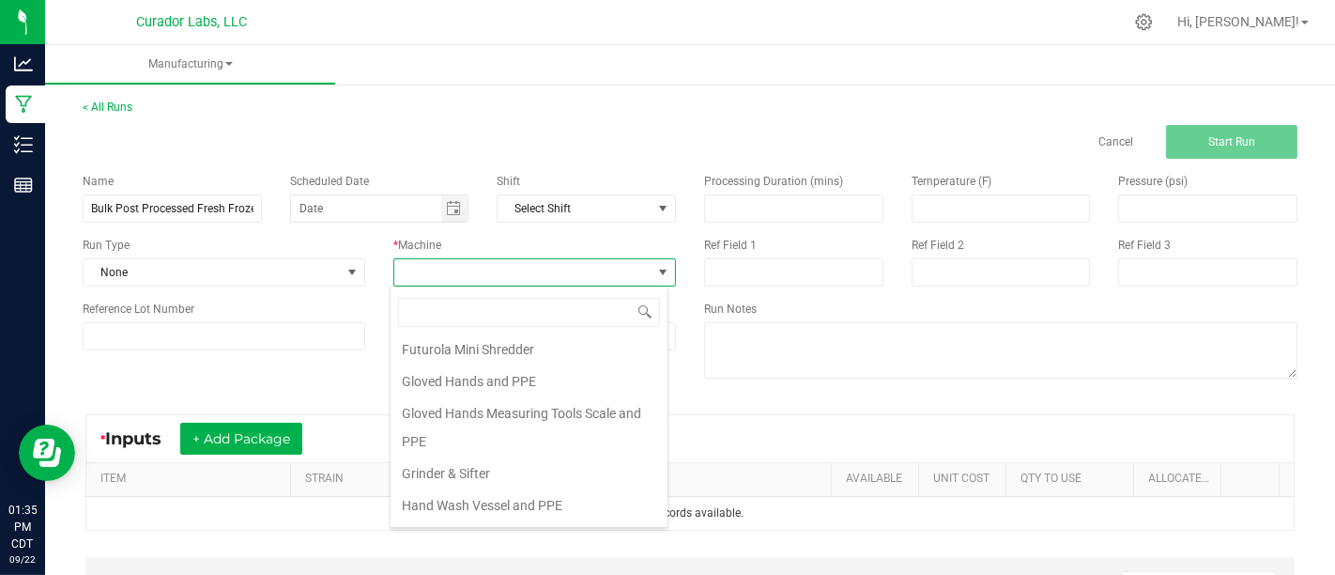
scroll to position [0, 0]
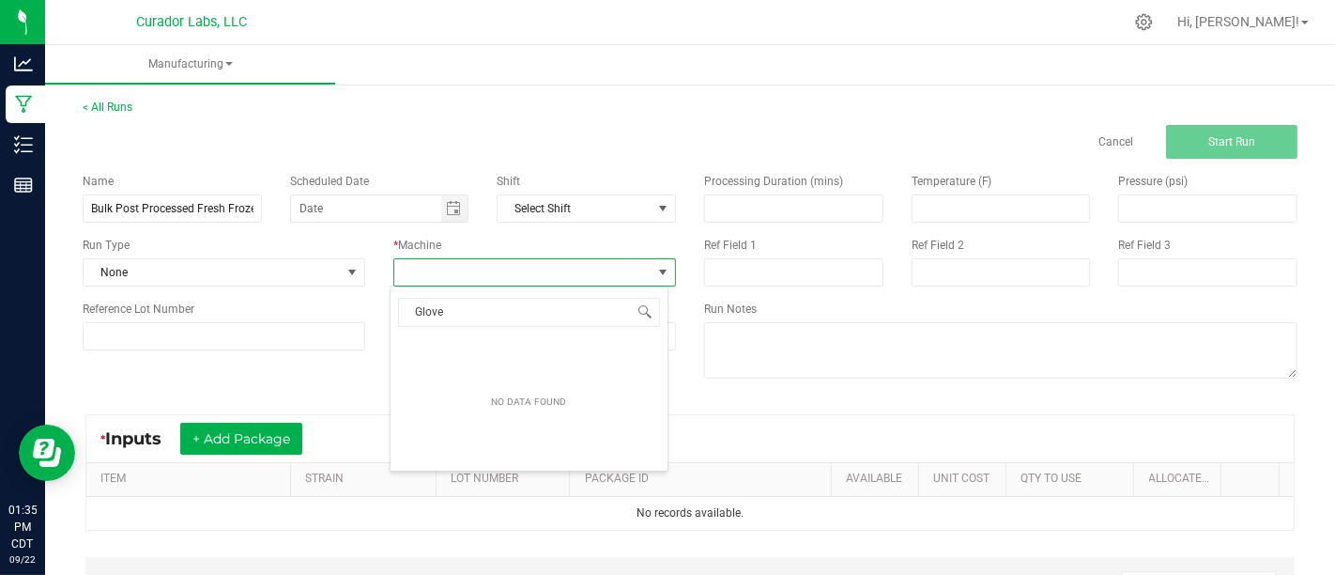
type input "Gloved"
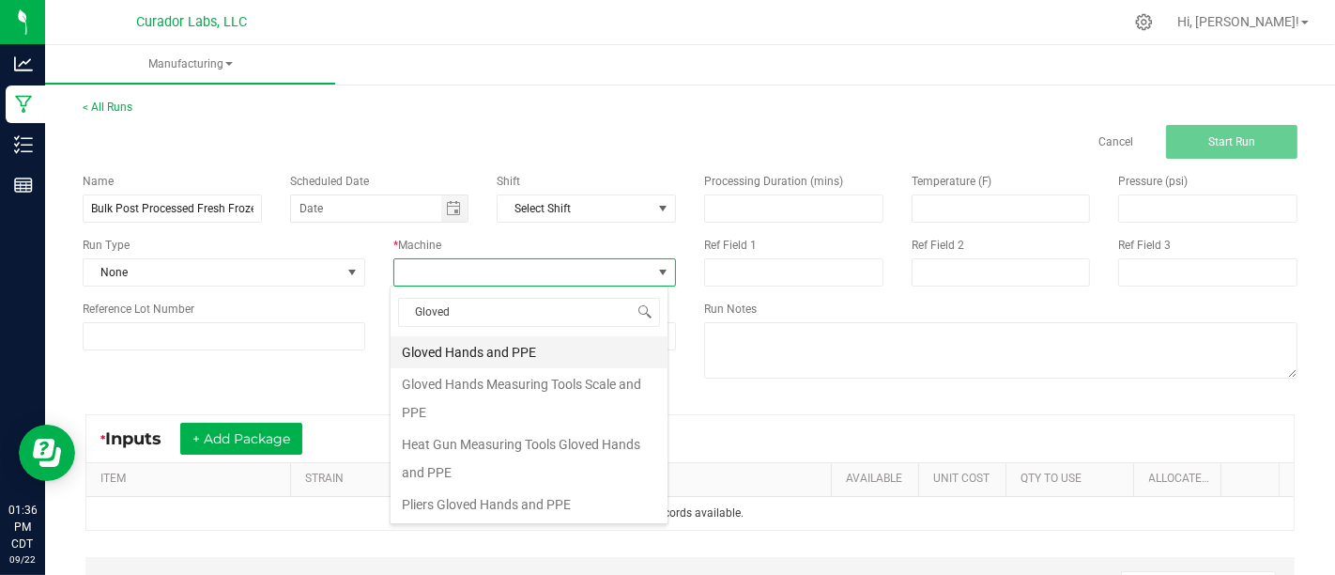
click at [557, 347] on li "Gloved Hands and PPE" at bounding box center [529, 352] width 277 height 32
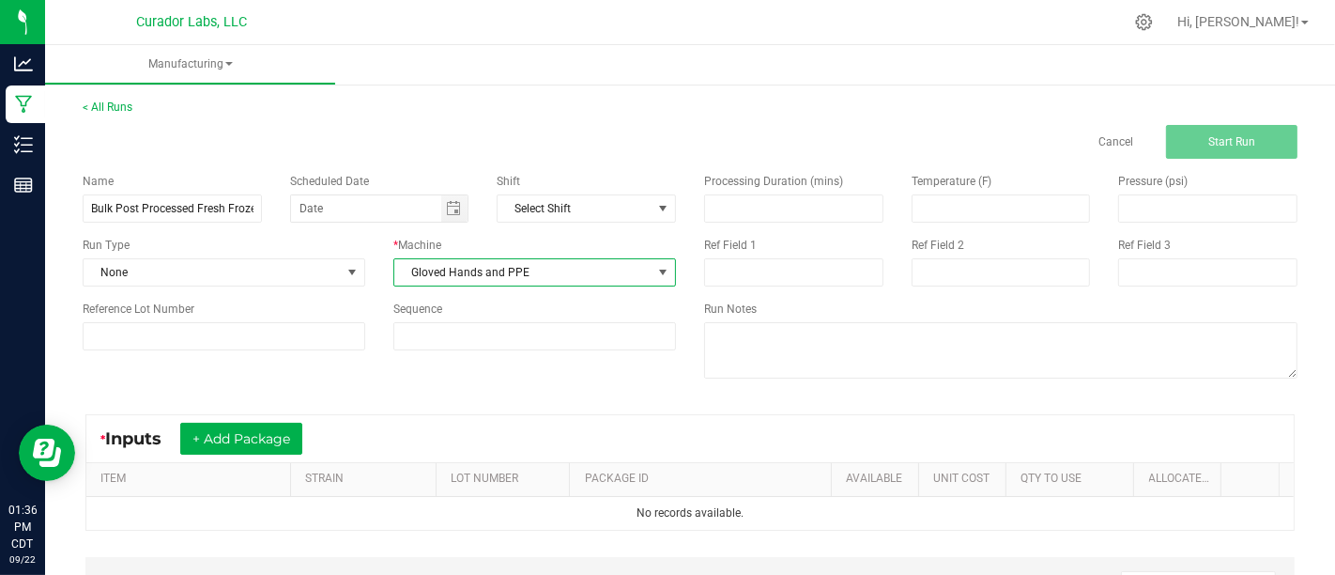
scroll to position [185, 0]
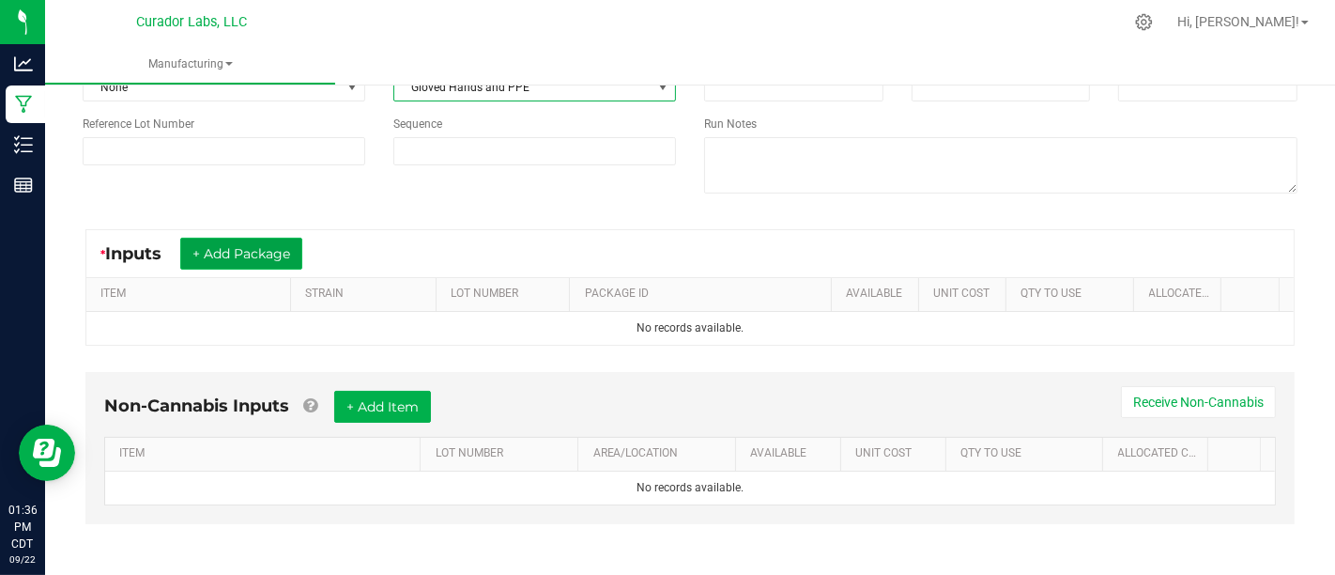
click at [268, 261] on button "+ Add Package" at bounding box center [241, 254] width 122 height 32
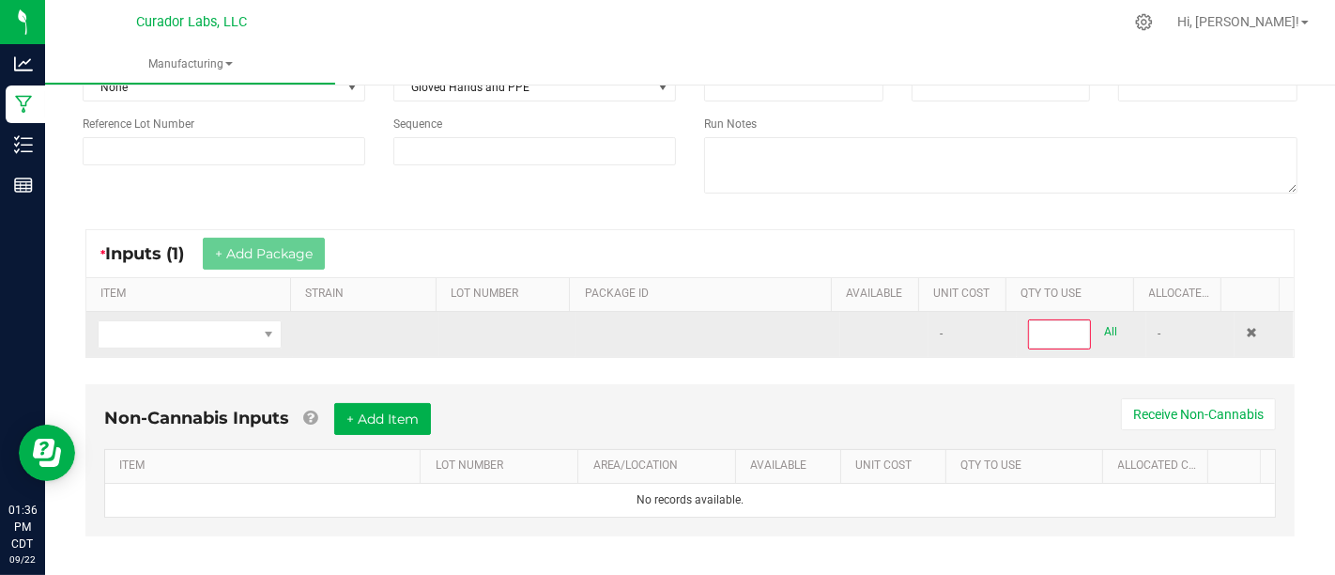
click at [255, 317] on td at bounding box center [189, 334] width 207 height 45
click at [261, 339] on span "NO DATA FOUND" at bounding box center [268, 334] width 15 height 15
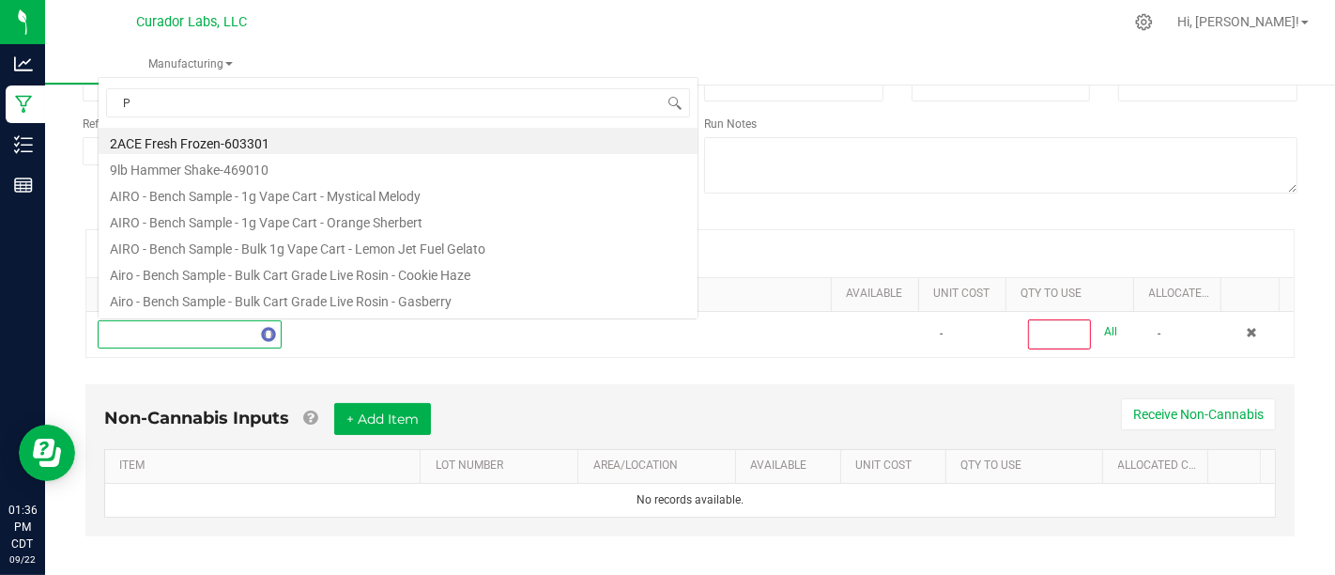
scroll to position [27, 176]
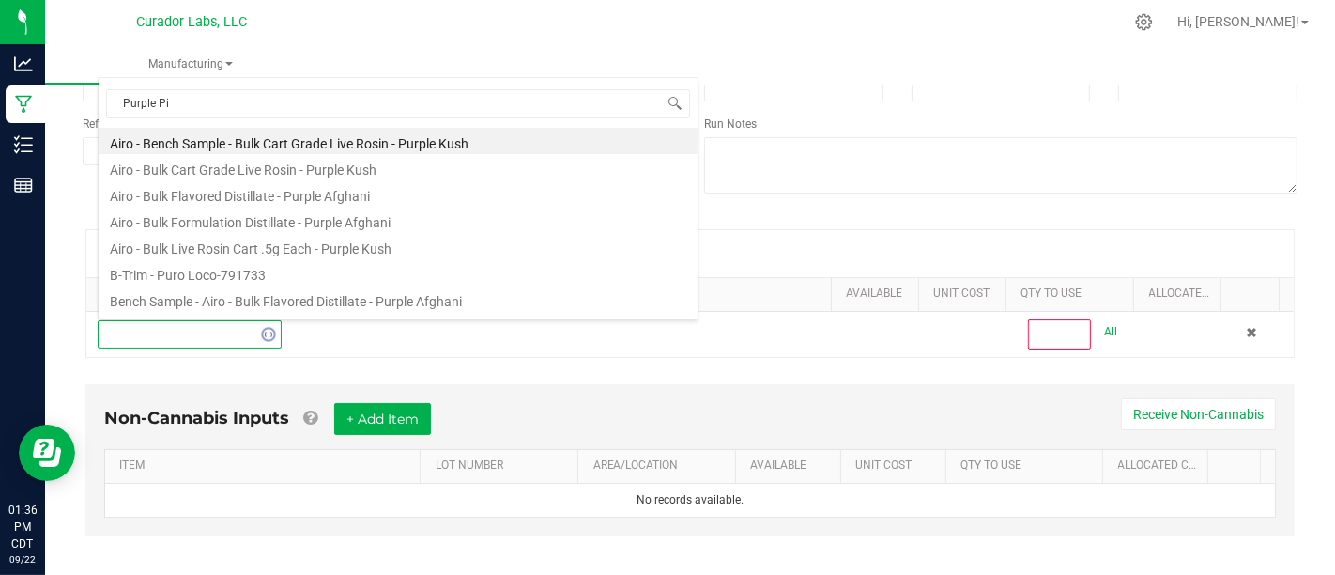
type input "Purple Pie"
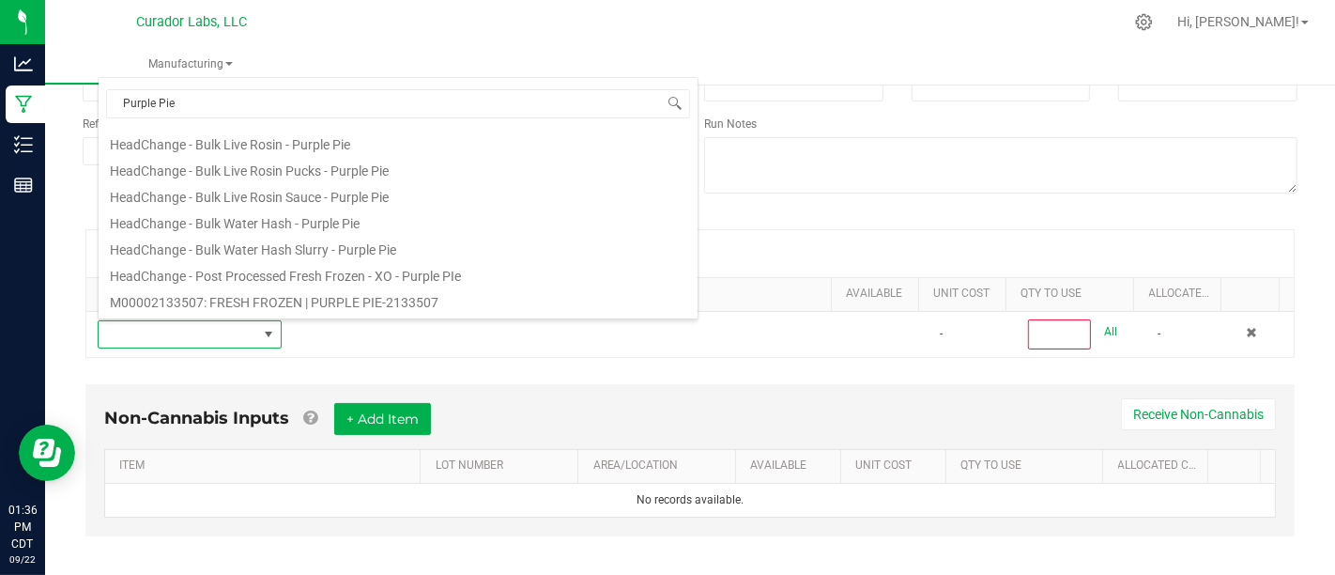
scroll to position [210, 0]
click at [547, 273] on li "HeadChange - Post Processed Fresh Frozen - XO - Purple PIe" at bounding box center [398, 272] width 599 height 26
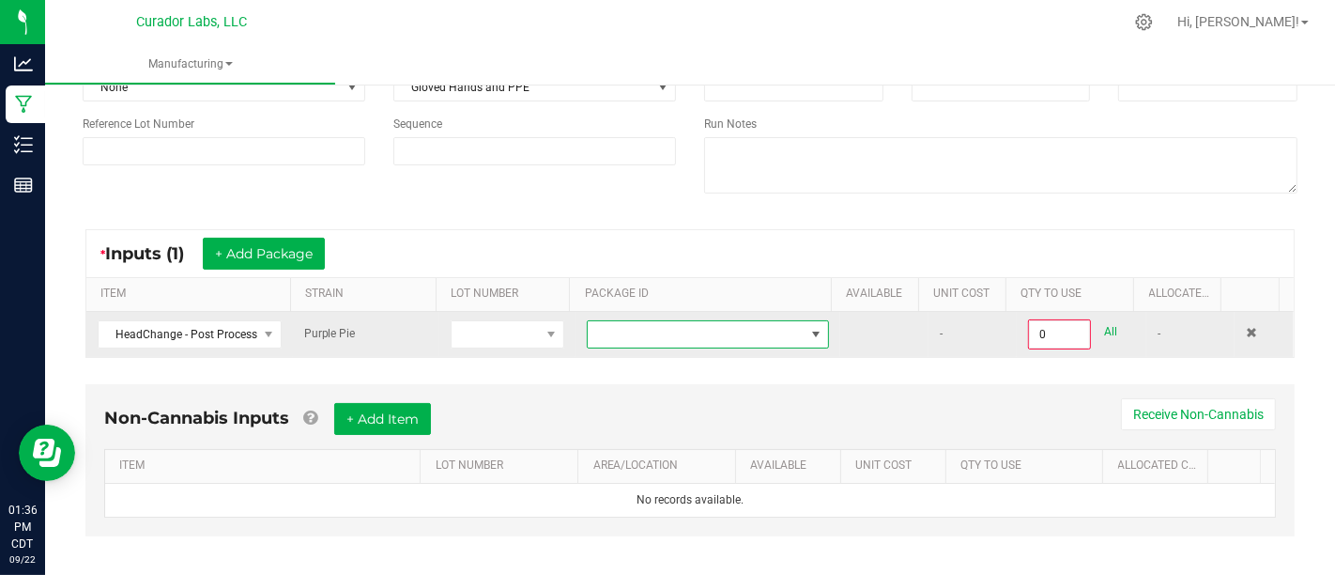
click at [665, 336] on span at bounding box center [696, 334] width 217 height 26
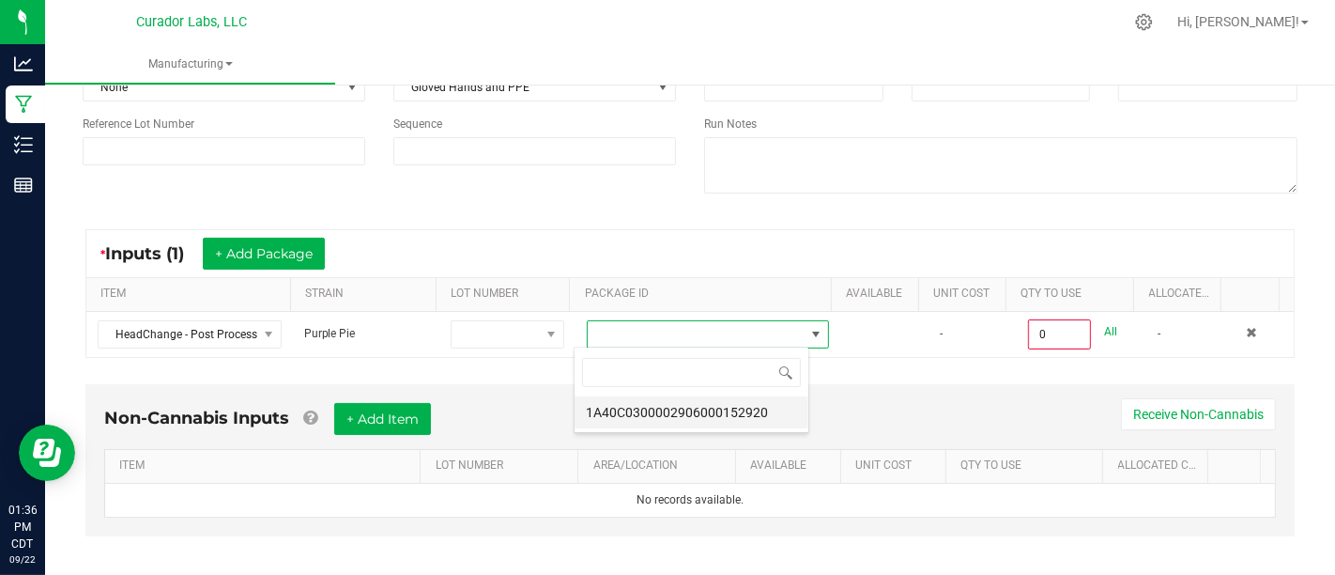
scroll to position [27, 236]
click at [679, 409] on li "1A40C0300002906000152920" at bounding box center [692, 412] width 234 height 32
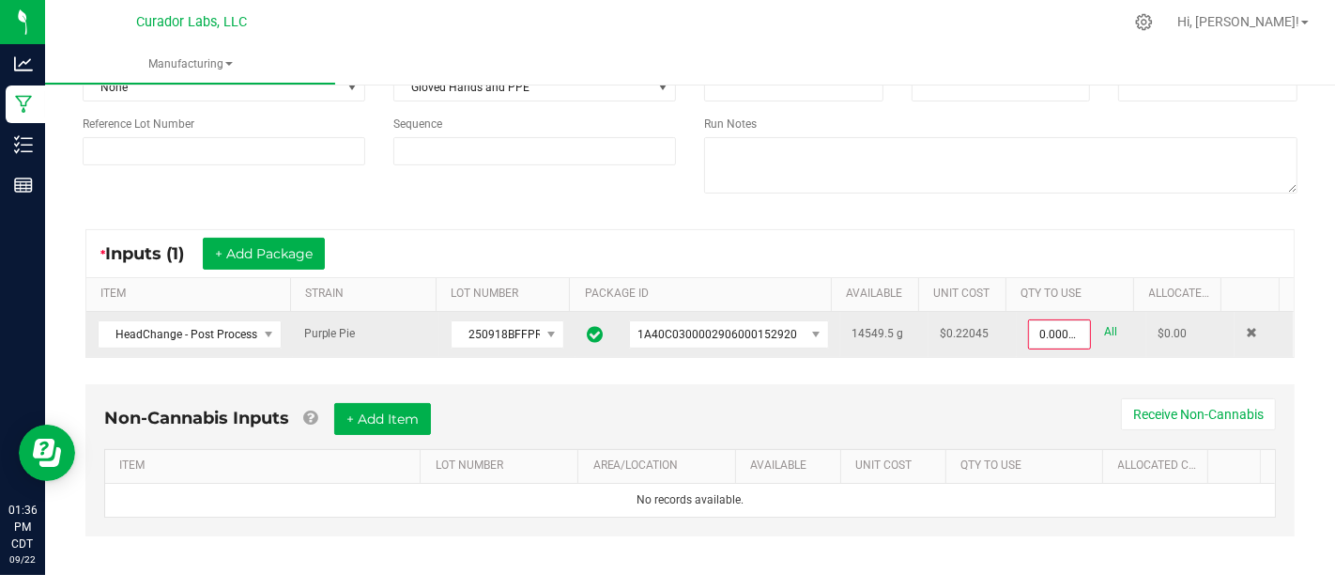
click at [1091, 329] on div "All" at bounding box center [1104, 331] width 27 height 25
click at [1104, 329] on link "All" at bounding box center [1110, 331] width 13 height 25
type input "14549.5000 g"
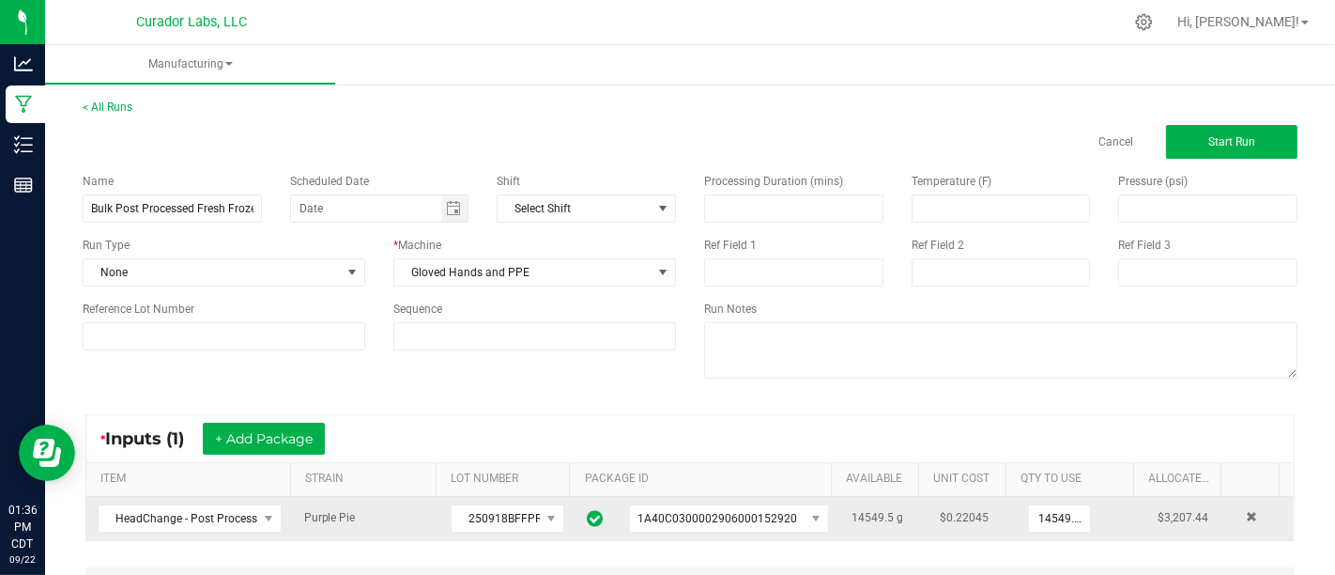
click at [1242, 114] on div "< All Runs Cancel Start Run" at bounding box center [690, 129] width 1215 height 60
click at [1237, 131] on button "Start Run" at bounding box center [1231, 142] width 131 height 34
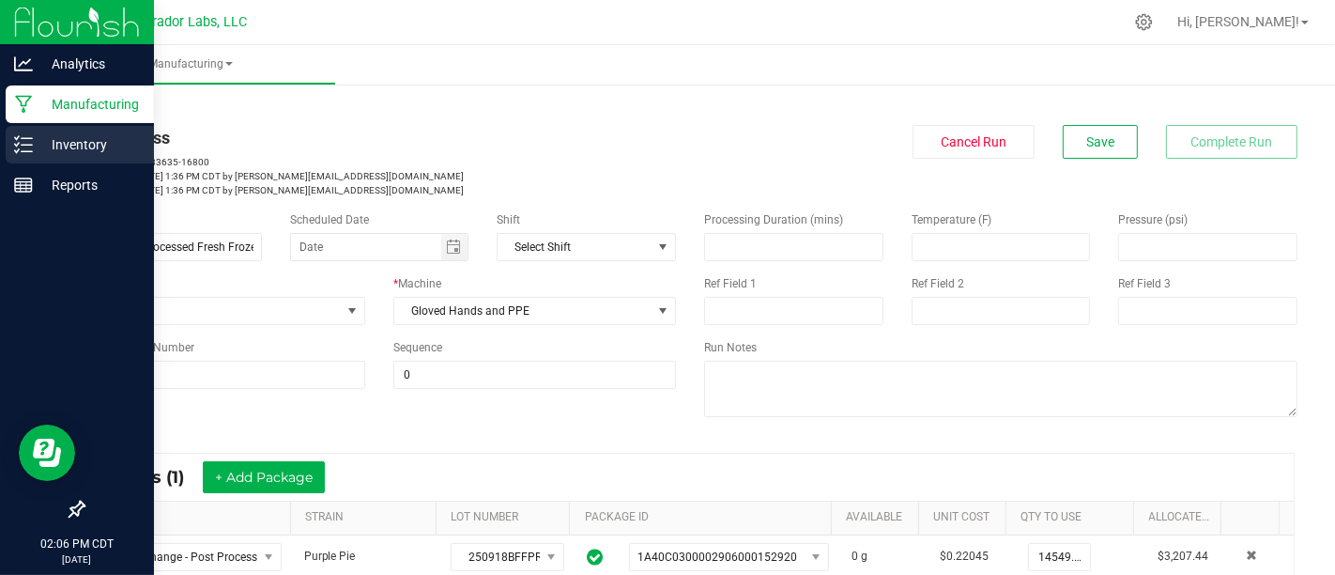
click at [0, 145] on link "Inventory" at bounding box center [77, 146] width 154 height 40
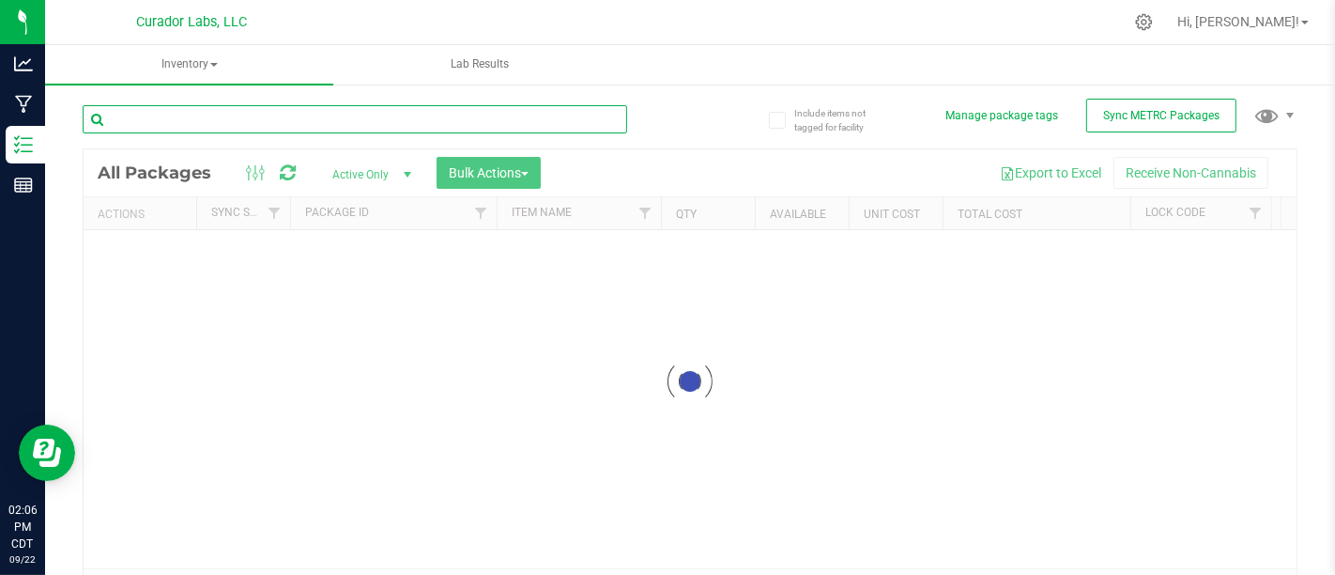
click at [288, 118] on input "text" at bounding box center [355, 119] width 545 height 28
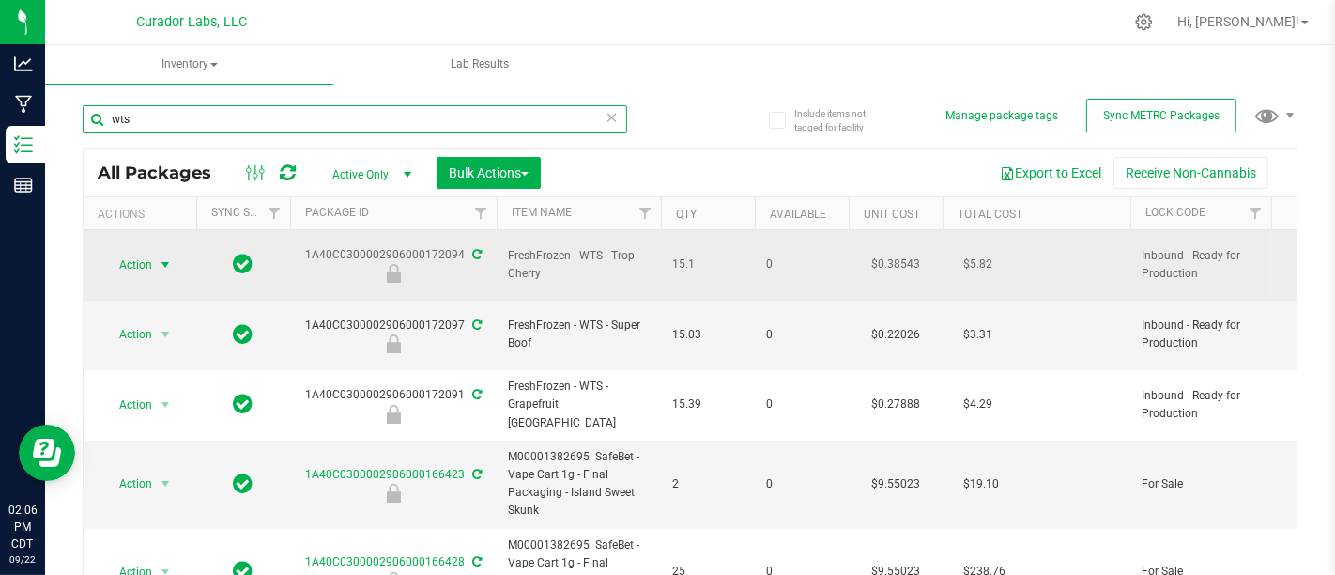
type input "wts"
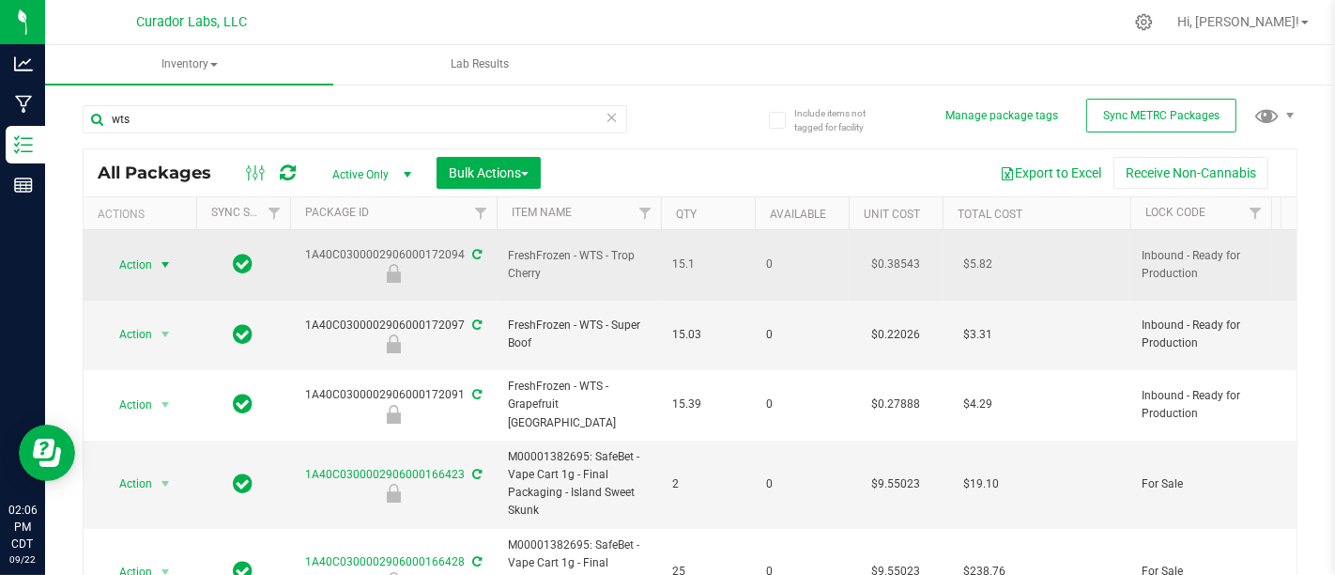
click at [113, 252] on span "Action" at bounding box center [127, 265] width 51 height 26
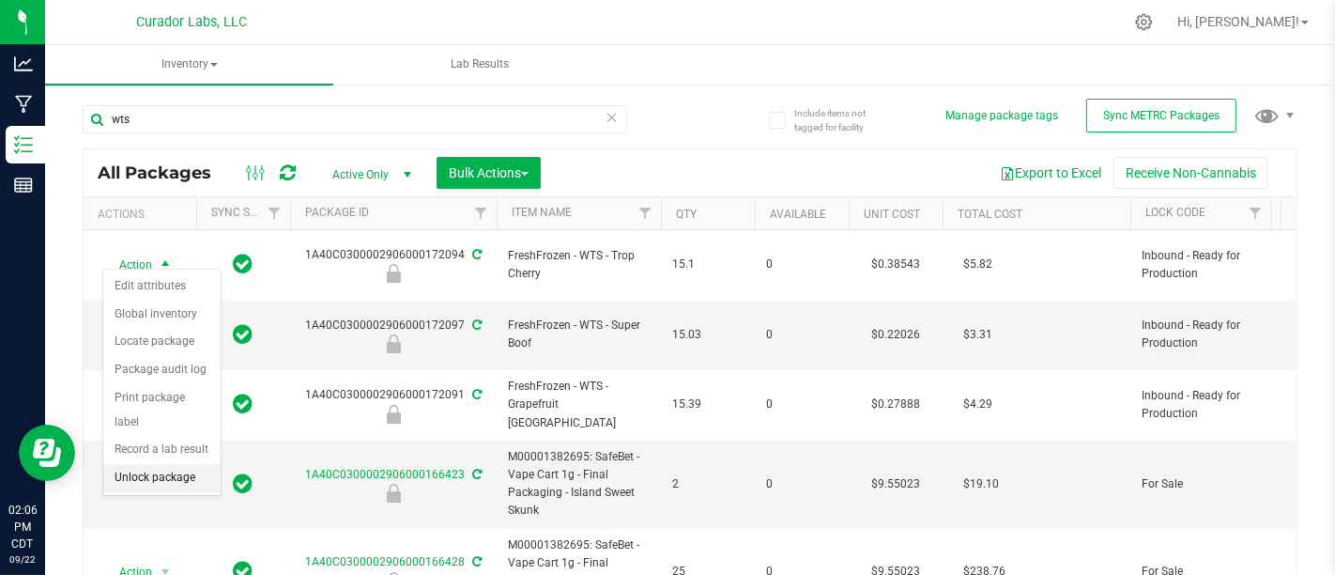
click at [137, 464] on li "Unlock package" at bounding box center [161, 478] width 117 height 28
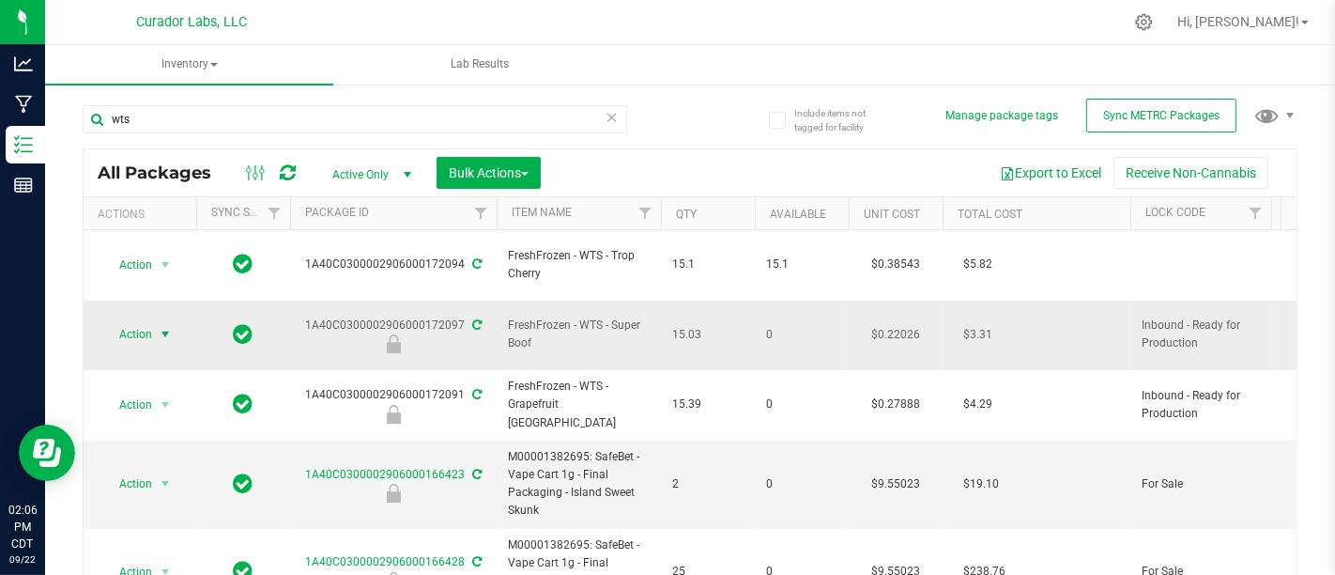
click at [149, 321] on span "Action" at bounding box center [127, 334] width 51 height 26
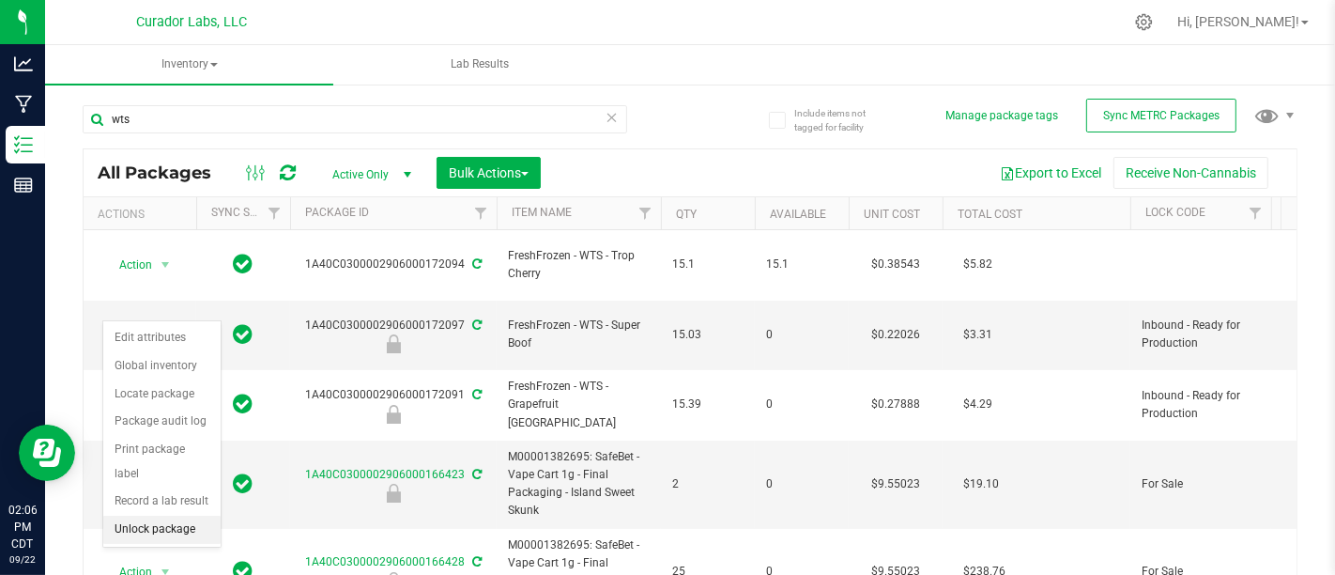
click at [179, 516] on li "Unlock package" at bounding box center [161, 530] width 117 height 28
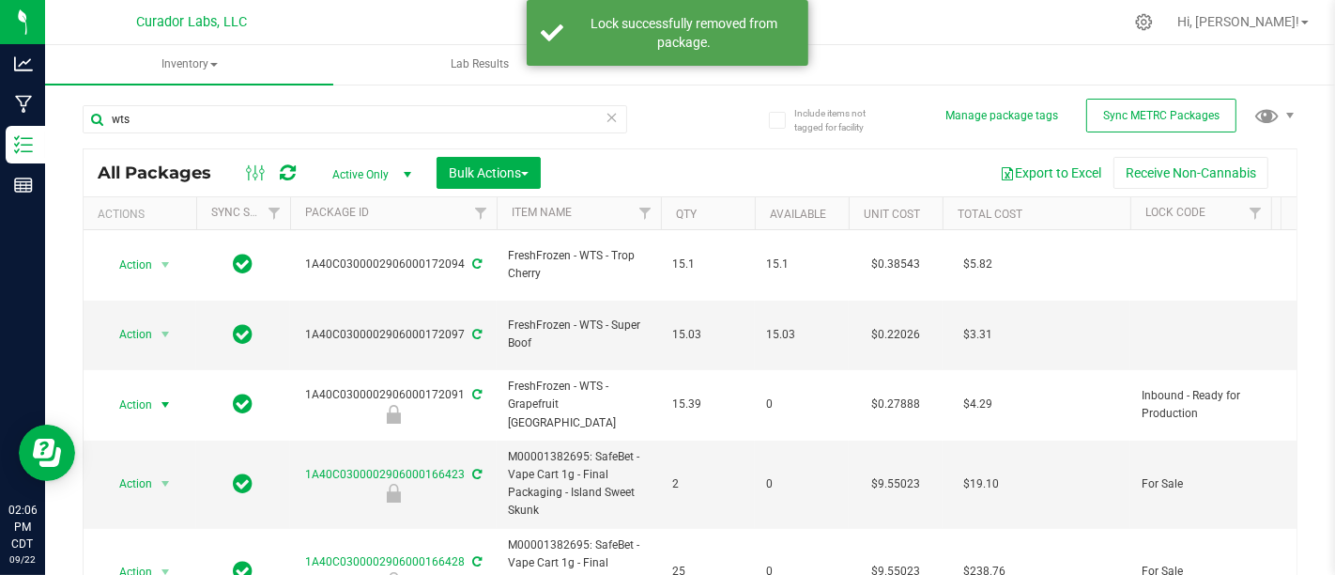
click at [158, 397] on span "select" at bounding box center [165, 404] width 15 height 15
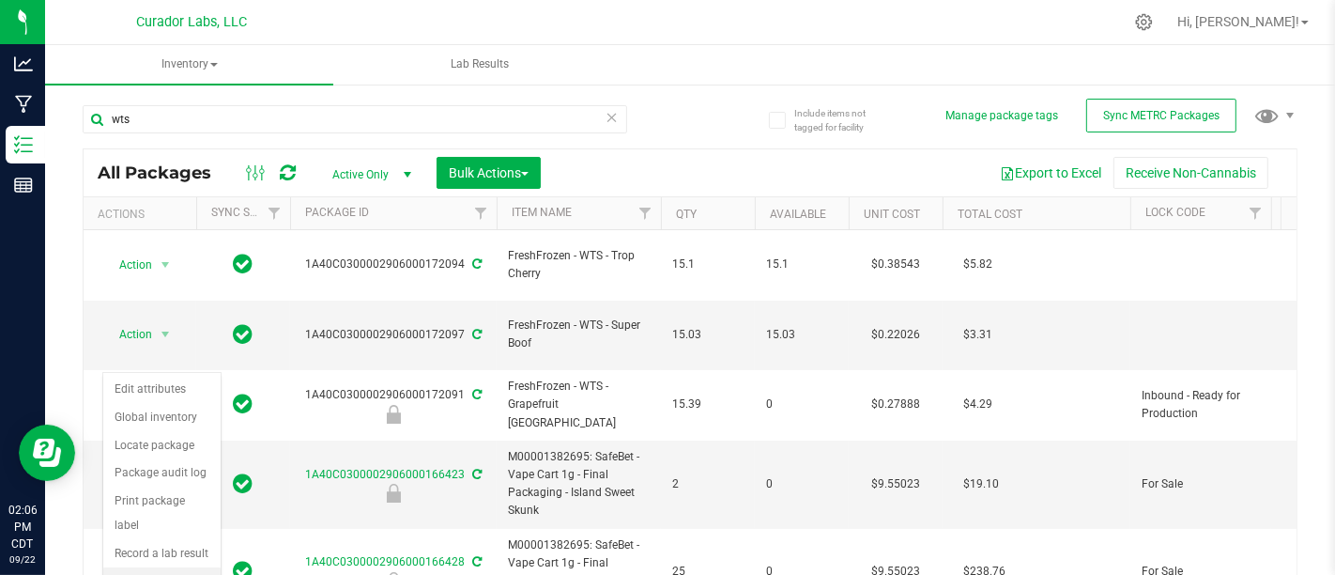
click at [150, 567] on li "Unlock package" at bounding box center [161, 581] width 117 height 28
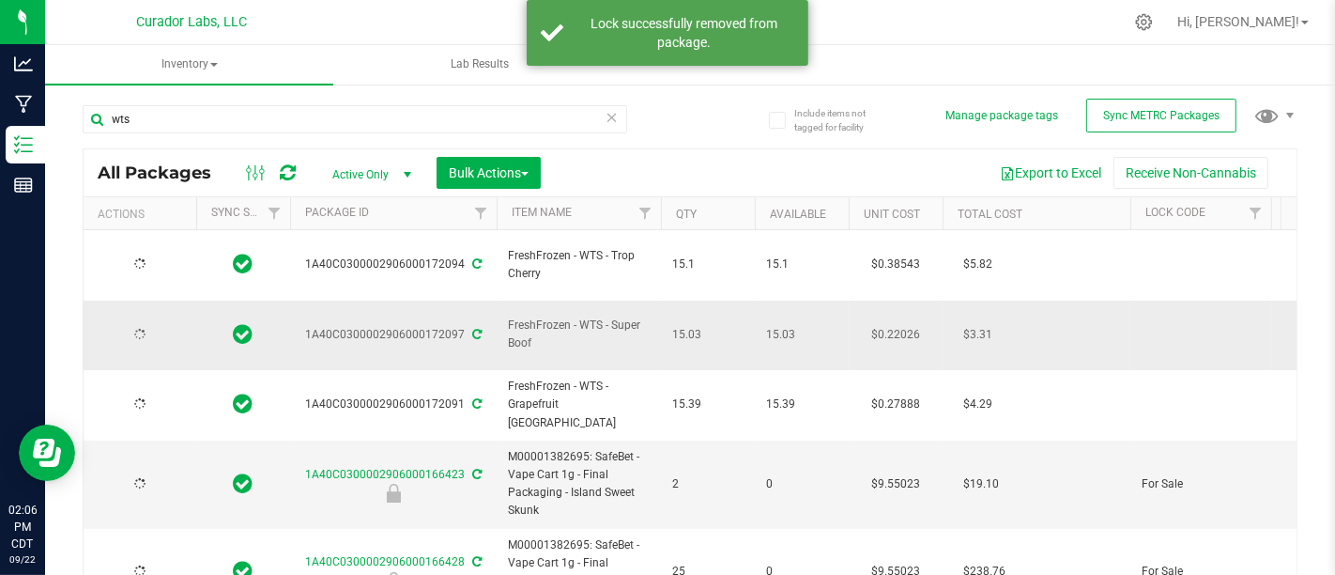
type input "[DATE]"
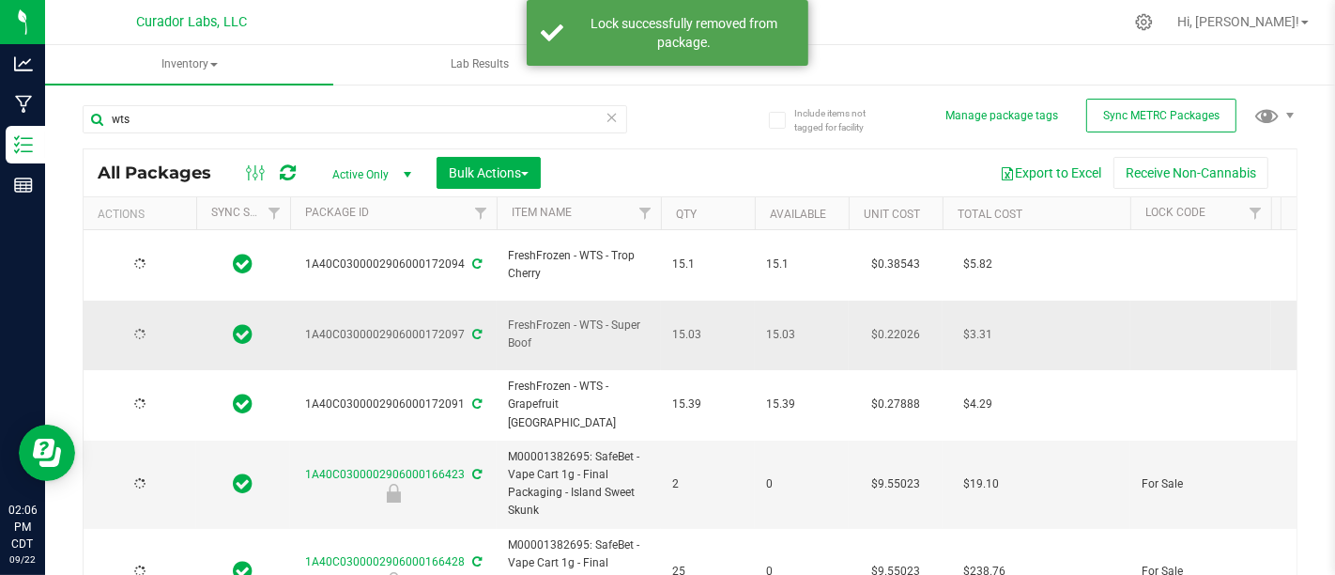
type input "[DATE]"
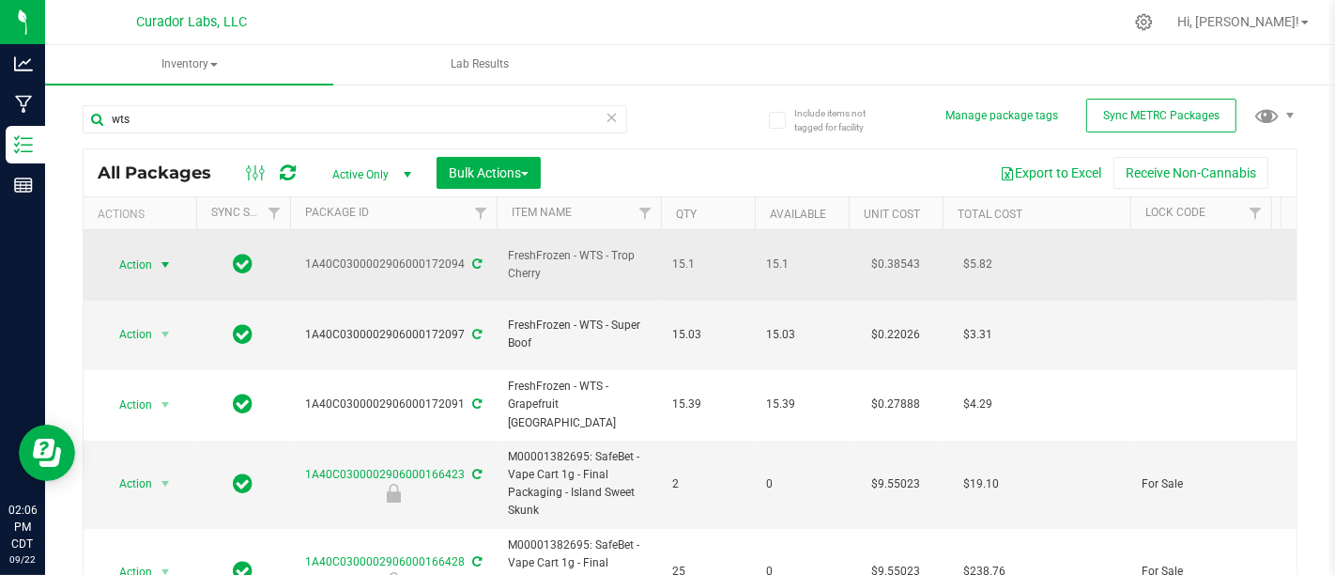
click at [147, 261] on span "Action" at bounding box center [127, 265] width 51 height 26
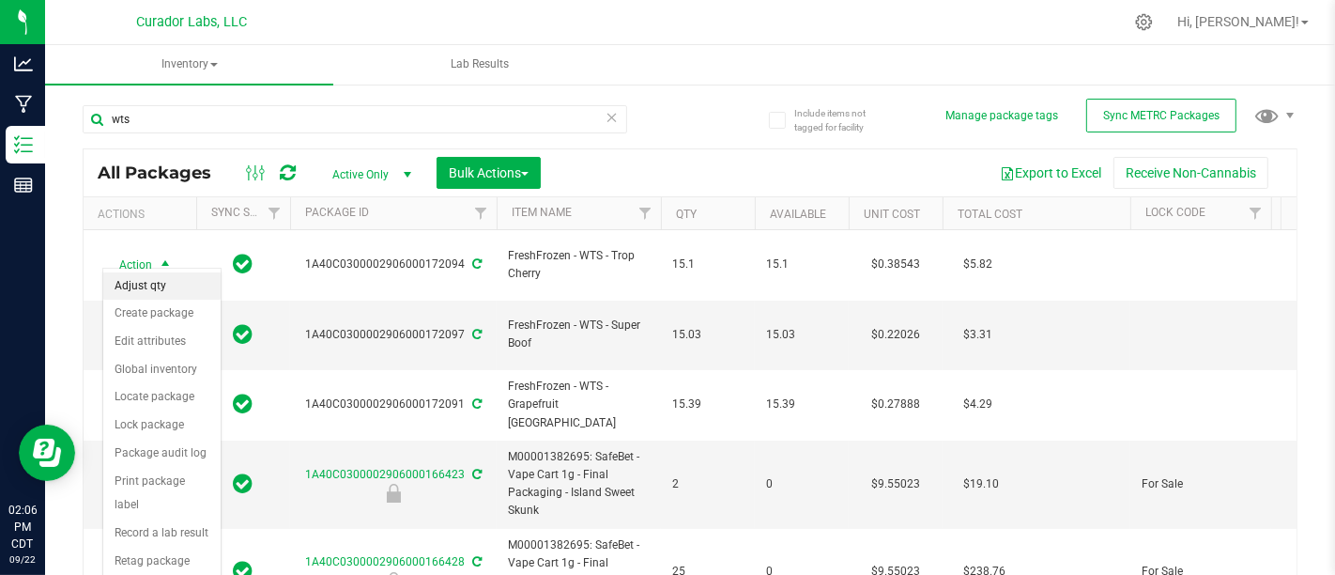
click at [188, 285] on li "Adjust qty" at bounding box center [161, 286] width 117 height 28
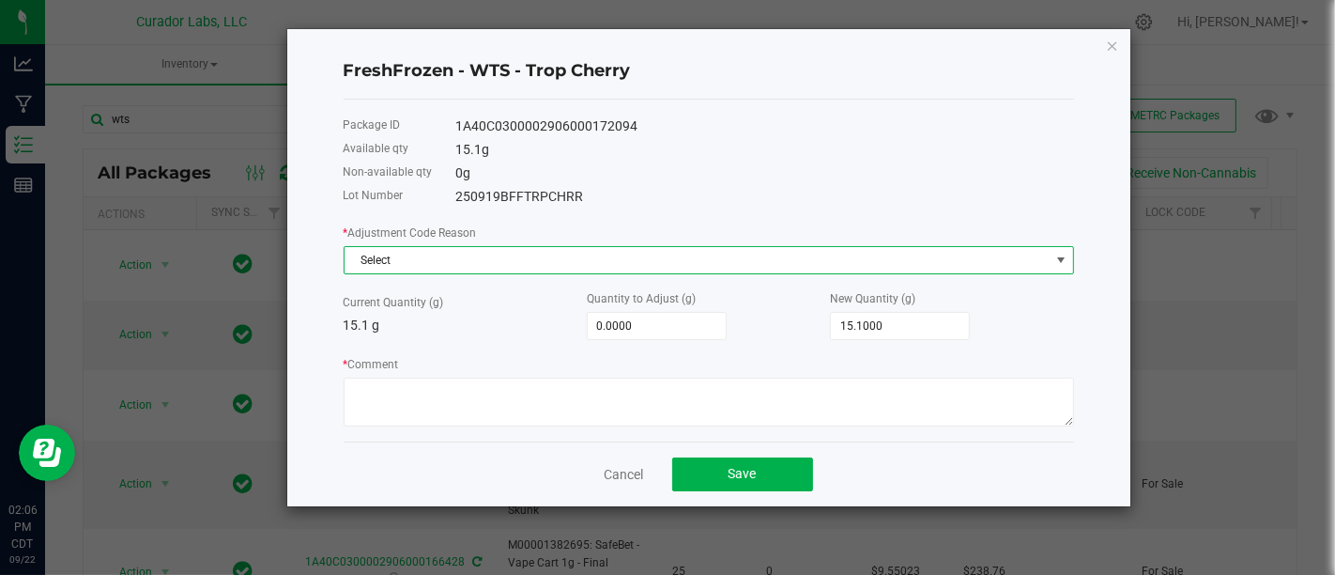
click at [488, 249] on span "Select" at bounding box center [697, 260] width 705 height 26
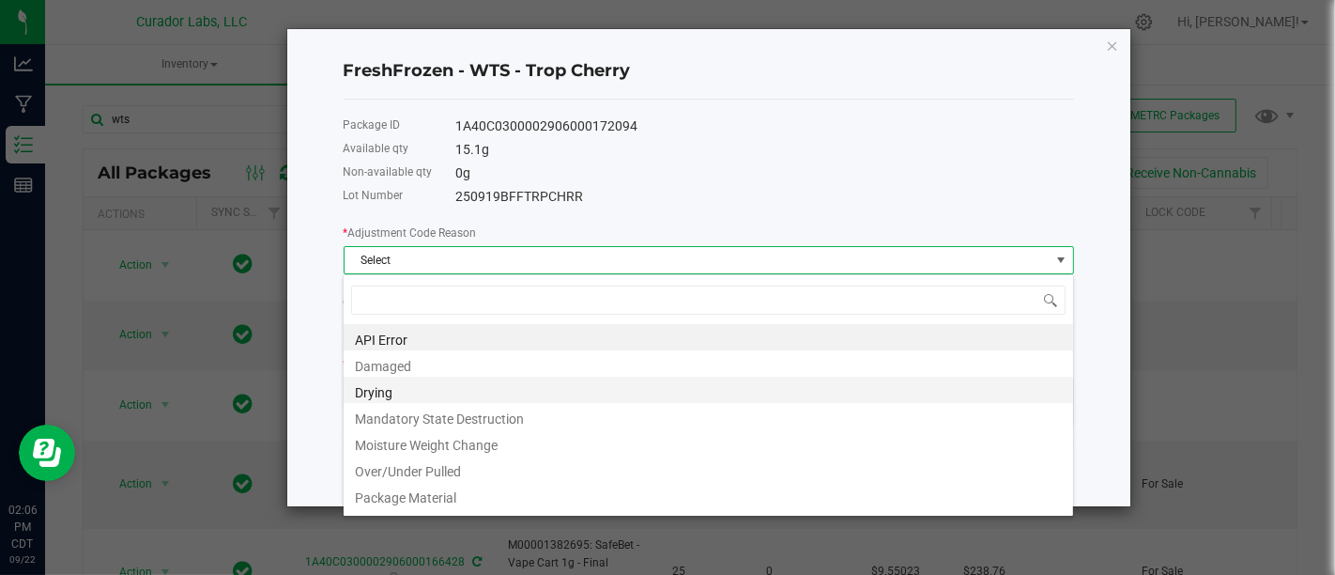
scroll to position [128, 0]
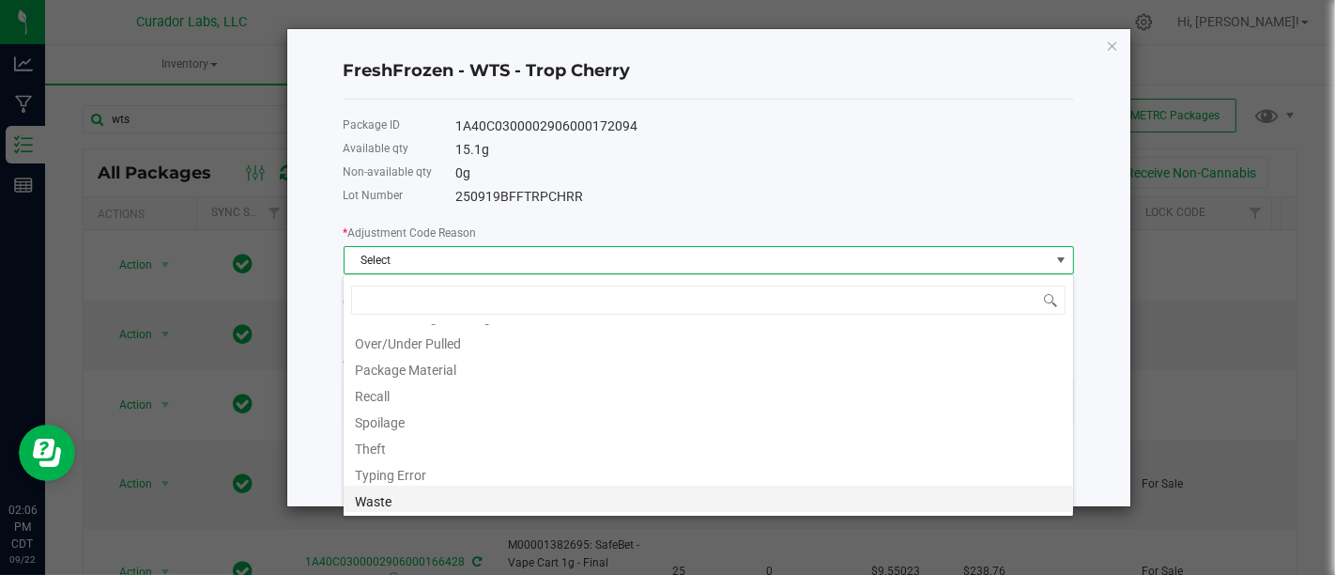
click at [459, 492] on li "Waste" at bounding box center [709, 499] width 730 height 26
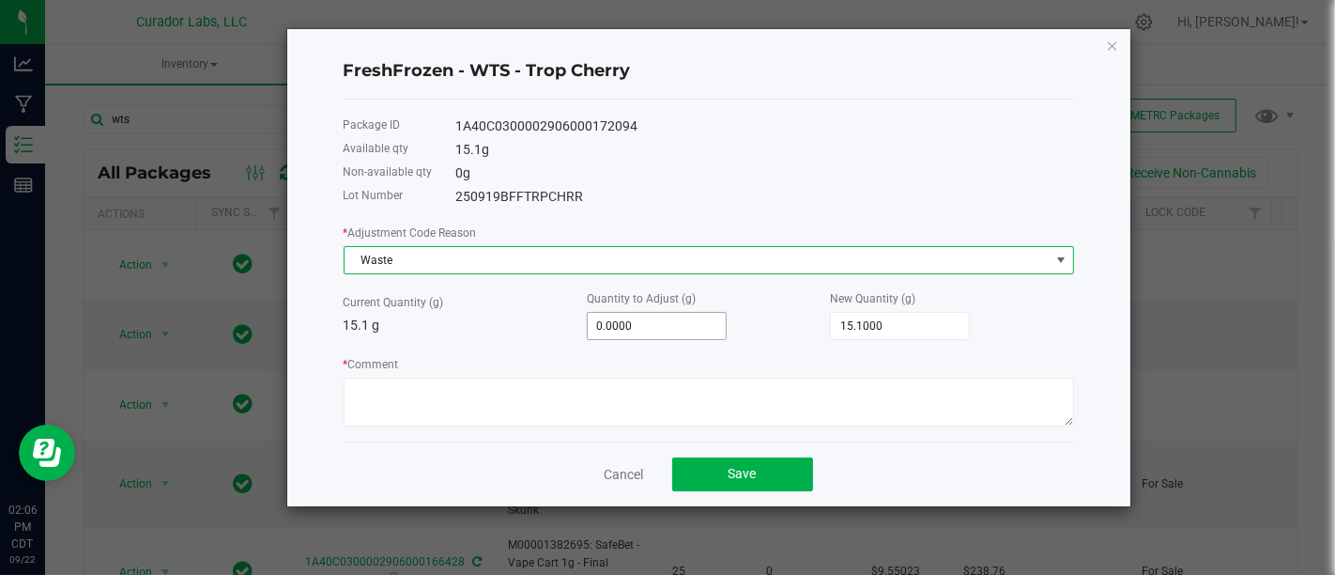
type input "0"
click at [674, 331] on input "0" at bounding box center [657, 326] width 138 height 26
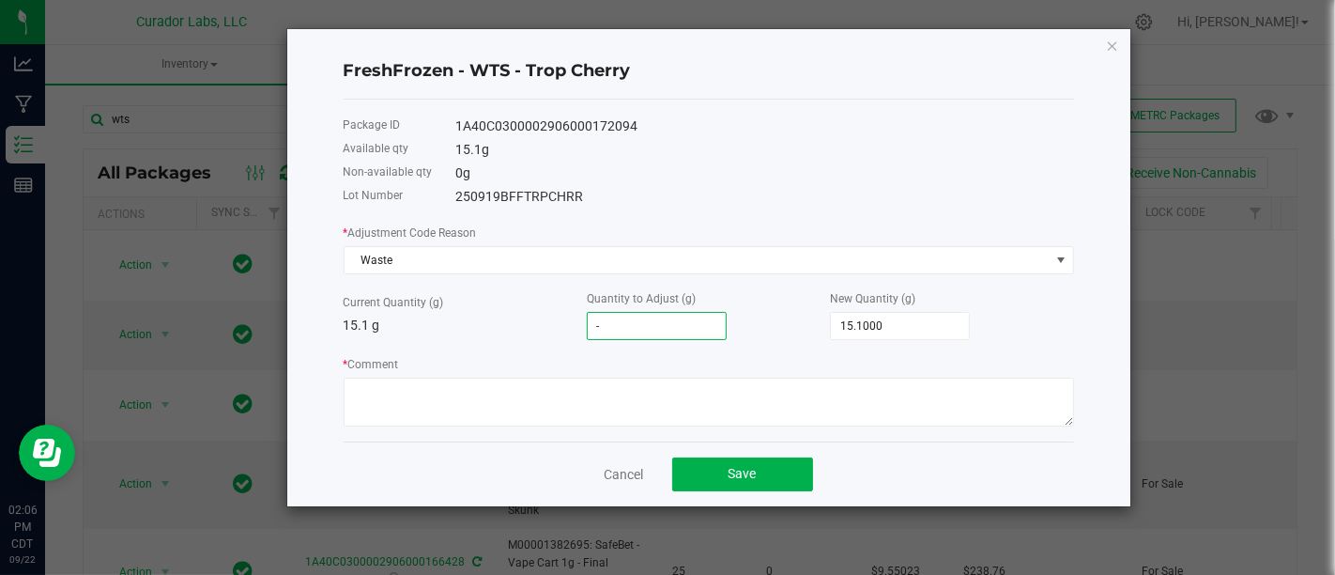
type input "-1"
type input "14.1000"
type input "-15"
type input "0.1000"
type input "-15.1"
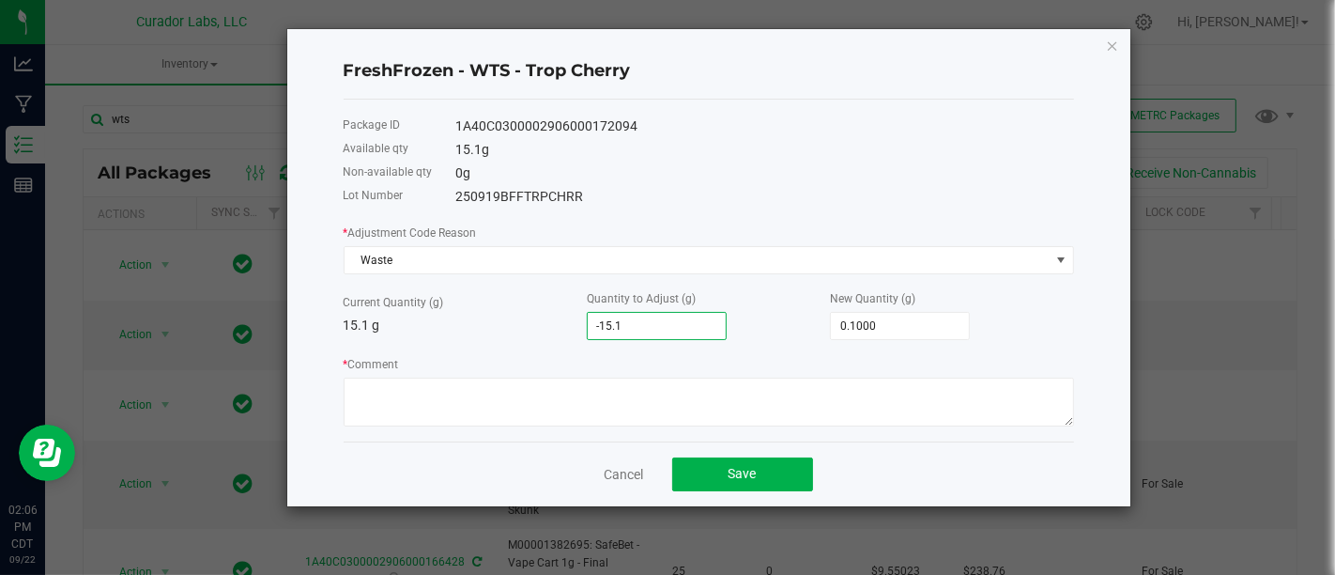
type input "0.0000"
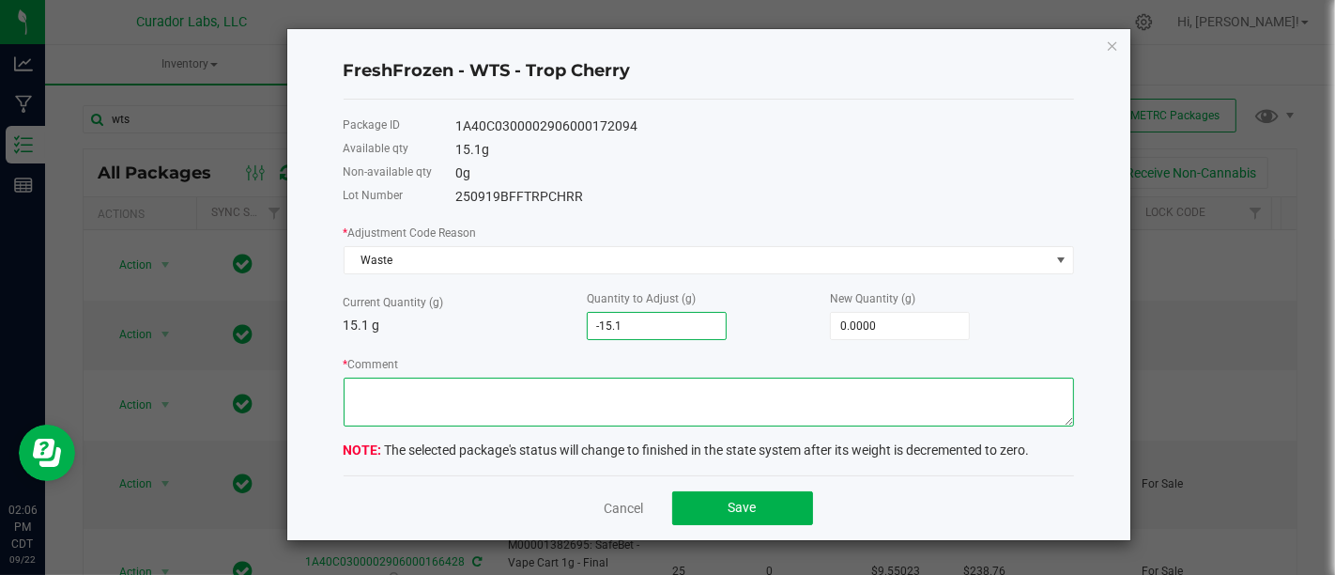
type input "-15.1000"
click at [690, 395] on textarea "* Comment" at bounding box center [709, 402] width 731 height 49
paste textarea "Used 15 grams for wash test material was soaked in ice water in a [PERSON_NAME]…"
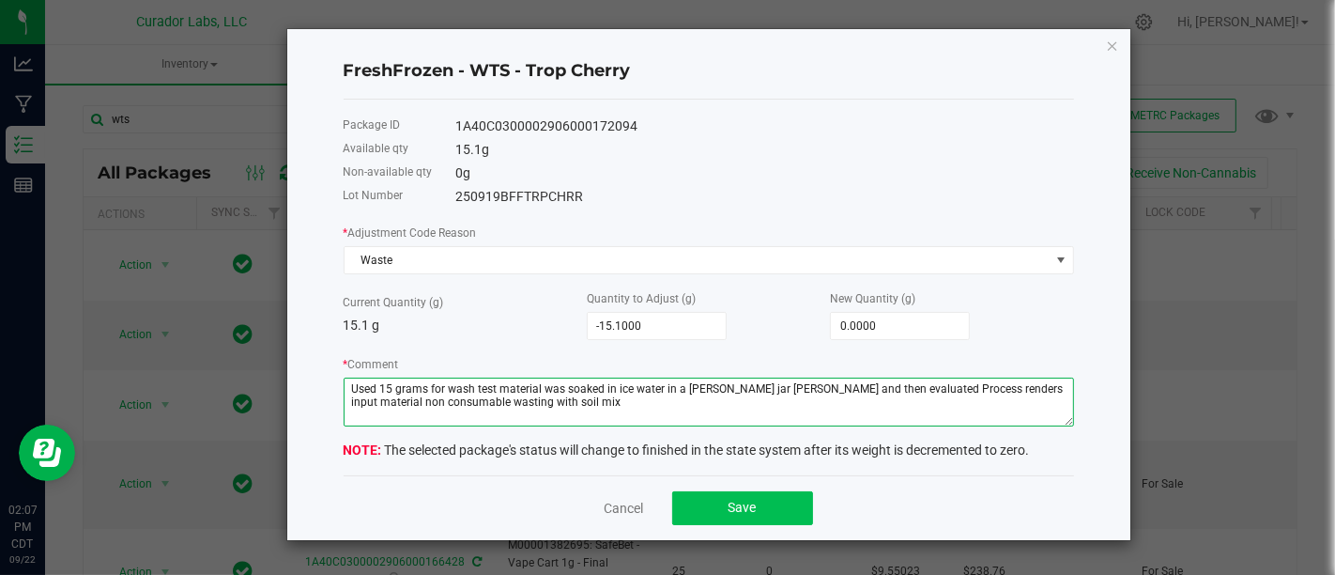
type textarea "Used 15 grams for wash test material was soaked in ice water in a [PERSON_NAME]…"
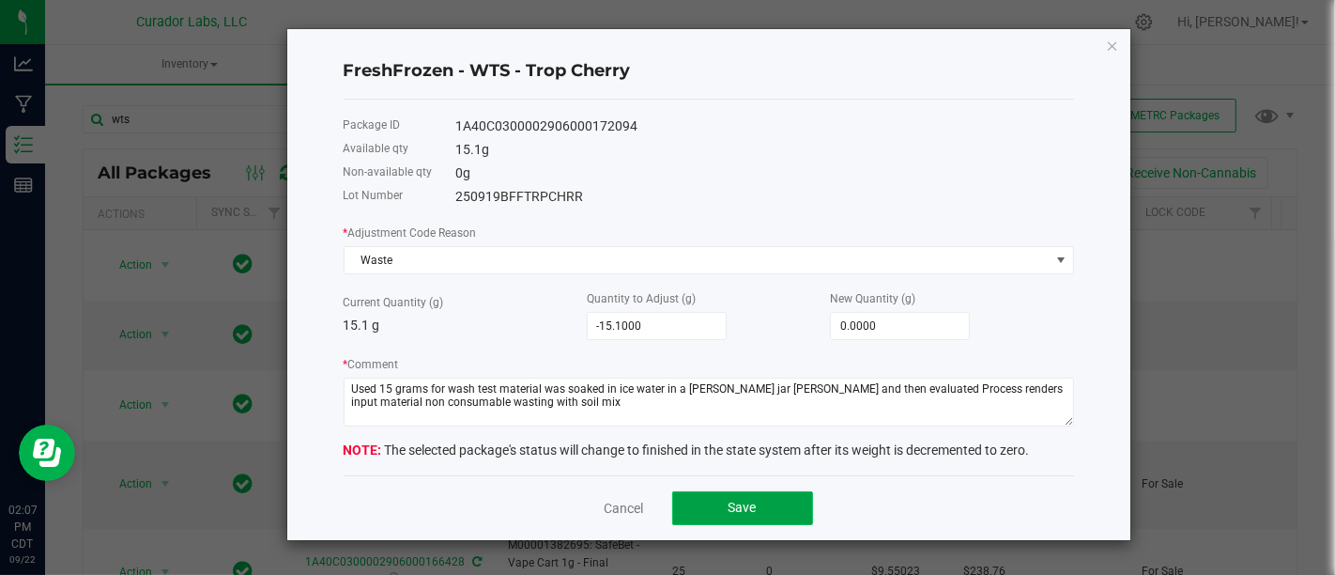
click at [731, 500] on span "Save" at bounding box center [743, 507] width 28 height 15
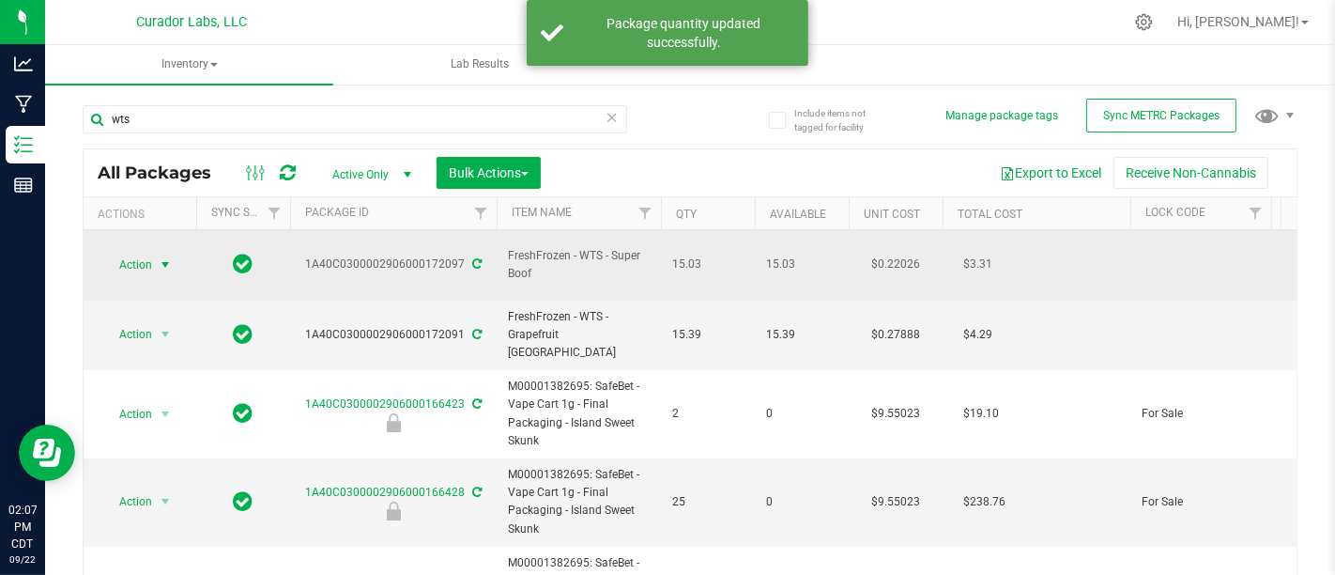
click at [161, 257] on span "select" at bounding box center [165, 264] width 15 height 15
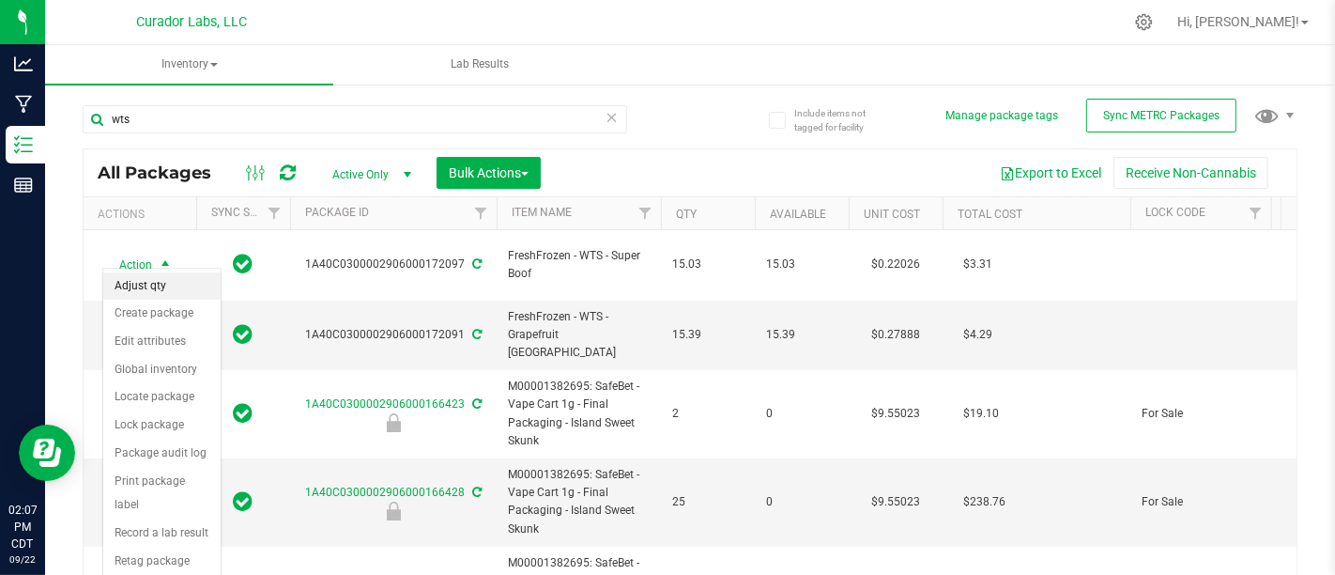
click at [182, 280] on li "Adjust qty" at bounding box center [161, 286] width 117 height 28
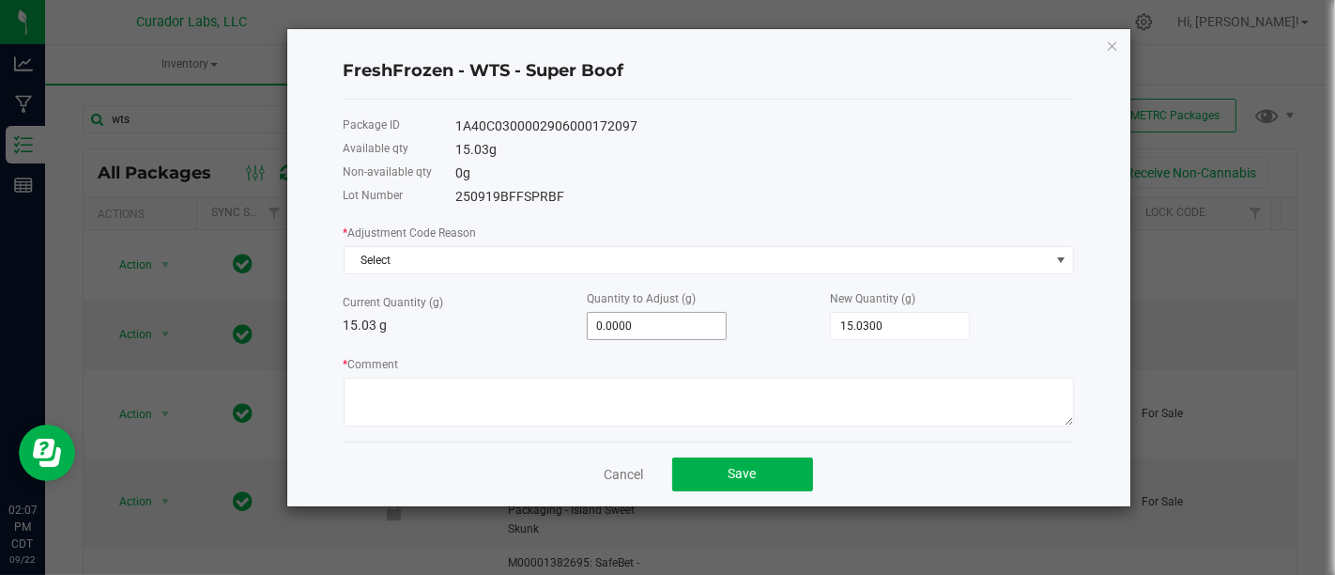
type input "0"
click at [699, 330] on input "0" at bounding box center [657, 326] width 138 height 26
type input "1"
type input "16.0300"
type input "15"
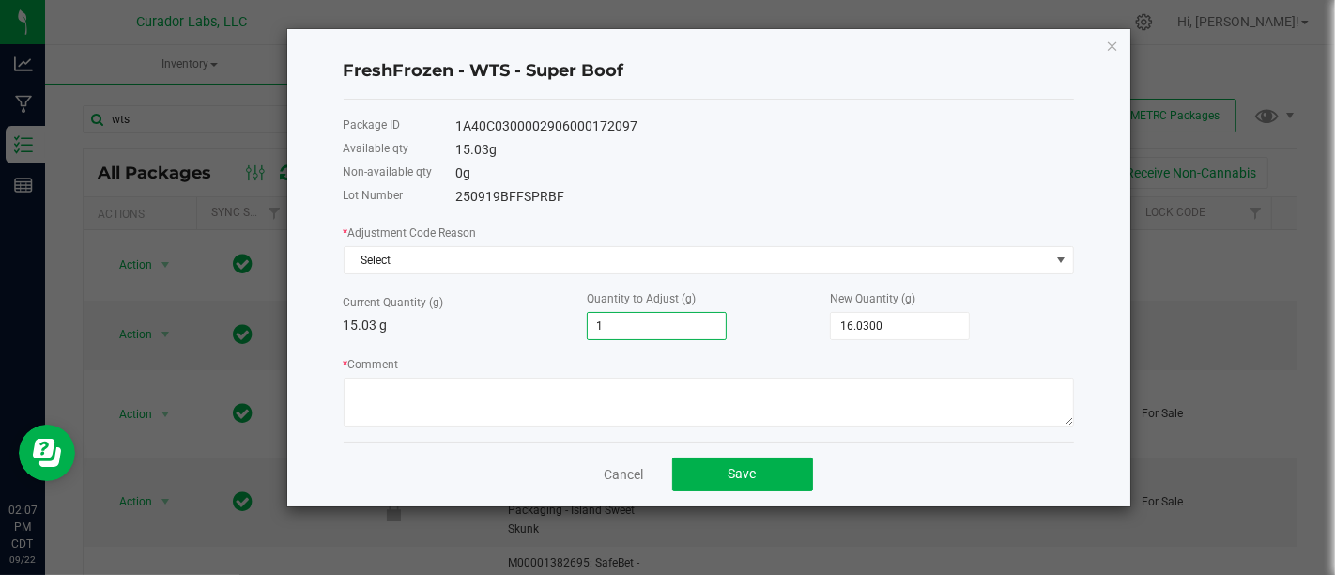
type input "30.0300"
type input "15.03"
type input "30.0600"
click at [597, 329] on input "15.03" at bounding box center [657, 326] width 138 height 26
type input "-15.03"
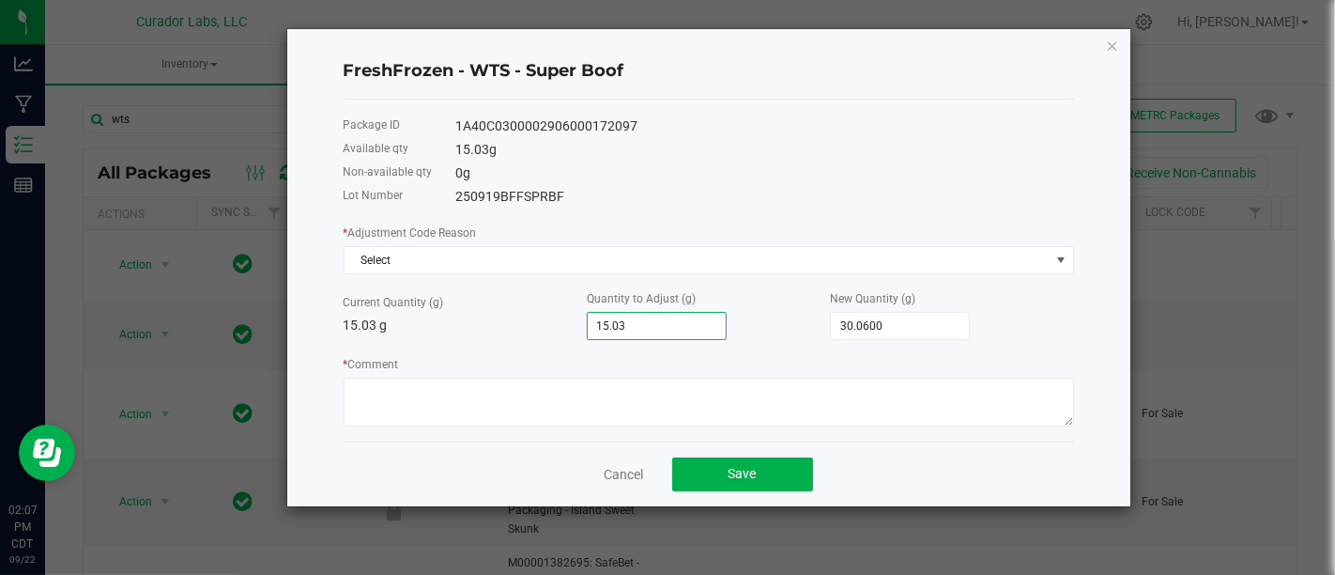
type input "0.0000"
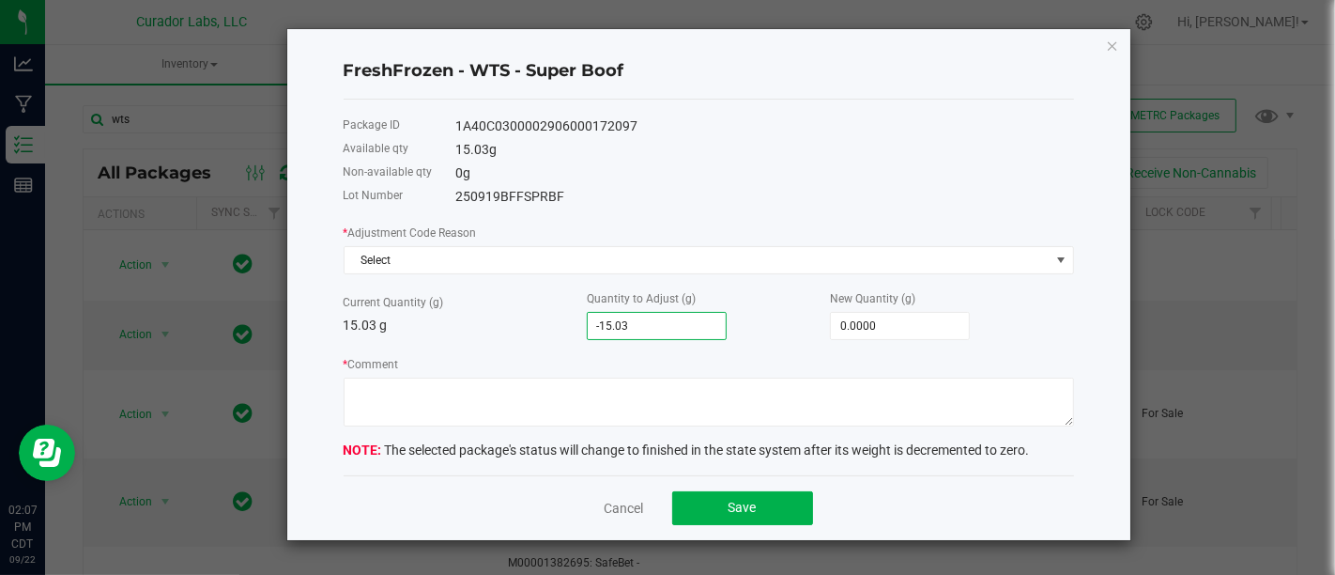
type input "-15.0300"
click at [743, 238] on div "* Adjustment Code Reason Select" at bounding box center [709, 249] width 731 height 52
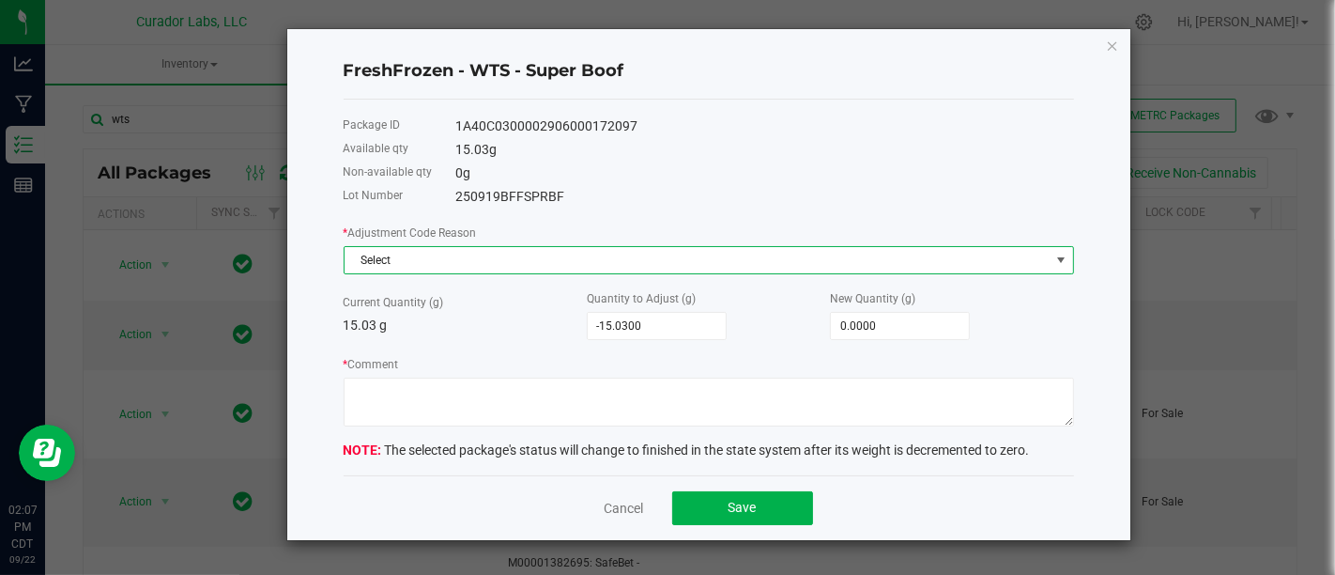
click at [743, 254] on span "Select" at bounding box center [697, 260] width 705 height 26
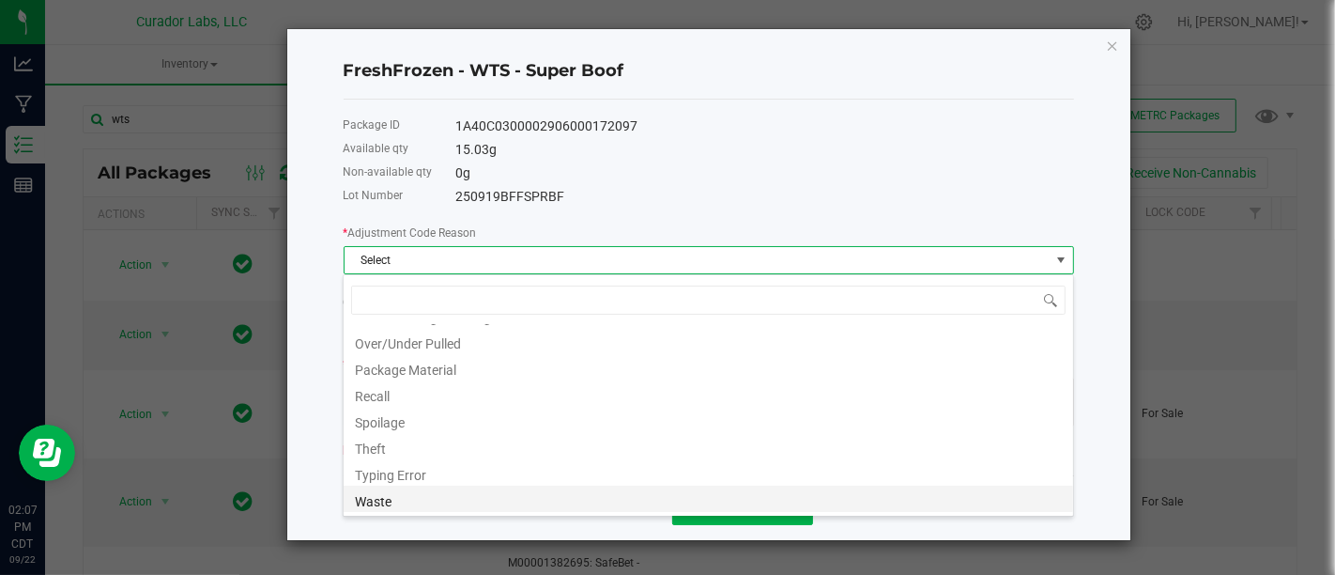
click at [658, 490] on li "Waste" at bounding box center [709, 499] width 730 height 26
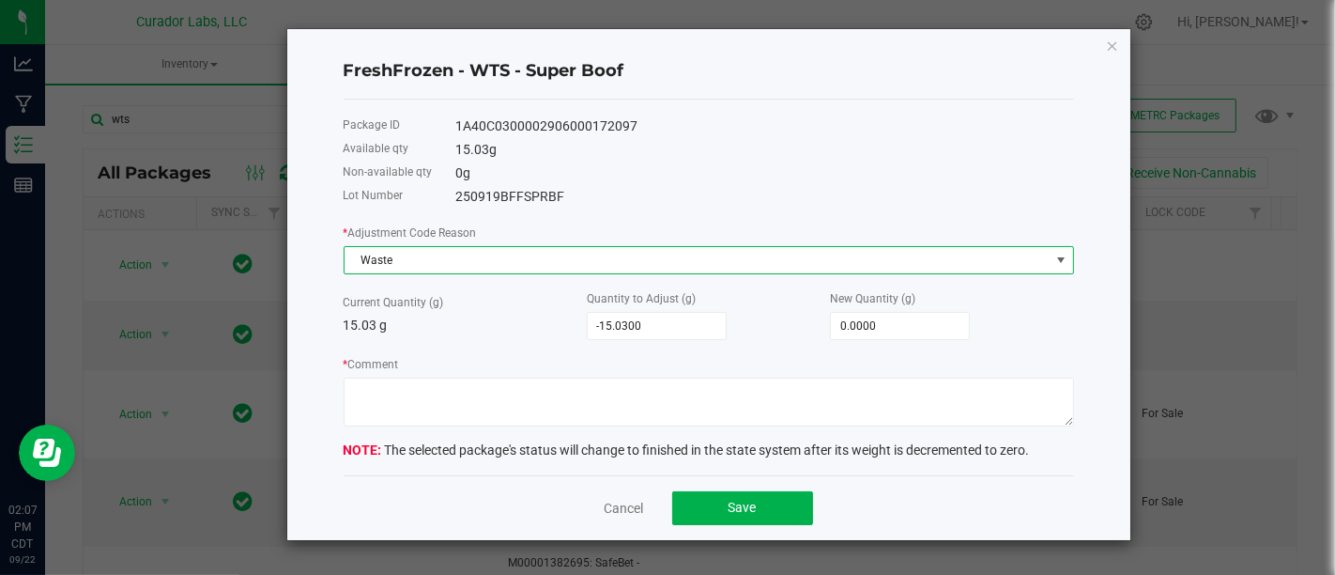
click at [698, 427] on form "* Adjustment Code Reason Waste Current Quantity (g) 15.03 g Quantity to Adjust …" at bounding box center [709, 342] width 731 height 238
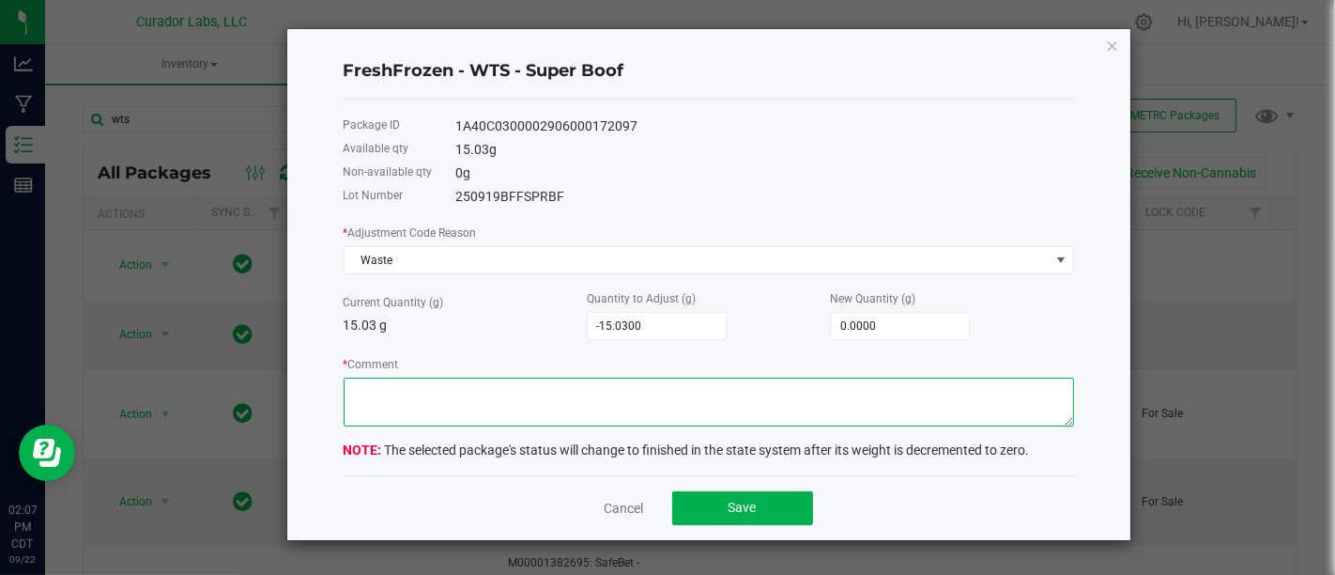
click at [718, 399] on textarea "* Comment" at bounding box center [709, 402] width 731 height 49
paste textarea "Used 15 grams for wash test material was soaked in ice water in a [PERSON_NAME]…"
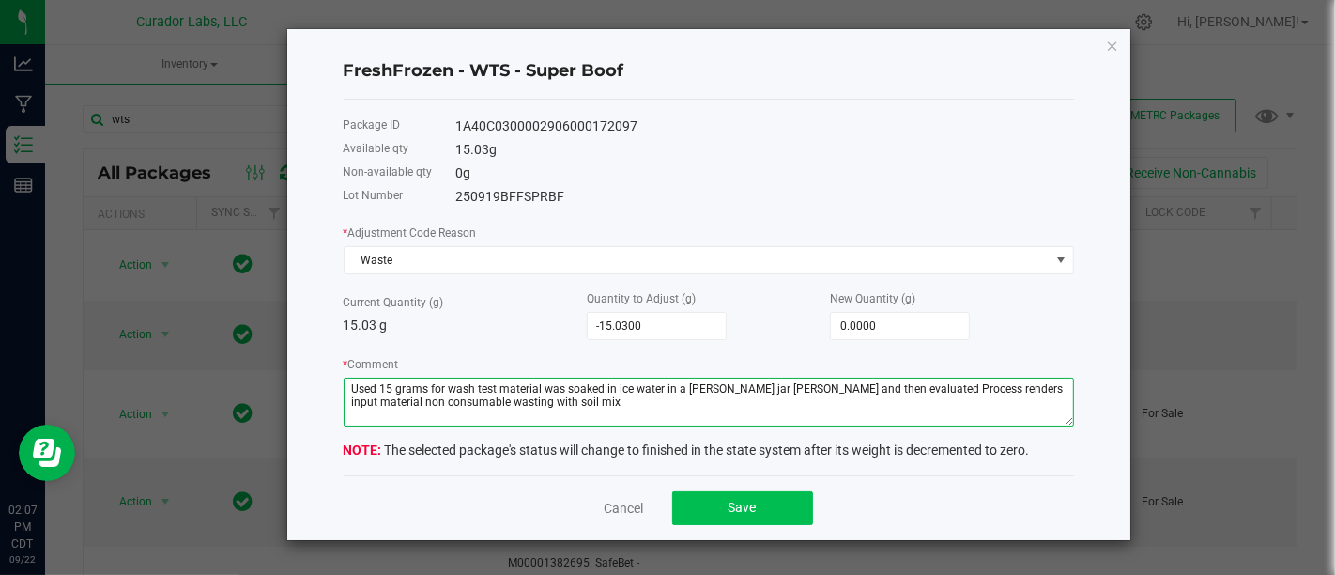
type textarea "Used 15 grams for wash test material was soaked in ice water in a [PERSON_NAME]…"
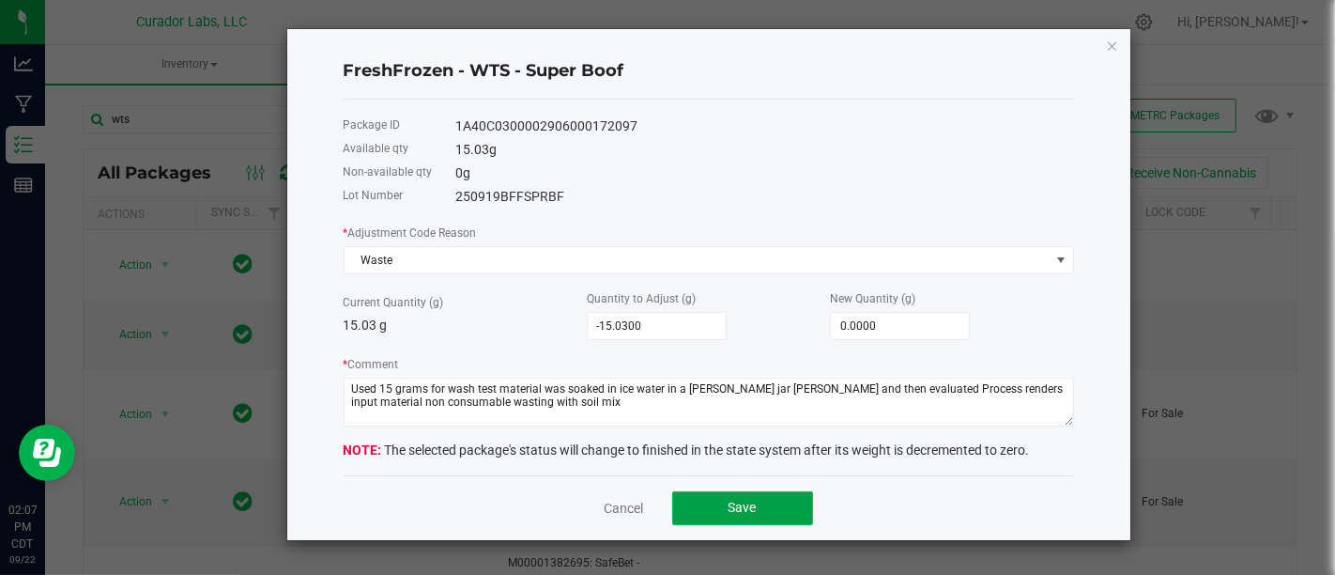
click at [733, 492] on button "Save" at bounding box center [742, 508] width 141 height 34
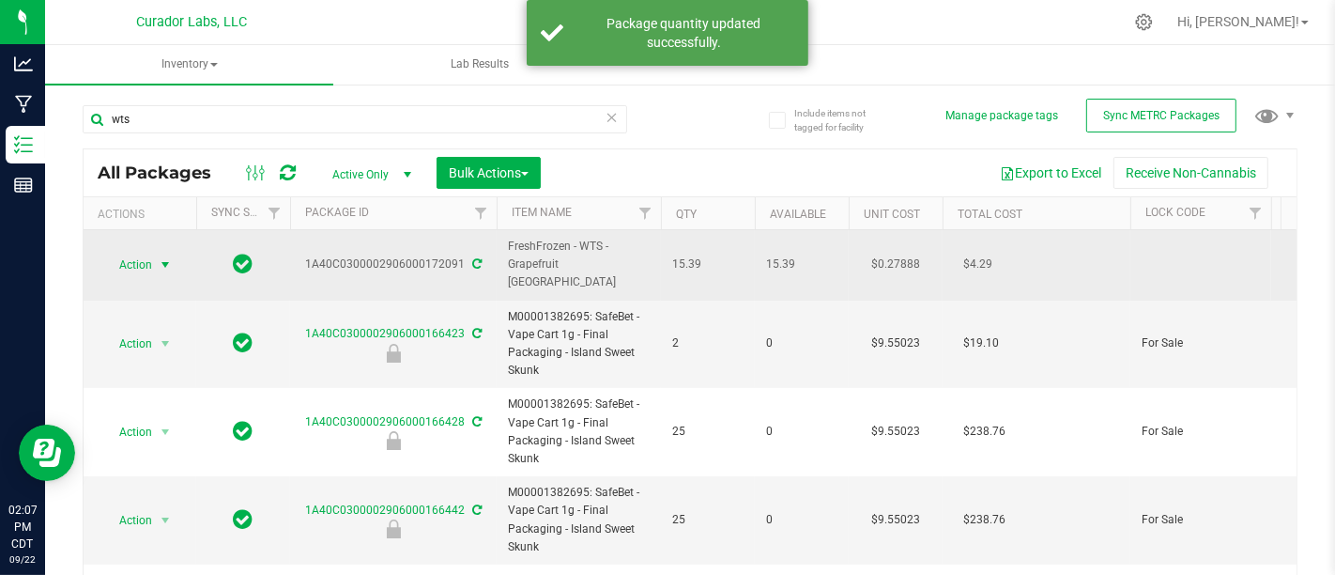
click at [152, 254] on span "Action" at bounding box center [127, 265] width 51 height 26
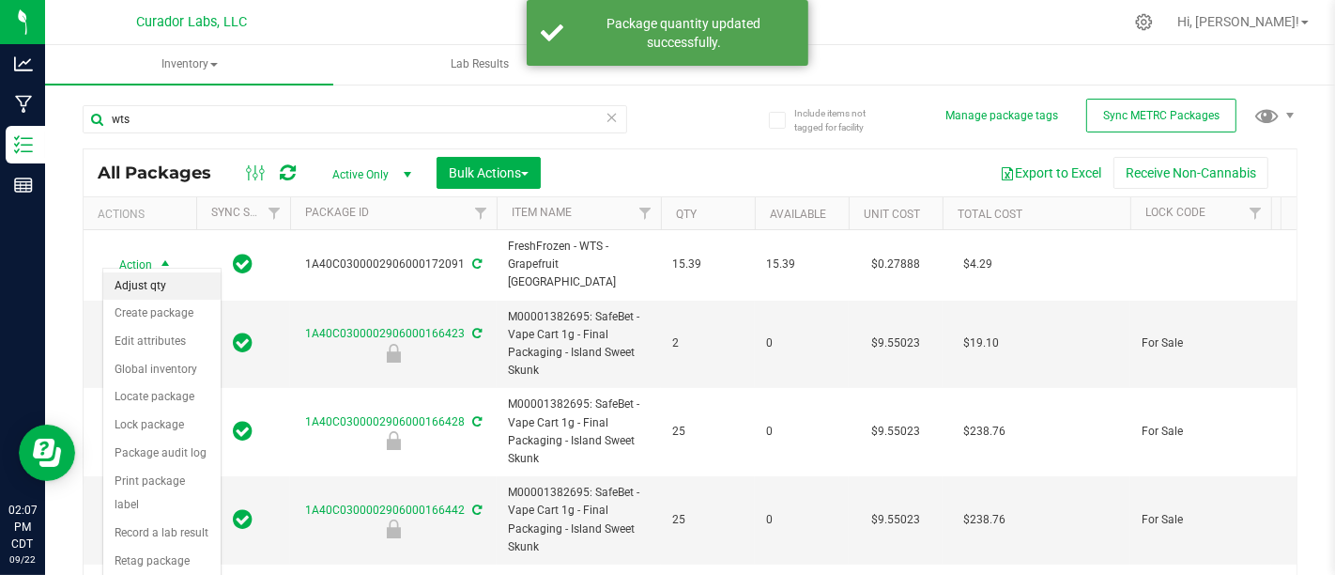
click at [185, 283] on li "Adjust qty" at bounding box center [161, 286] width 117 height 28
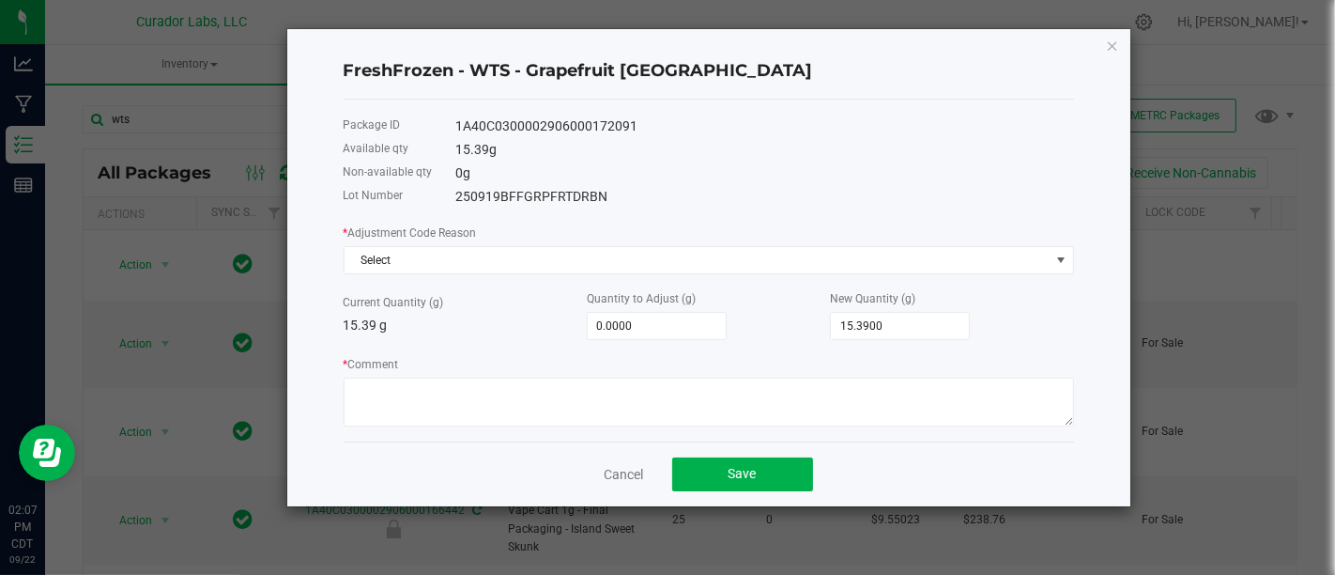
click at [661, 278] on div "* Adjustment Code Reason Select Current Quantity (g) 15.39 g Quantity to Adjust…" at bounding box center [709, 325] width 731 height 204
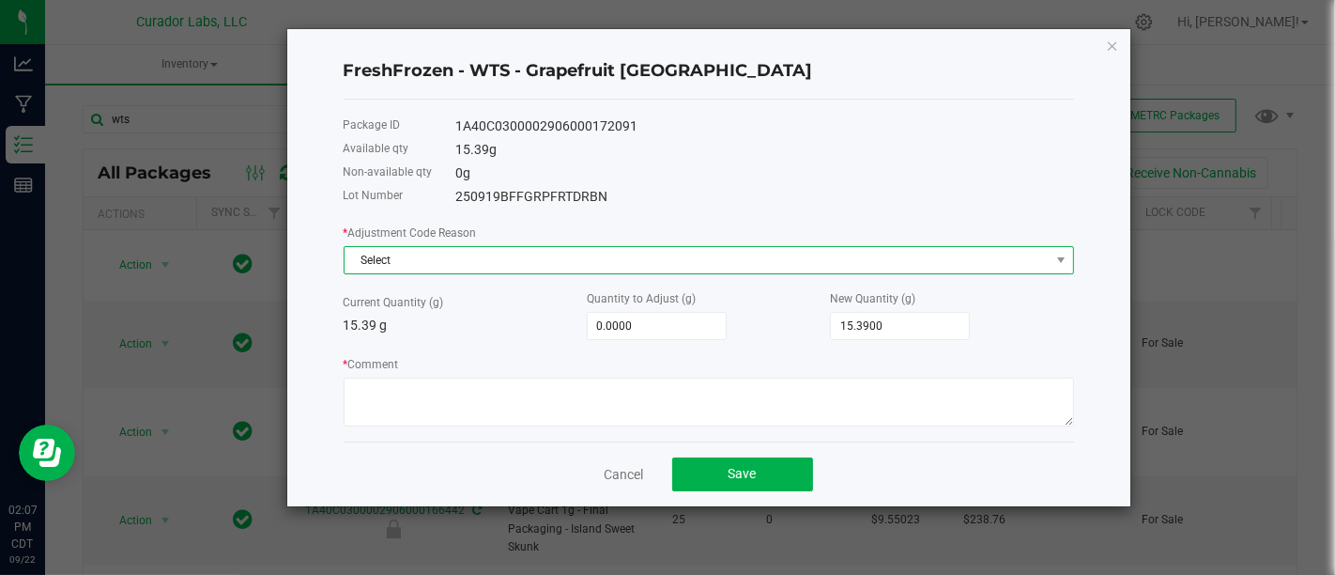
click at [677, 261] on span "Select" at bounding box center [697, 260] width 705 height 26
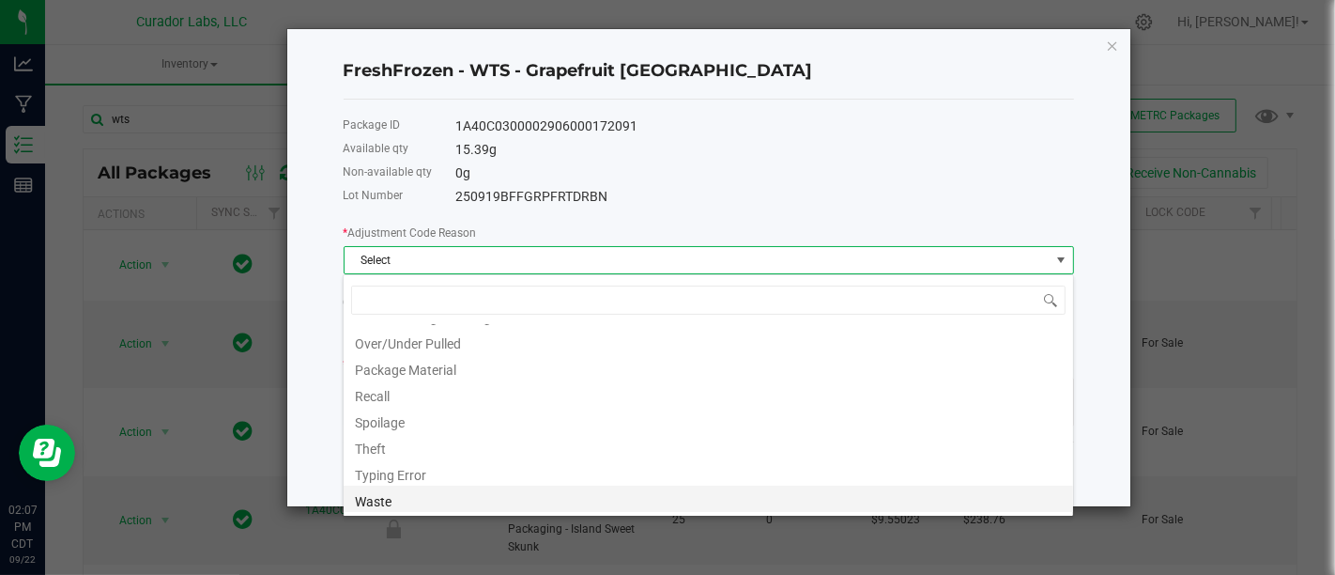
click at [566, 496] on li "Waste" at bounding box center [709, 499] width 730 height 26
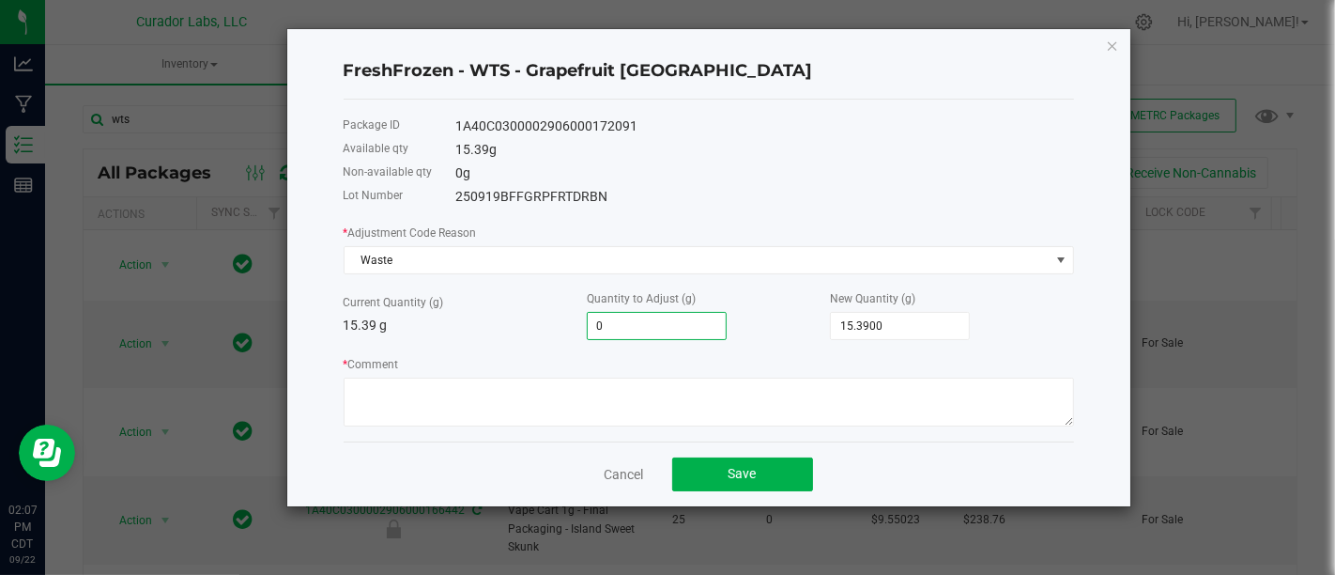
click at [695, 336] on input "0" at bounding box center [657, 326] width 138 height 26
type input "-1"
type input "14.3900"
type input "-14"
type input "1.3900"
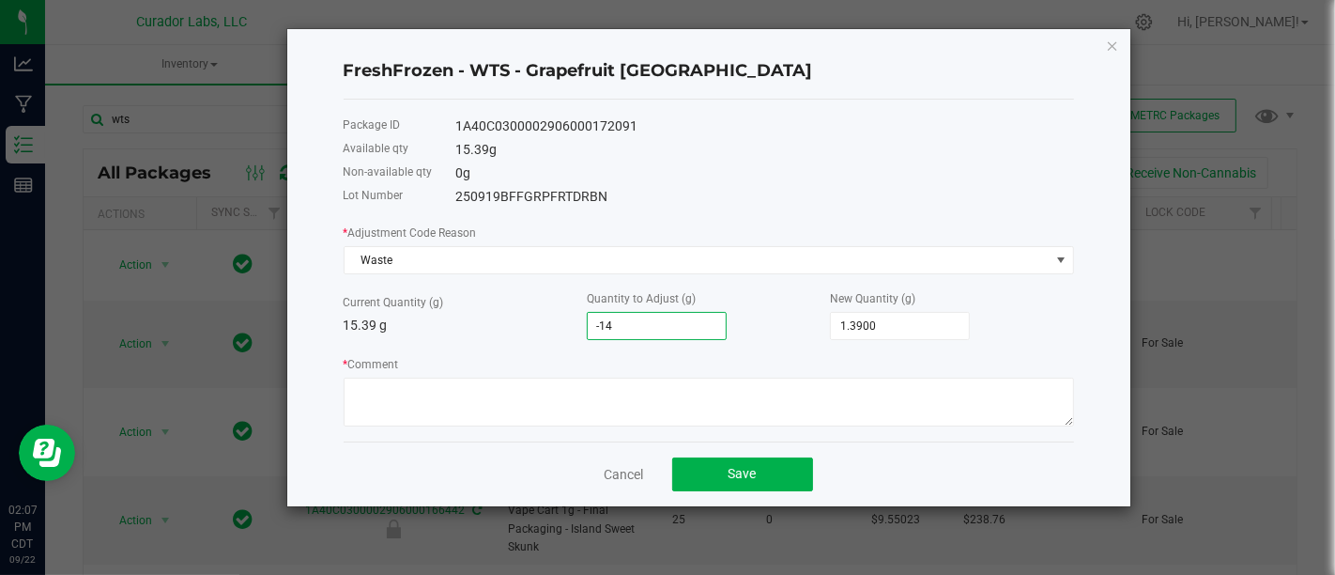
type input "-1"
type input "14.3900"
type input "-15"
type input "0.3900"
type input "-15.3"
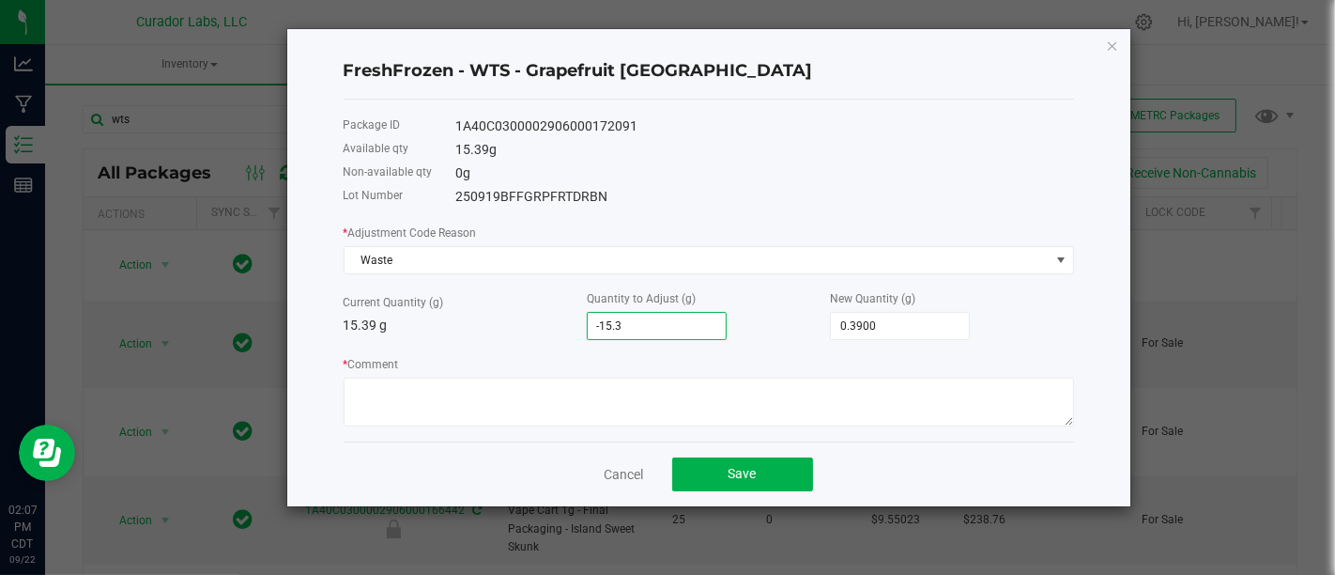
type input "0.0900"
type input "-15.39"
type input "0.0000"
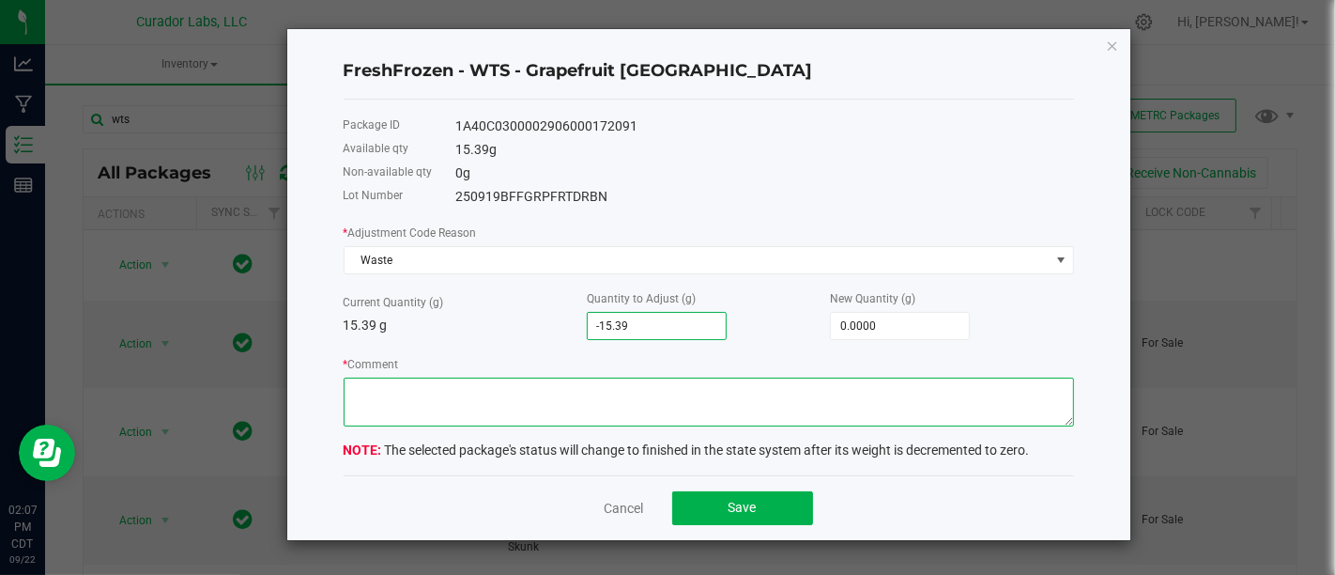
type input "-15.3900"
click at [711, 385] on textarea "* Comment" at bounding box center [709, 402] width 731 height 49
paste textarea "Used 15 grams for wash test material was soaked in ice water in a [PERSON_NAME]…"
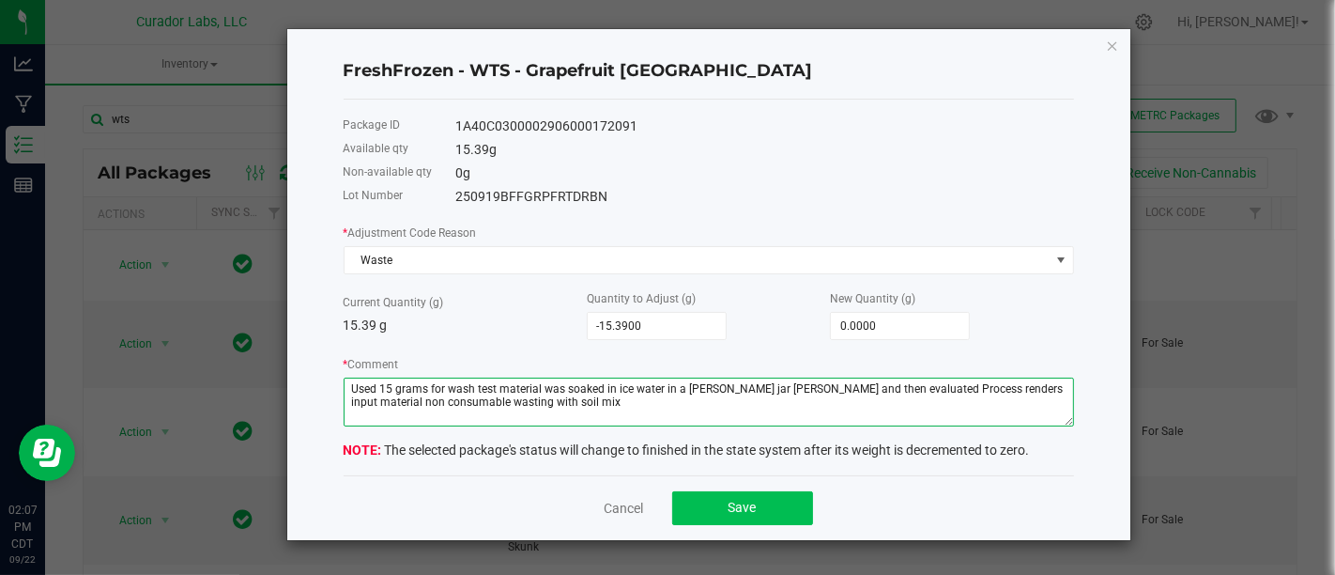
type textarea "Used 15 grams for wash test material was soaked in ice water in a [PERSON_NAME]…"
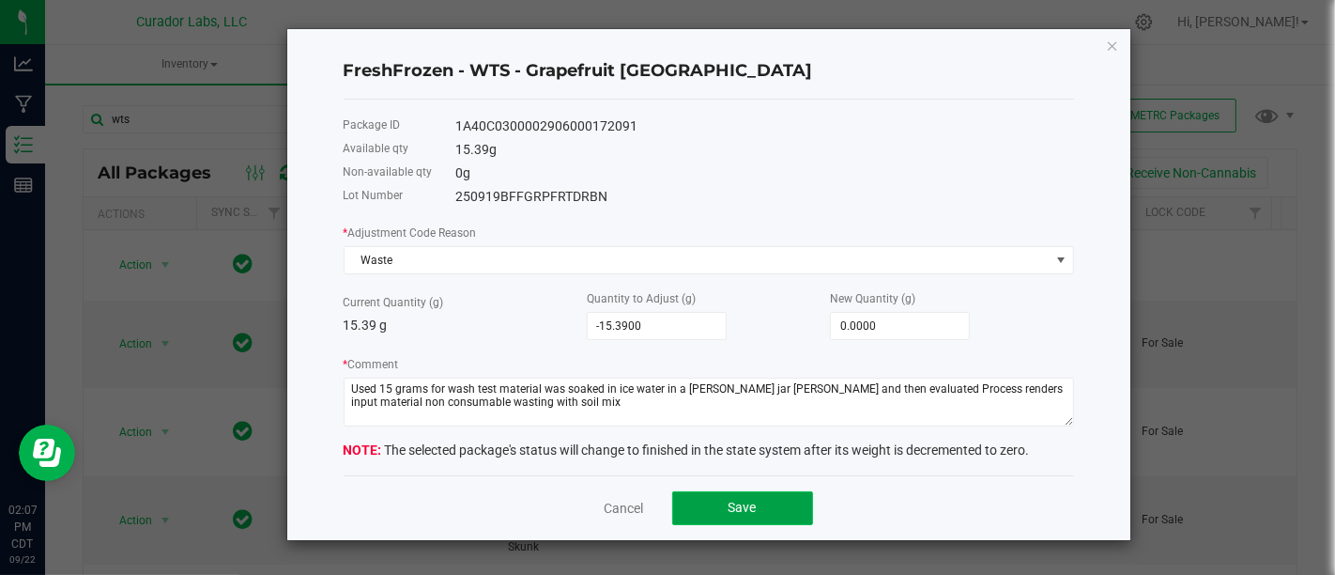
click at [752, 507] on span "Save" at bounding box center [743, 507] width 28 height 15
